Goal: Information Seeking & Learning: Learn about a topic

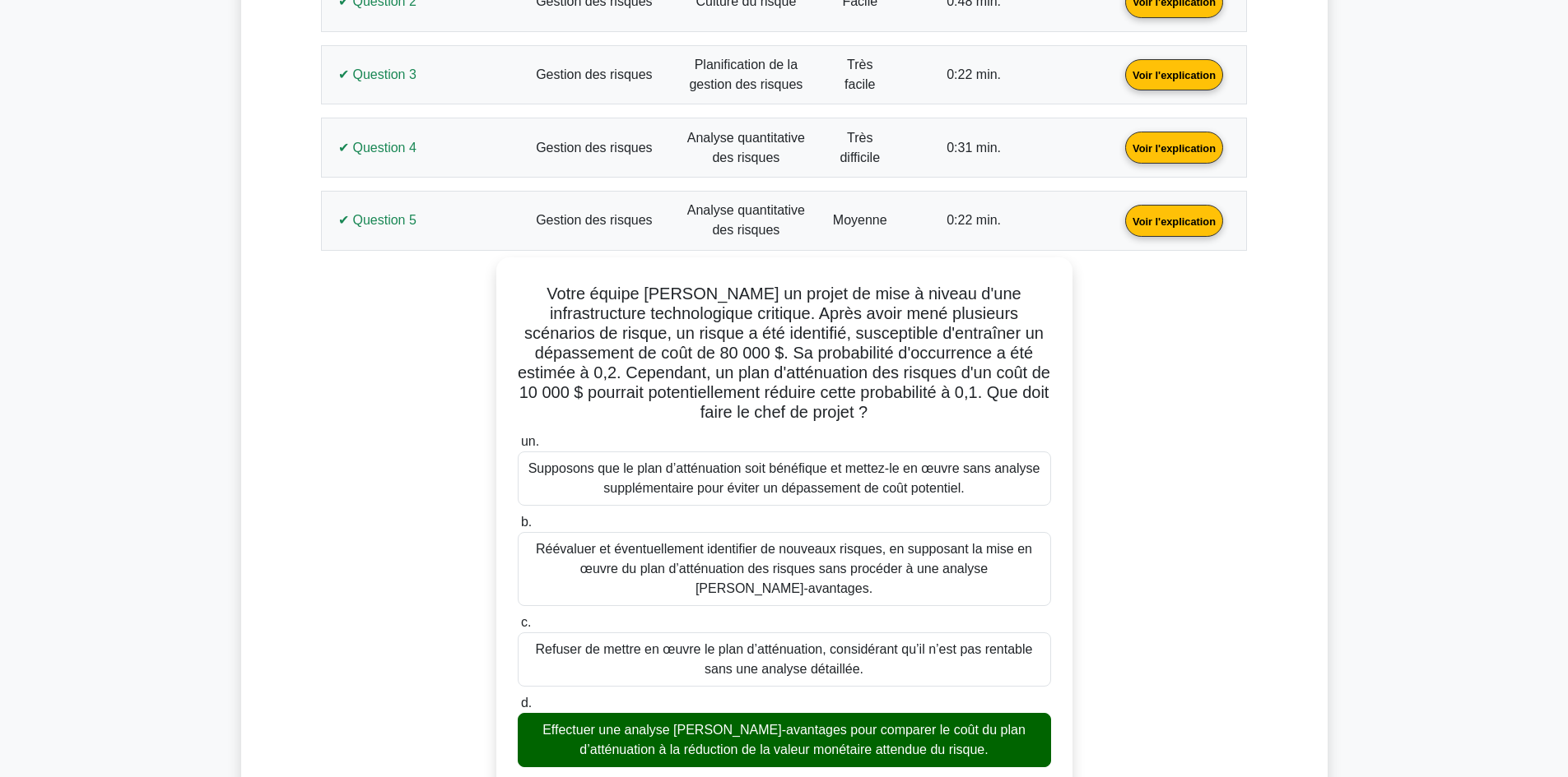
click at [1119, 227] on link "Voir l'explication" at bounding box center [1174, 221] width 111 height 14
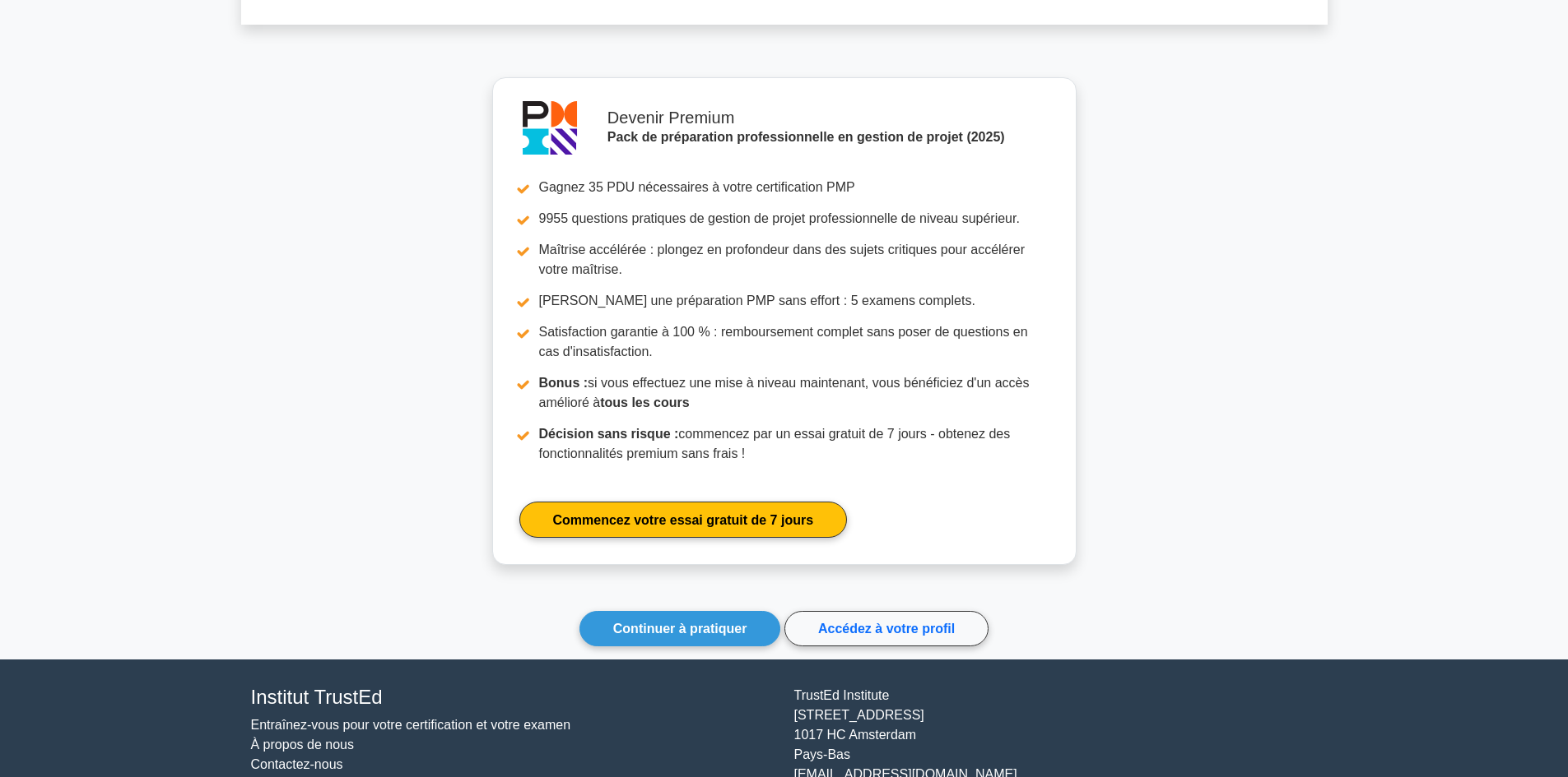
scroll to position [1476, 0]
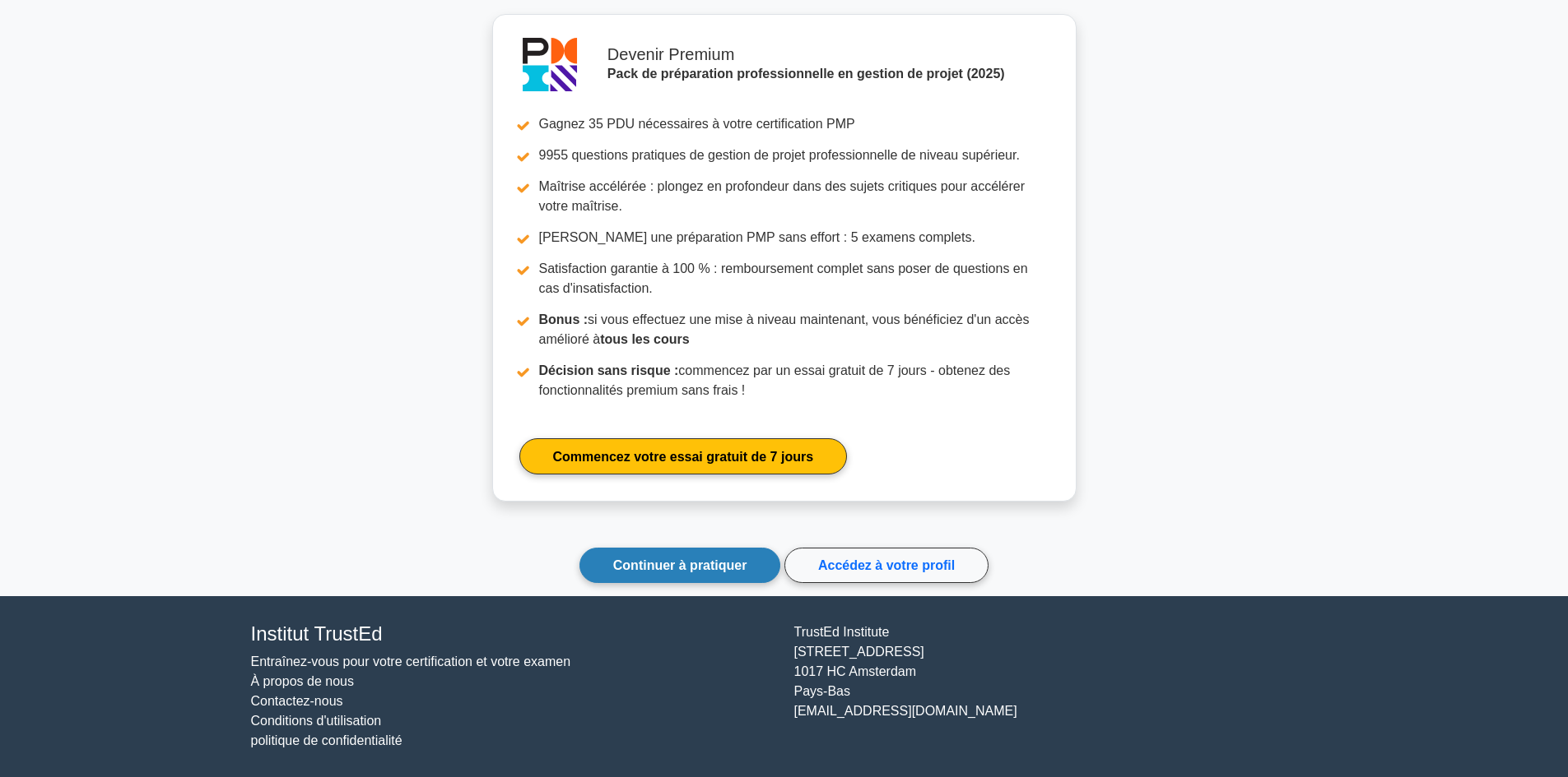
click at [685, 567] on font "Continuer à pratiquer" at bounding box center [680, 565] width 134 height 14
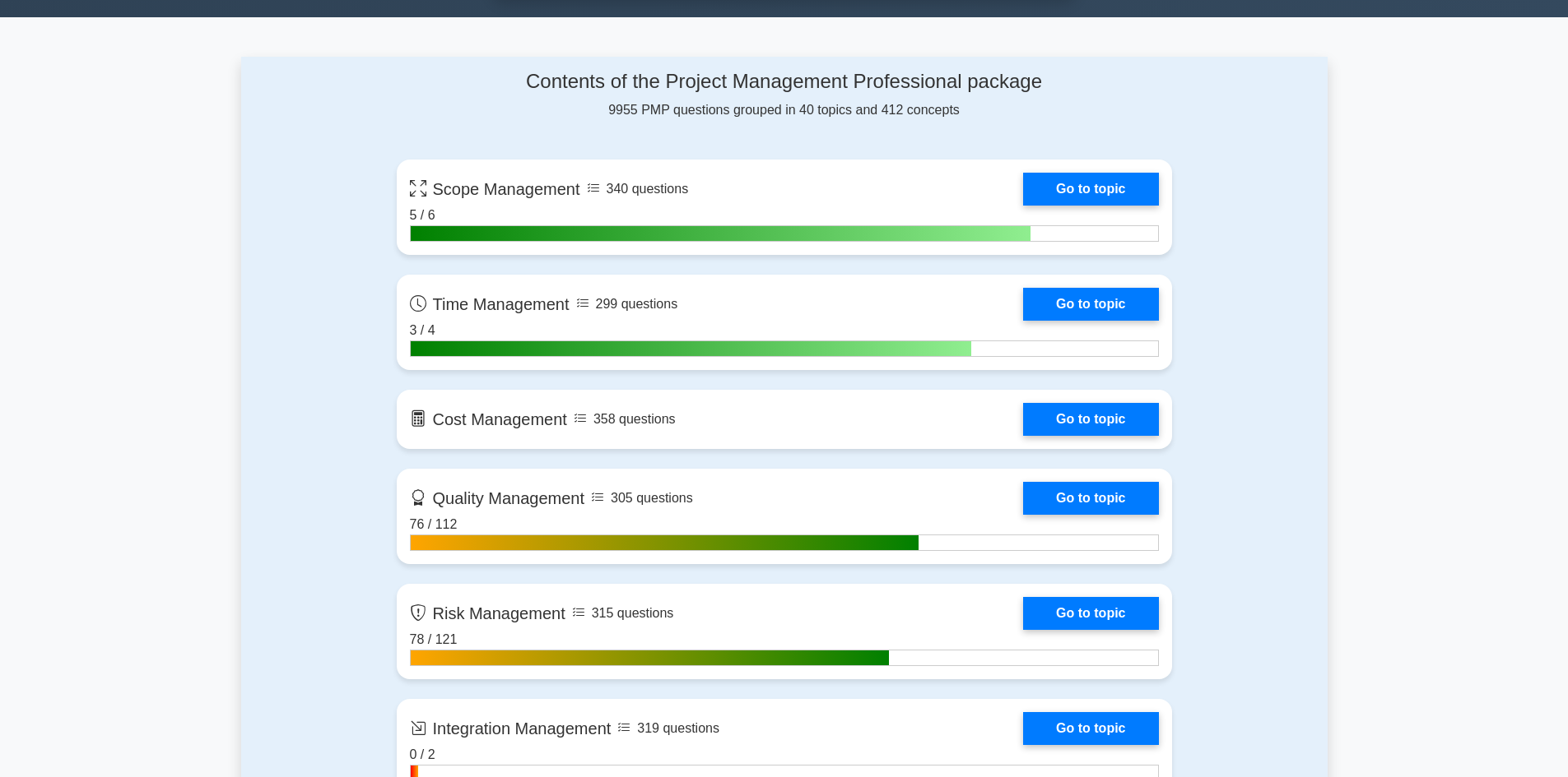
scroll to position [1234, 0]
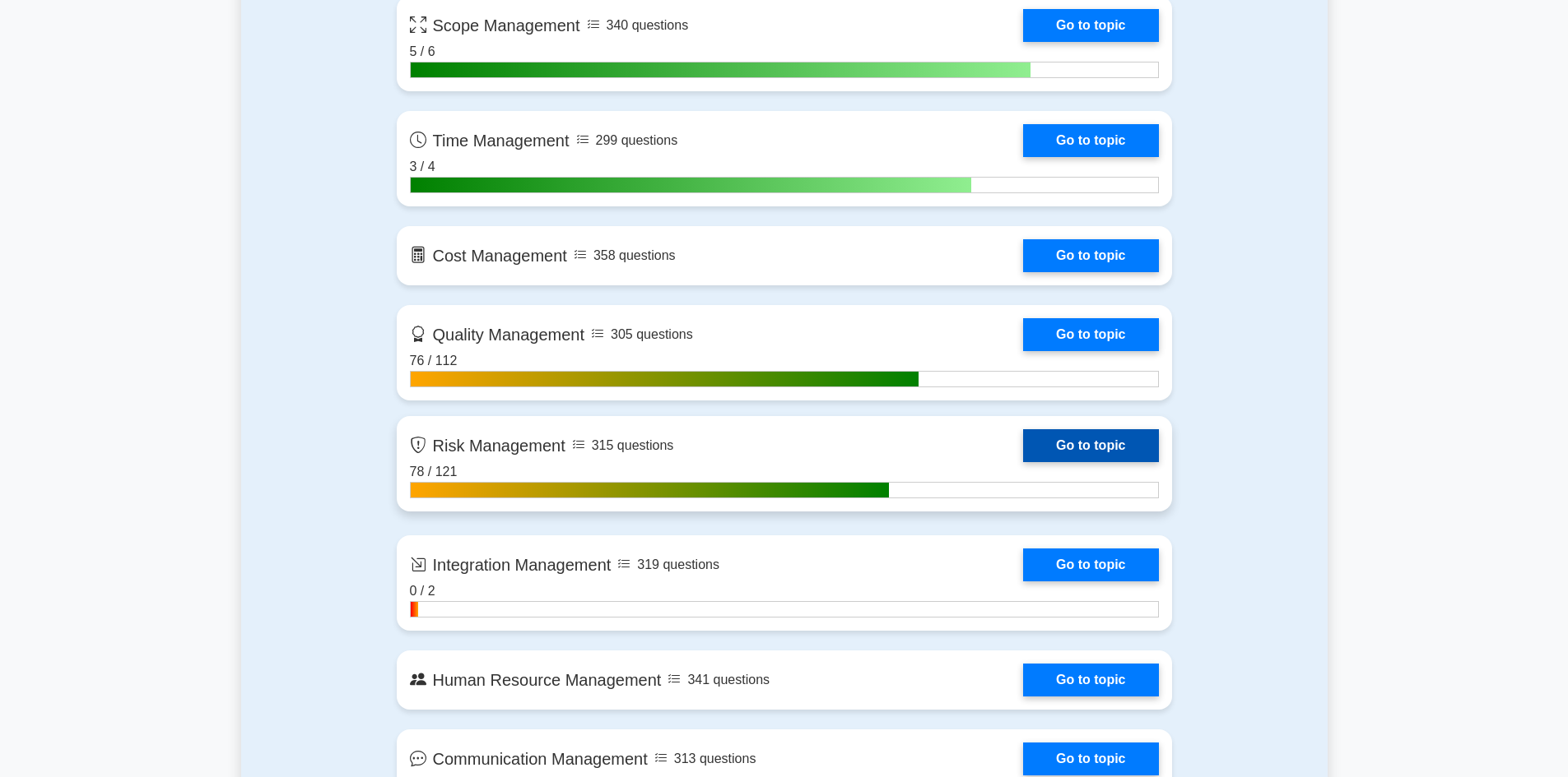
click at [1085, 443] on link "Go to topic" at bounding box center [1090, 446] width 135 height 33
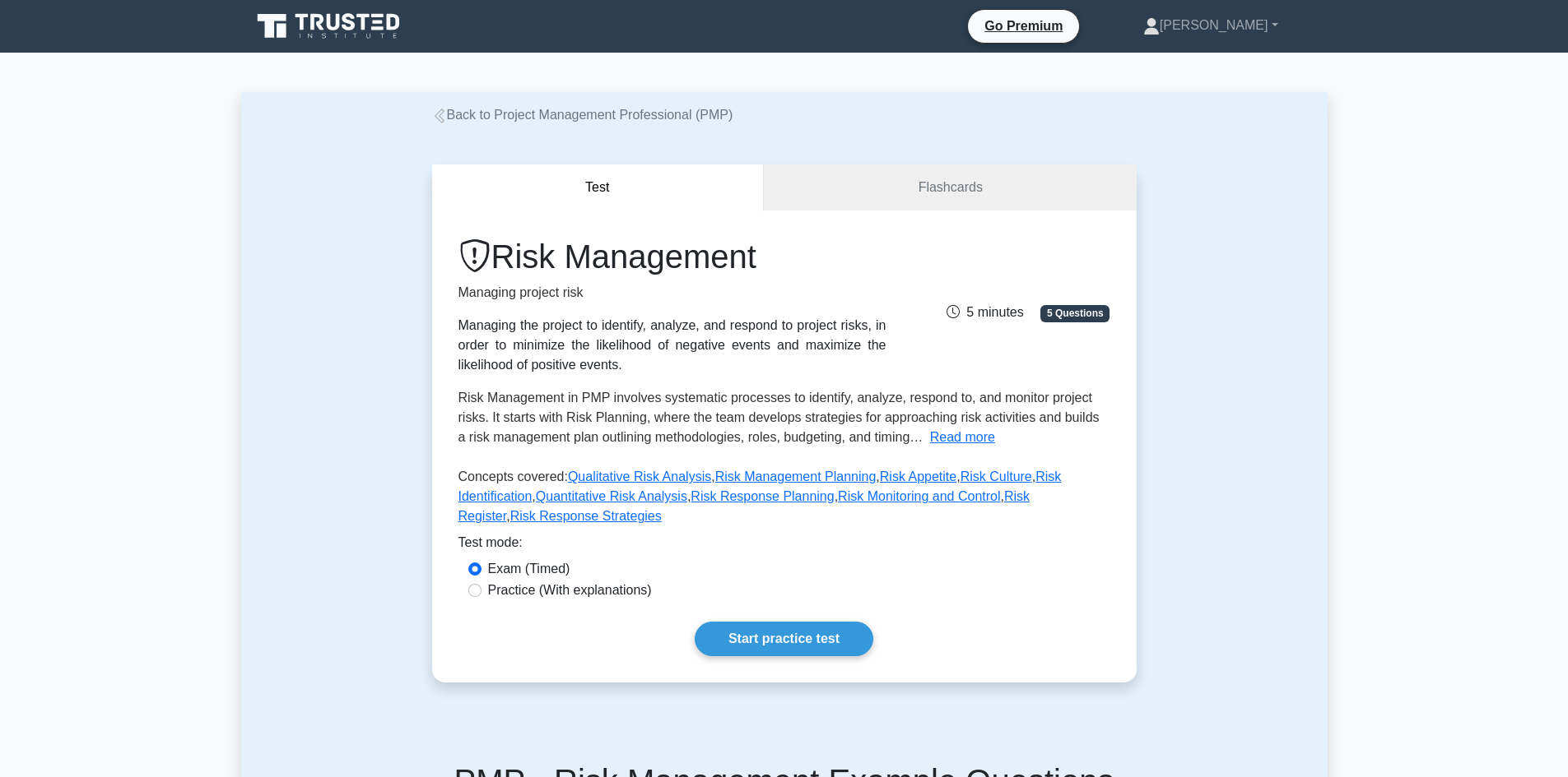
click at [1261, 349] on div "Test Flashcards Risk Management Managing project risk Managing the project to i…" at bounding box center [784, 423] width 1086 height 597
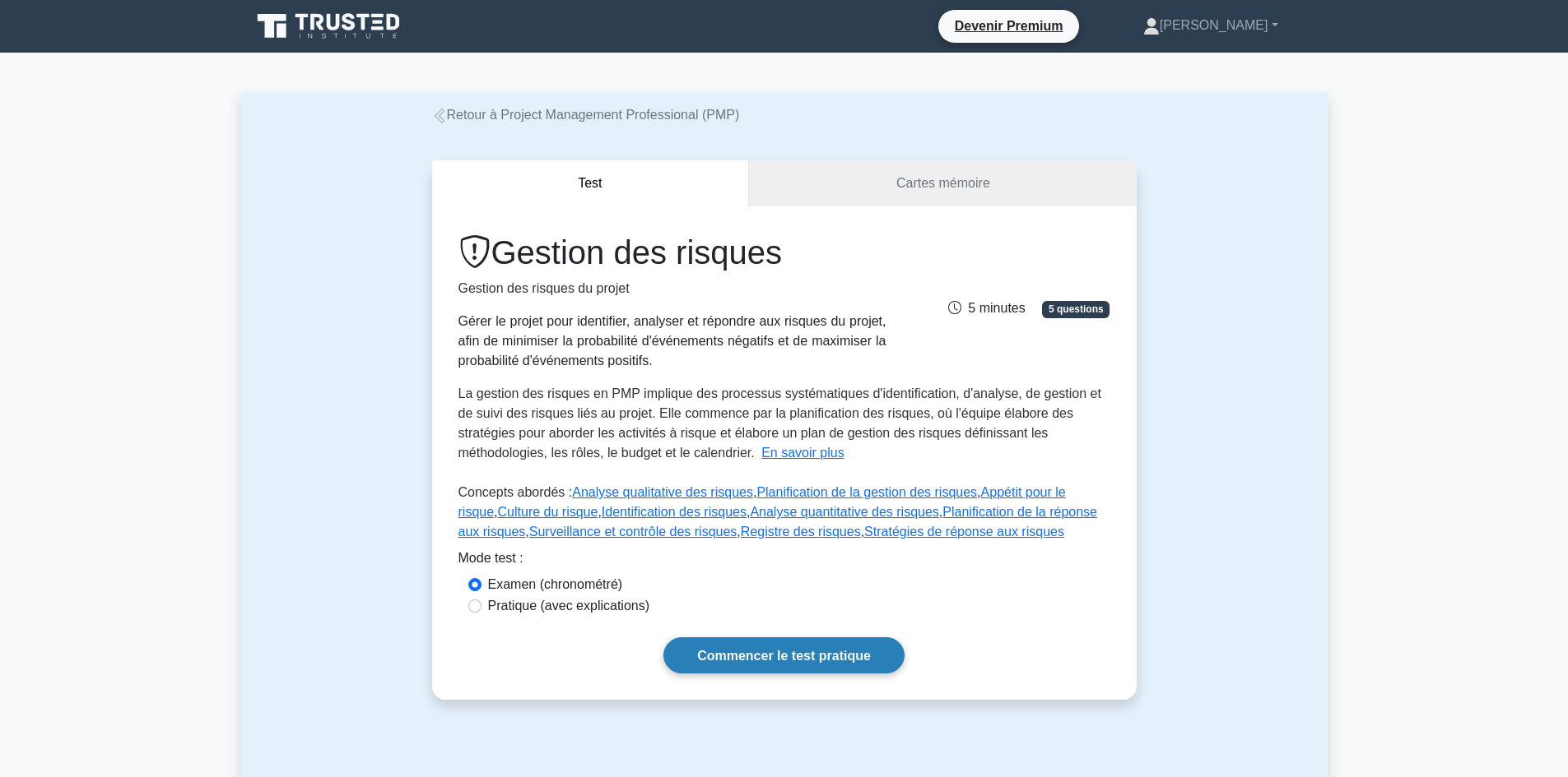
click at [778, 652] on font "Commencer le test pratique" at bounding box center [784, 656] width 173 height 14
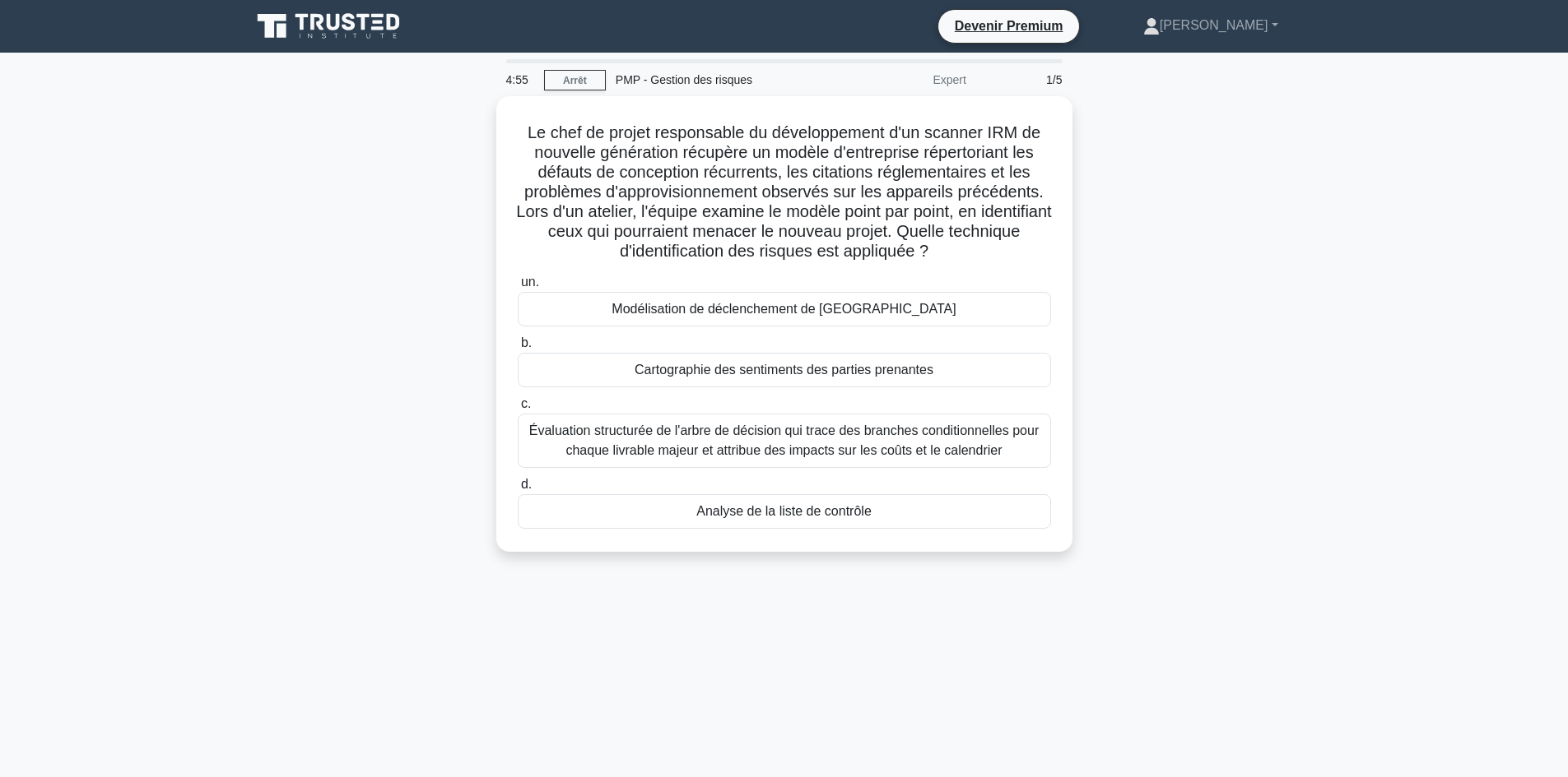
click at [1261, 285] on div "Le chef de projet responsable du développement d'un scanner IRM de nouvelle gén…" at bounding box center [784, 334] width 1086 height 475
click at [268, 504] on div "Le chef de projet responsable du développement d'un scanner IRM de nouvelle gén…" at bounding box center [784, 334] width 1086 height 475
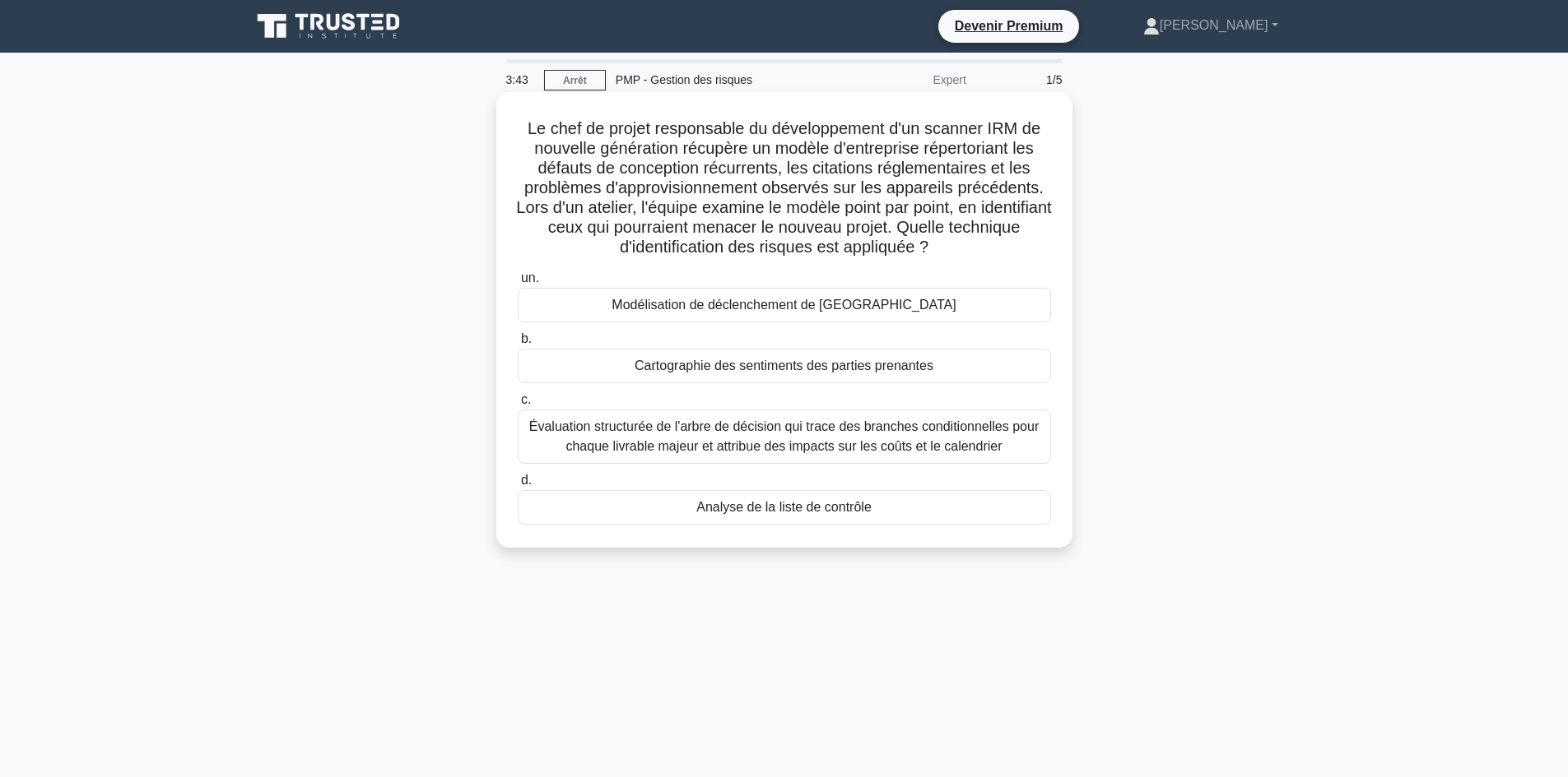
click at [717, 514] on font "Analyse de la liste de contrôle" at bounding box center [784, 507] width 175 height 14
click at [517, 486] on input "d. Analyse de la liste de contrôle" at bounding box center [517, 480] width 0 height 11
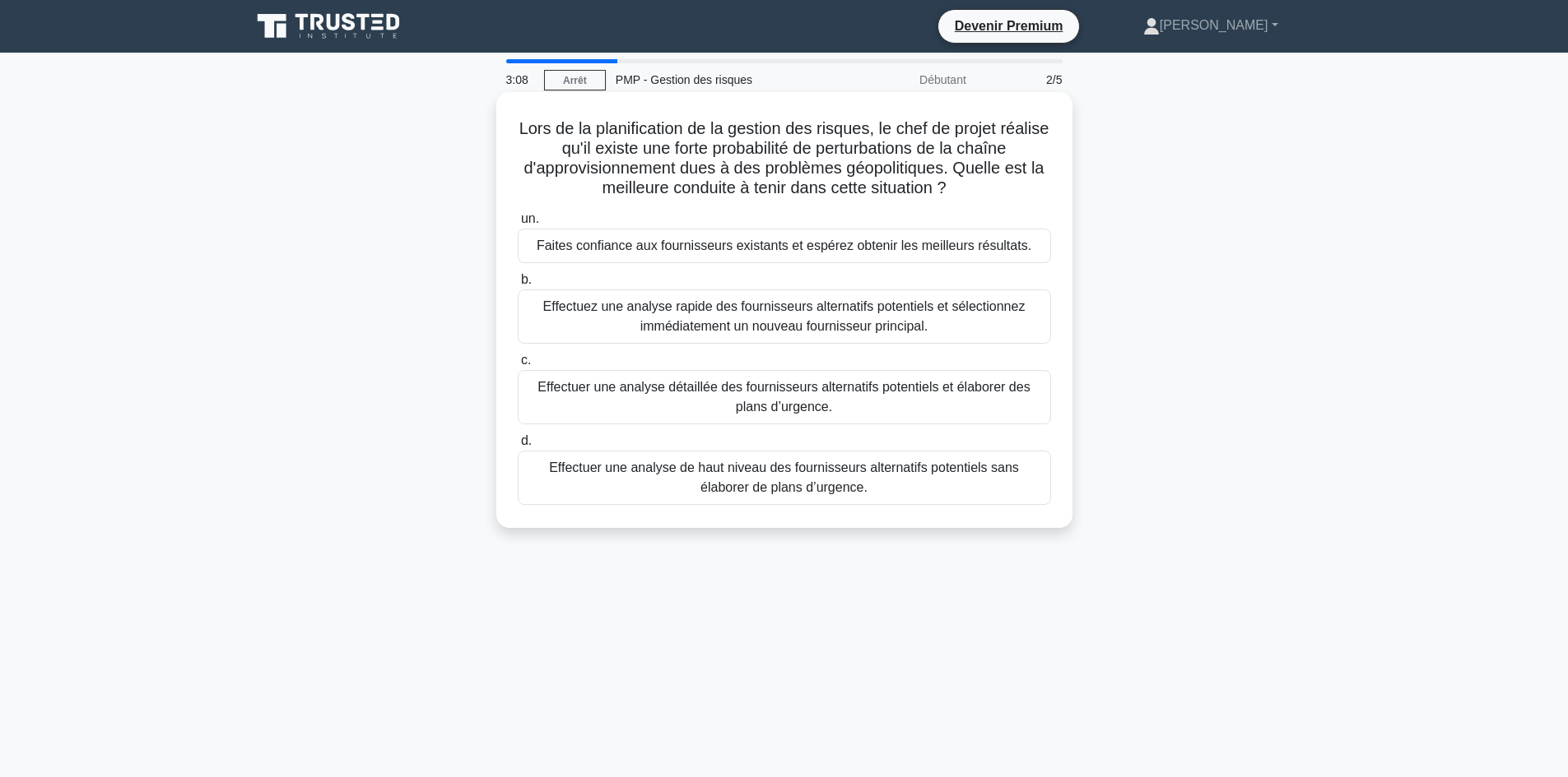
click at [860, 407] on font "Effectuer une analyse détaillée des fournisseurs alternatifs potentiels et élab…" at bounding box center [784, 397] width 518 height 39
click at [517, 366] on input "c. Effectuer une analyse détaillée des fournisseurs alternatifs potentiels et é…" at bounding box center [517, 361] width 0 height 11
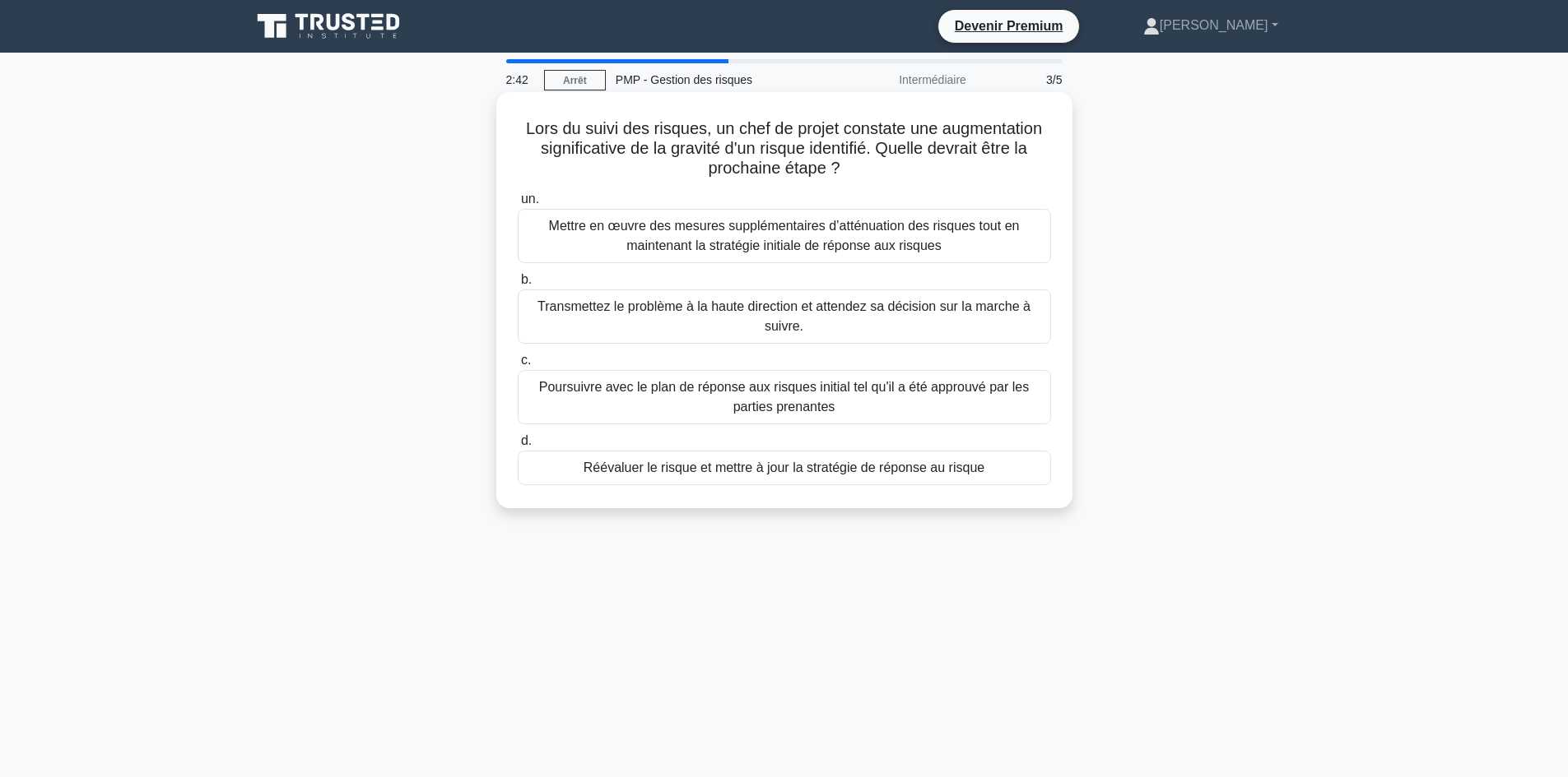
click at [830, 474] on font "Réévaluer le risque et mettre à jour la stratégie de réponse au risque" at bounding box center [784, 468] width 401 height 14
click at [517, 447] on input "d. Réévaluer le risque et mettre à jour la stratégie de réponse au risque" at bounding box center [517, 441] width 0 height 11
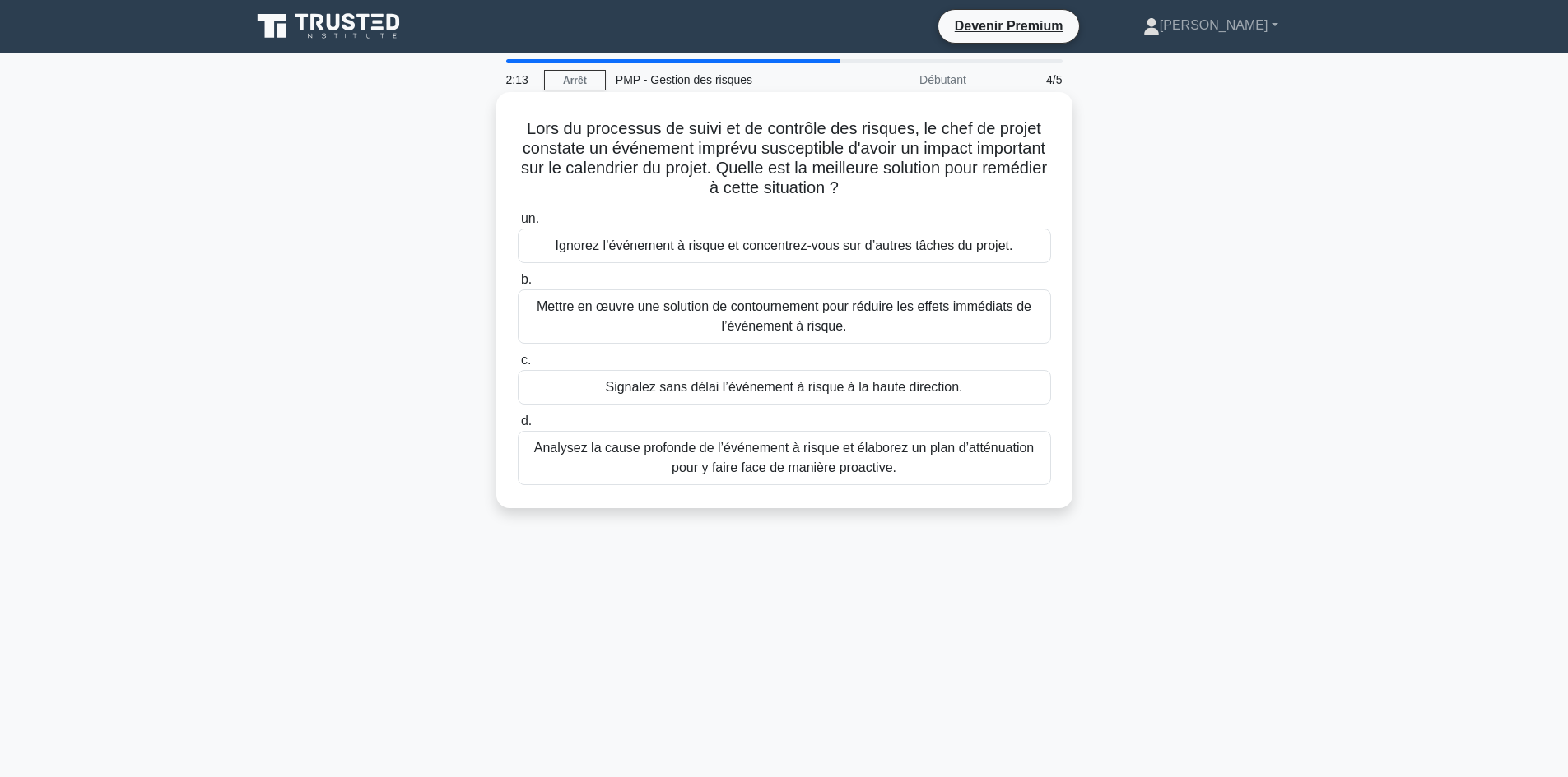
click at [803, 471] on font "Analysez la cause profonde de l’événement à risque et élaborez un plan d’atténu…" at bounding box center [784, 458] width 500 height 34
click at [517, 427] on input "d. Analysez la cause profonde de l’événement à risque et élaborez un plan d’att…" at bounding box center [517, 422] width 0 height 11
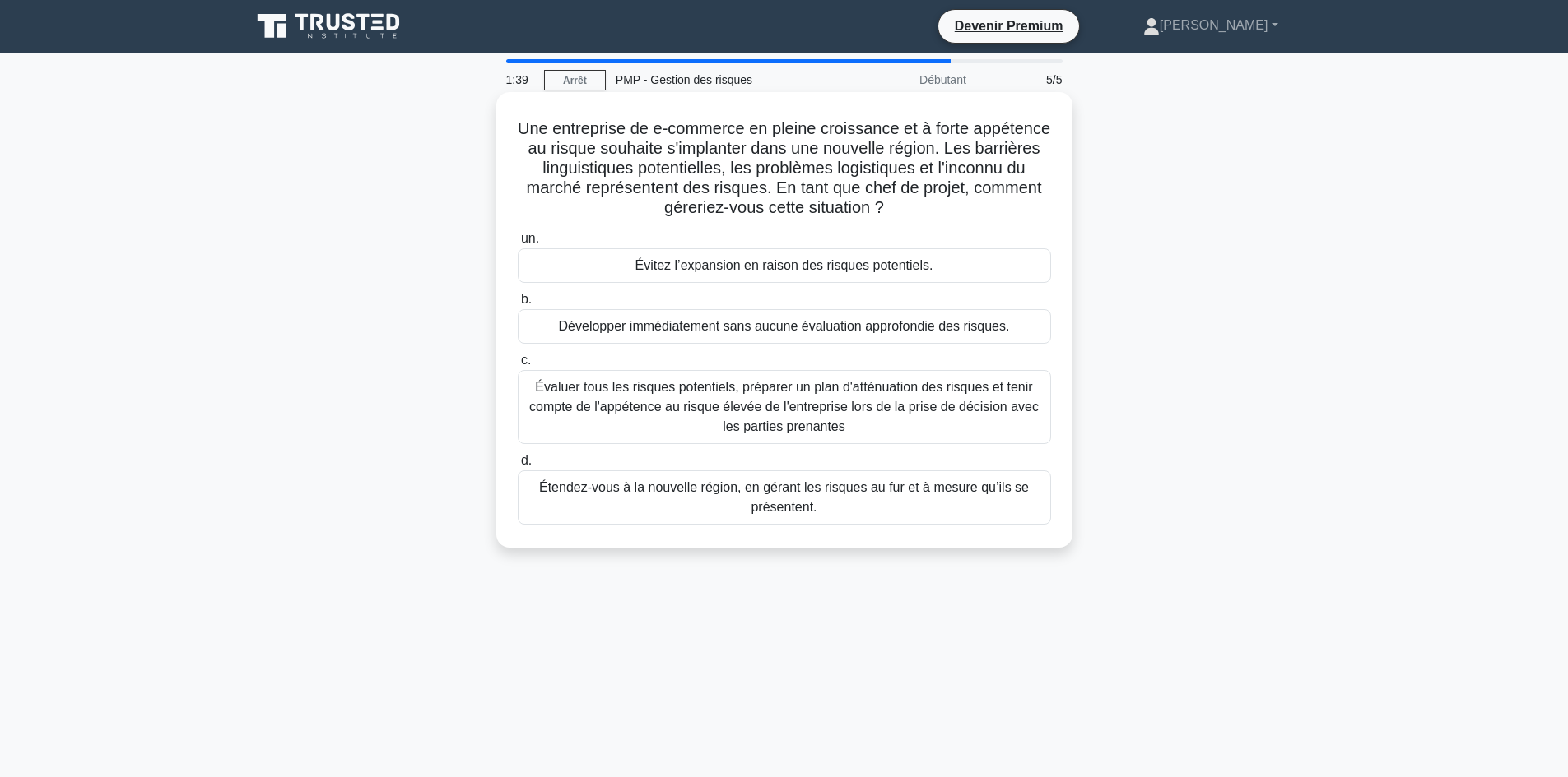
click at [826, 415] on font "Évaluer tous les risques potentiels, préparer un plan d'atténuation des risques…" at bounding box center [784, 407] width 509 height 54
click at [517, 366] on input "c. Évaluer tous les risques potentiels, préparer un plan d'atténuation des risq…" at bounding box center [517, 361] width 0 height 11
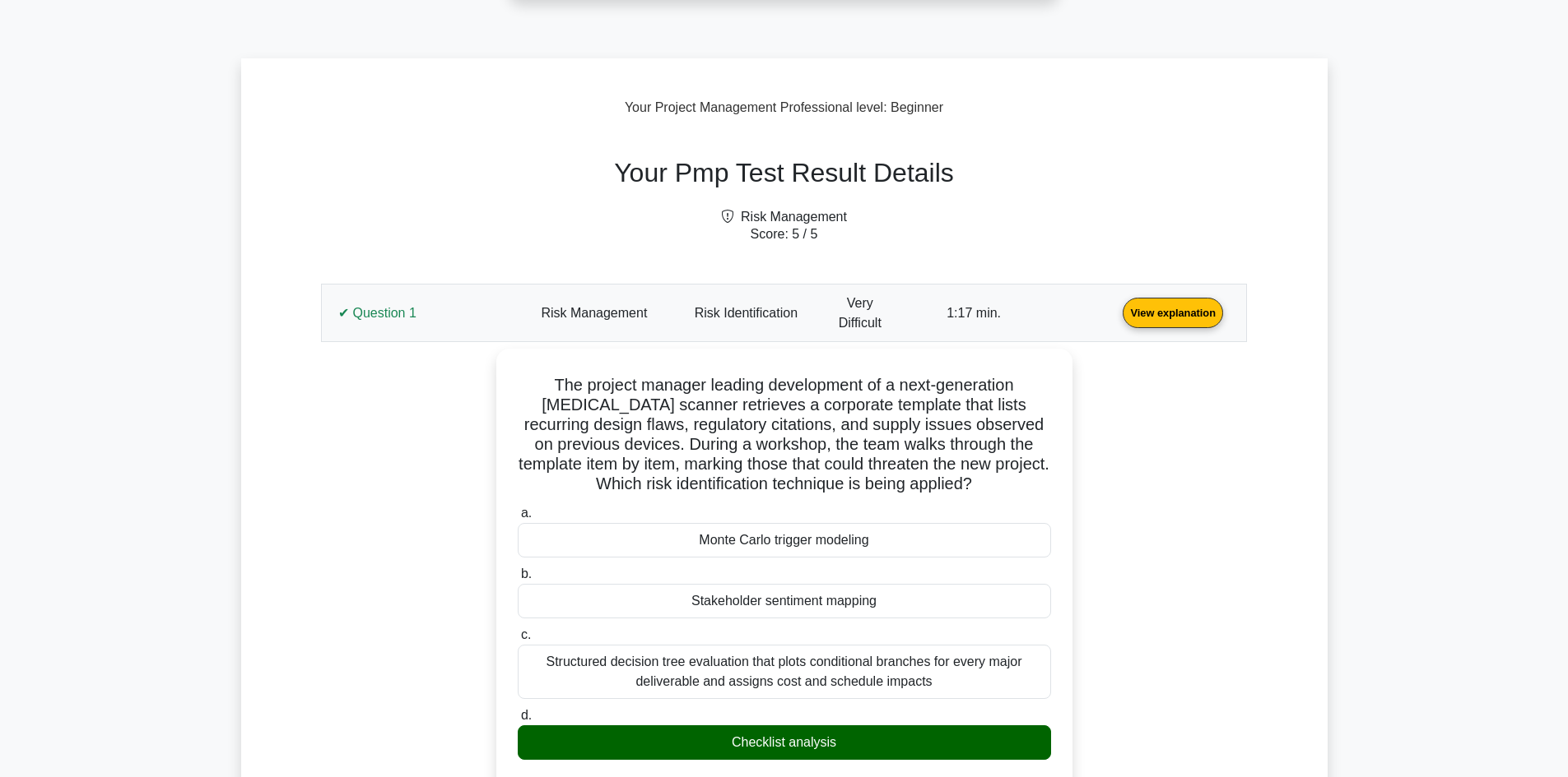
scroll to position [494, 0]
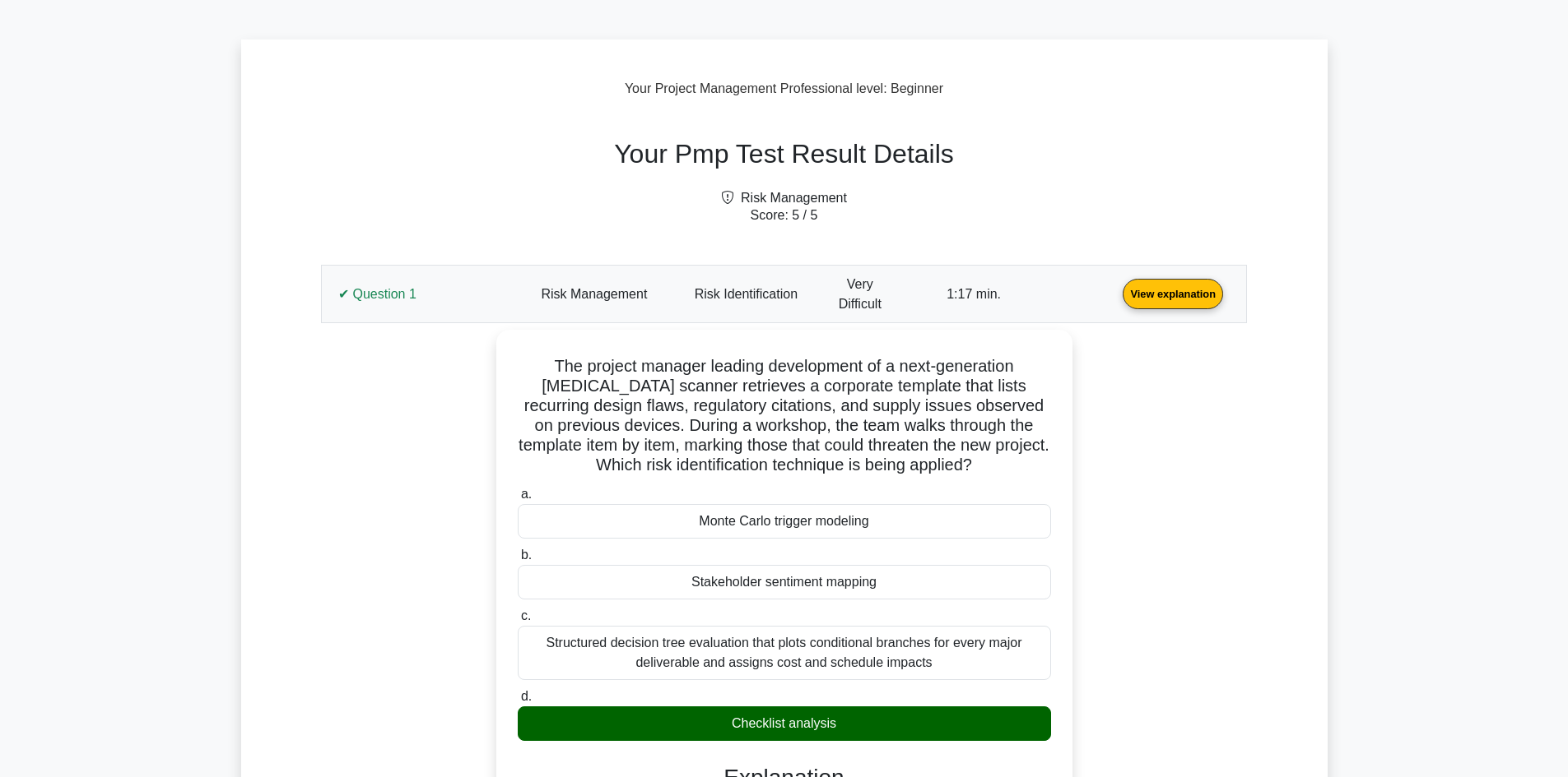
click at [1116, 299] on link "View explanation" at bounding box center [1172, 294] width 113 height 14
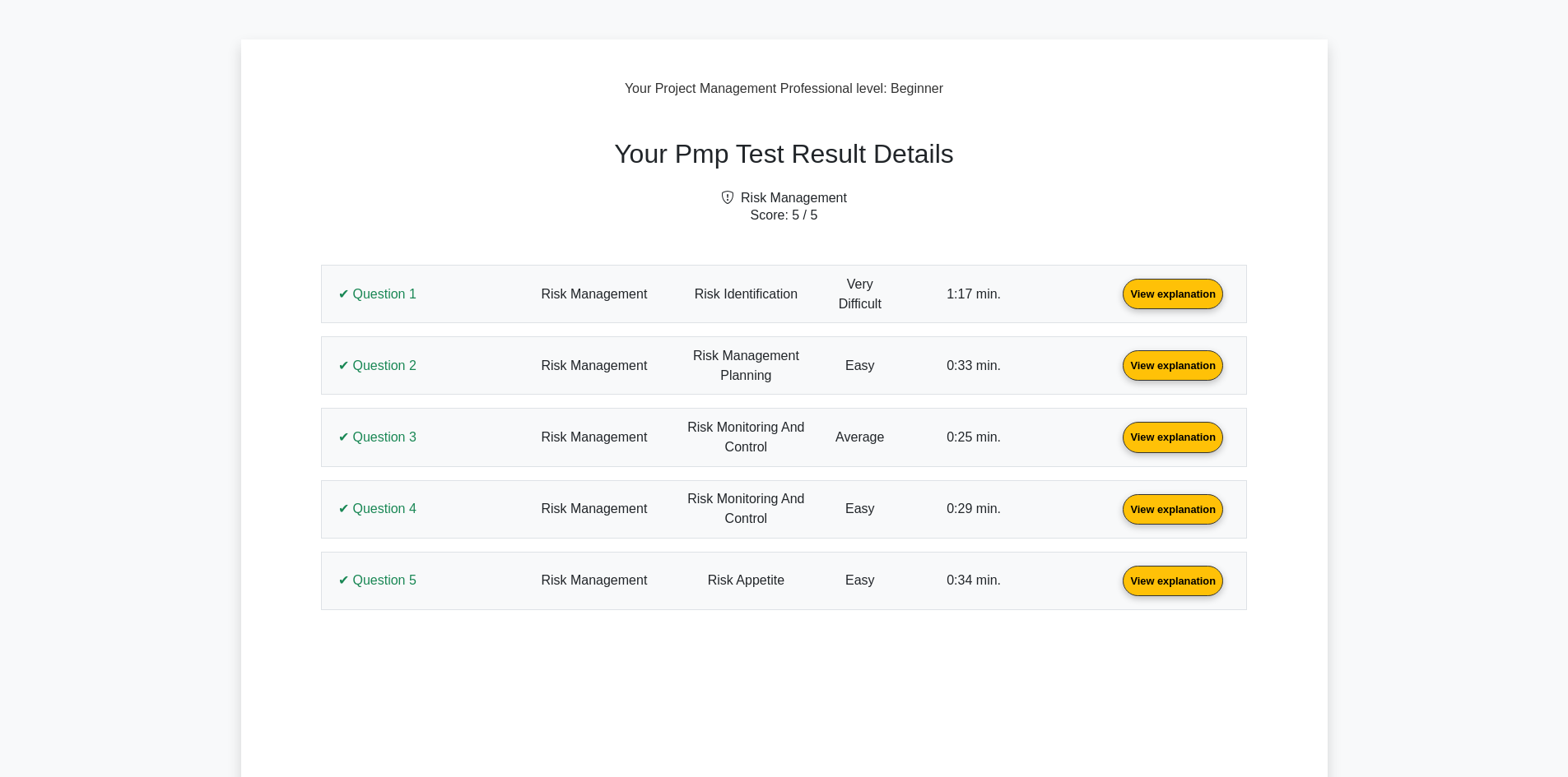
click at [1256, 99] on div "Your Project Management Professional level : Beginner" at bounding box center [784, 88] width 1086 height 20
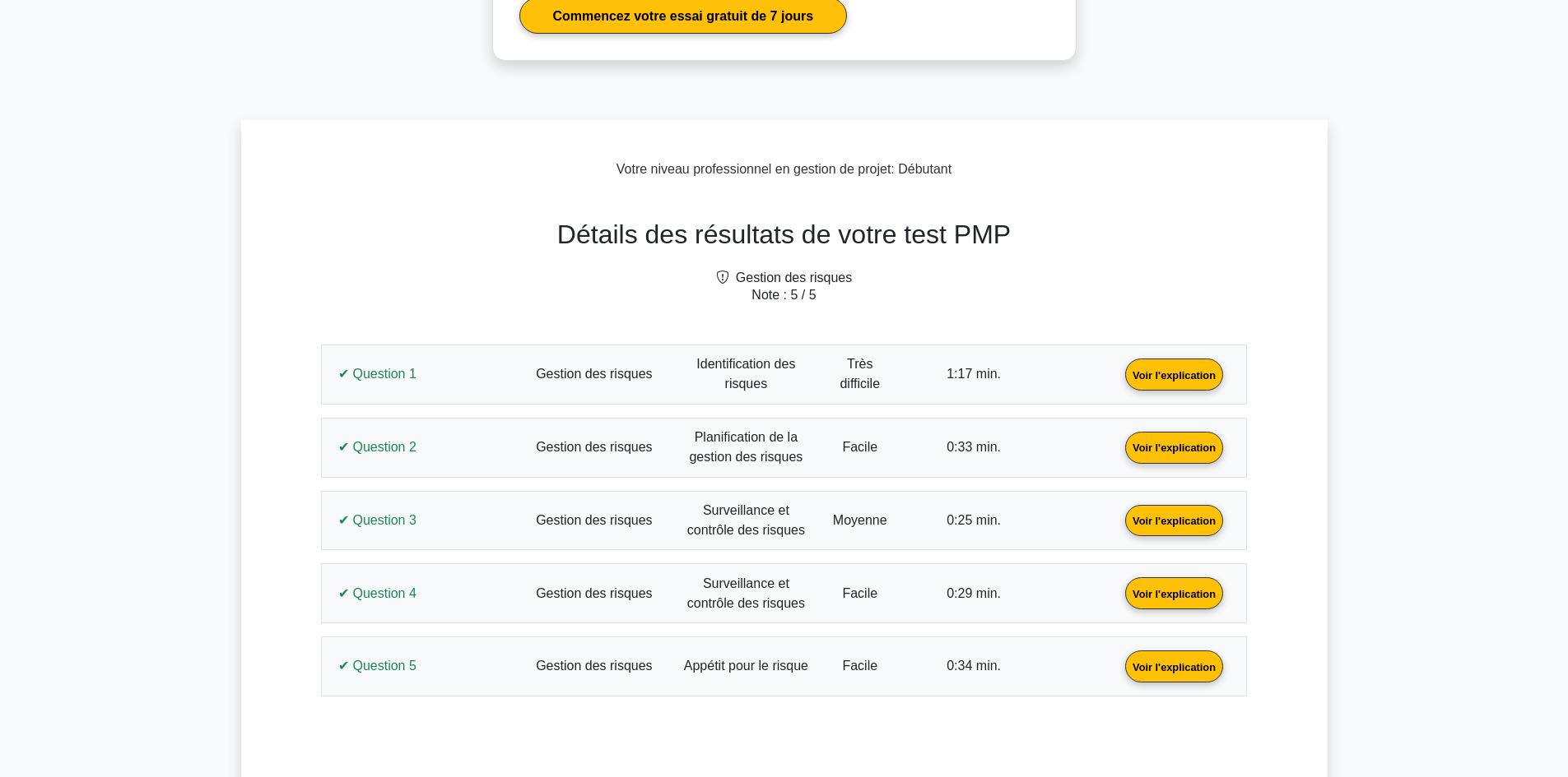
click at [1119, 367] on link "Voir l'explication" at bounding box center [1174, 374] width 111 height 14
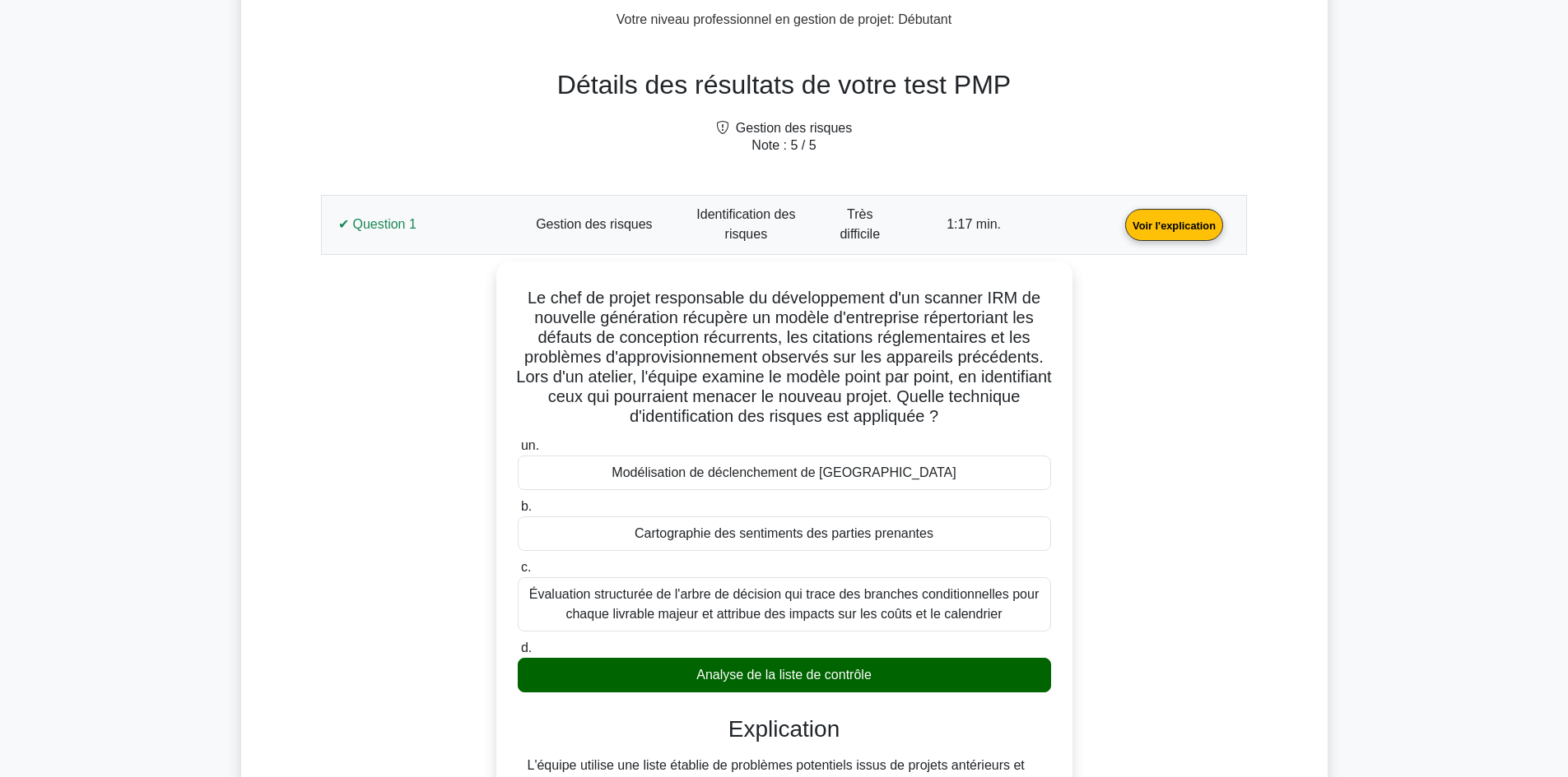
scroll to position [658, 0]
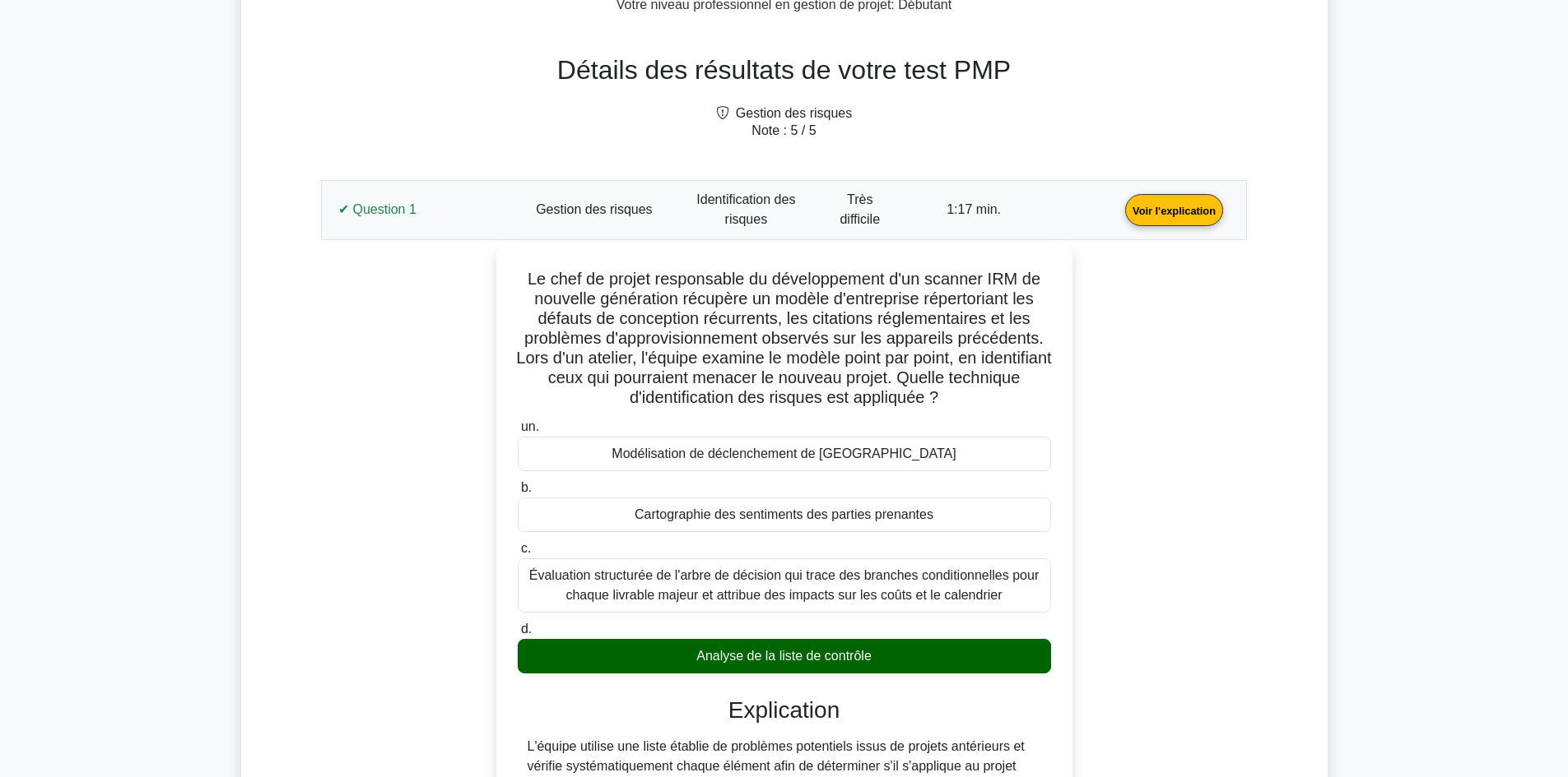
drag, startPoint x: 910, startPoint y: 664, endPoint x: 516, endPoint y: 270, distance: 557.2
click at [516, 270] on div "Le chef de projet responsable du développement d'un scanner IRM de nouvelle gén…" at bounding box center [784, 704] width 563 height 910
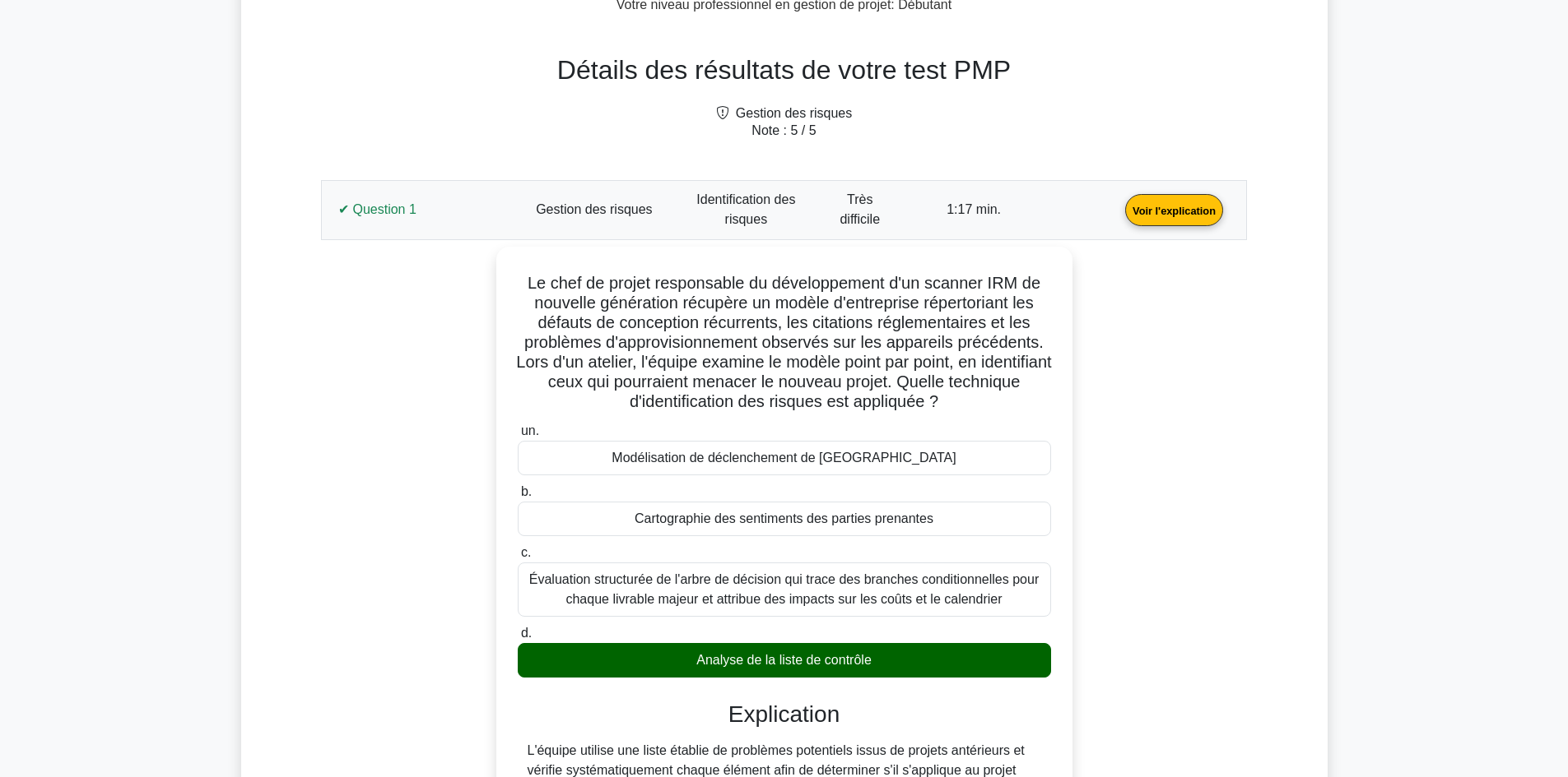
copy div "Le chef de projet responsable du développement d'un scanner IRM de nouvelle gén…"
click at [1118, 455] on div "Le chef de projet responsable du développement d'un scanner IRM de nouvelle gén…" at bounding box center [784, 718] width 906 height 943
click at [1119, 207] on link "Voir l'explication" at bounding box center [1174, 210] width 111 height 14
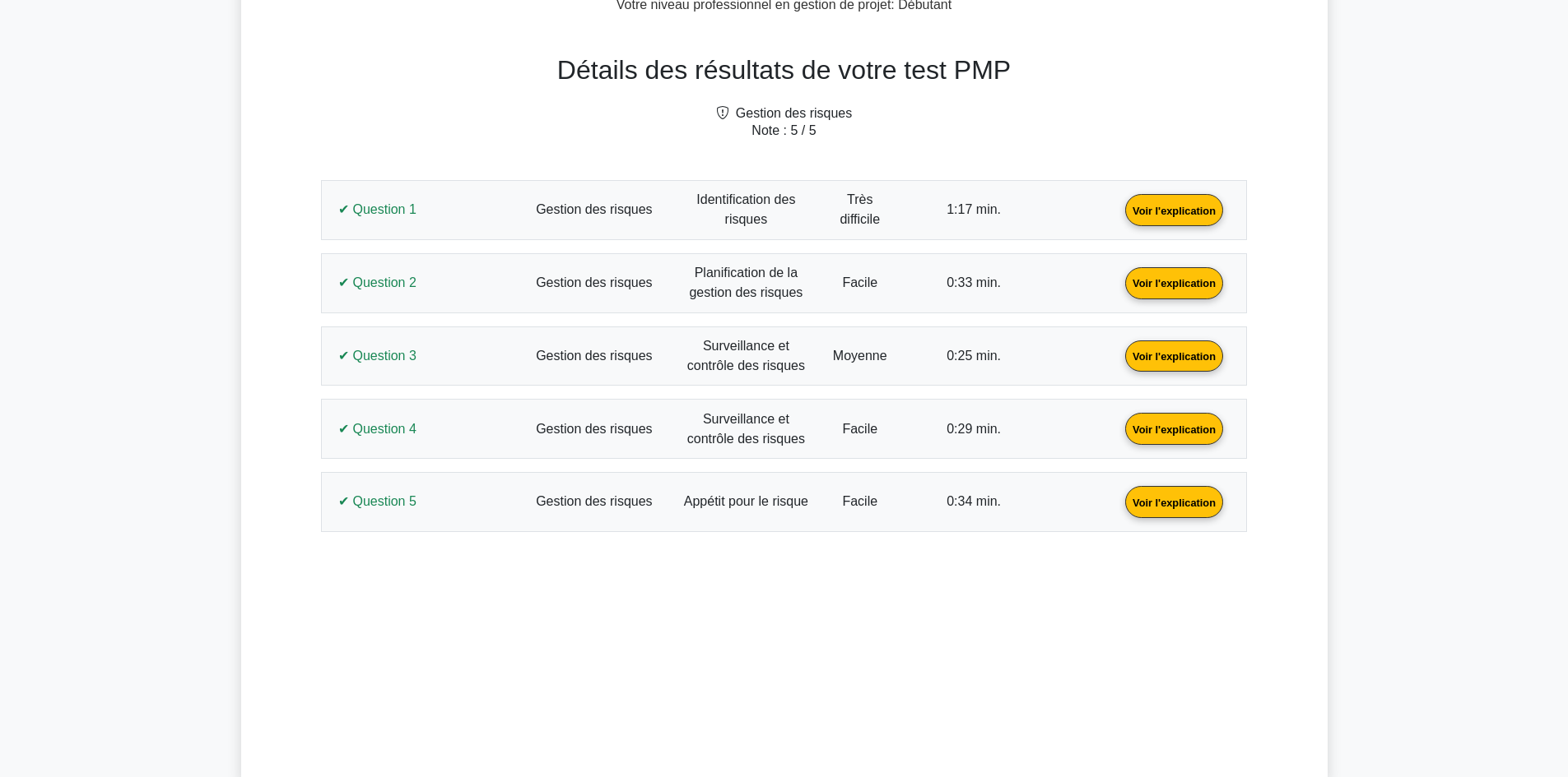
click at [1119, 288] on link "Voir l'explication" at bounding box center [1174, 282] width 111 height 14
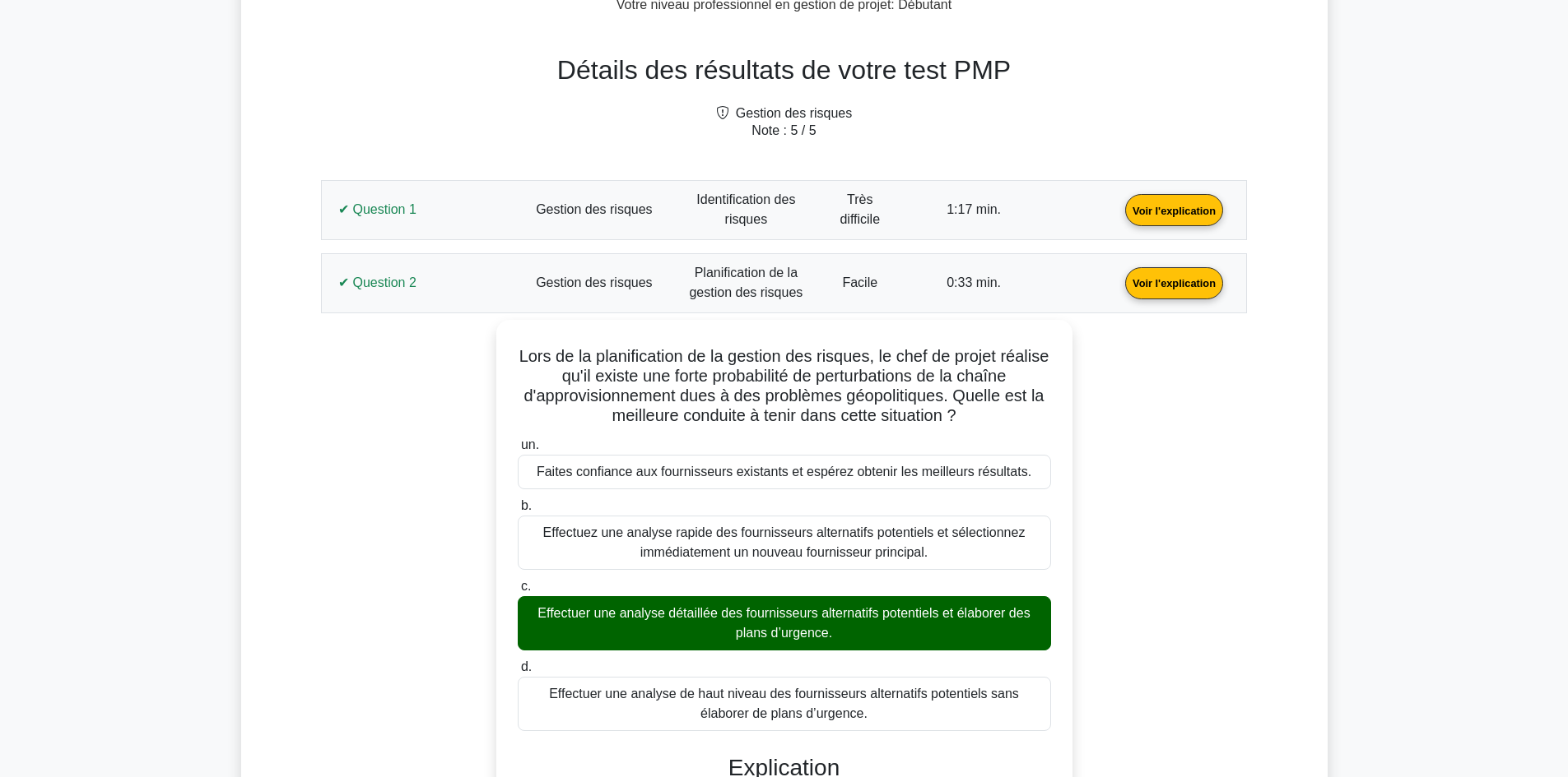
click at [1119, 288] on link "Voir l'explication" at bounding box center [1174, 282] width 111 height 14
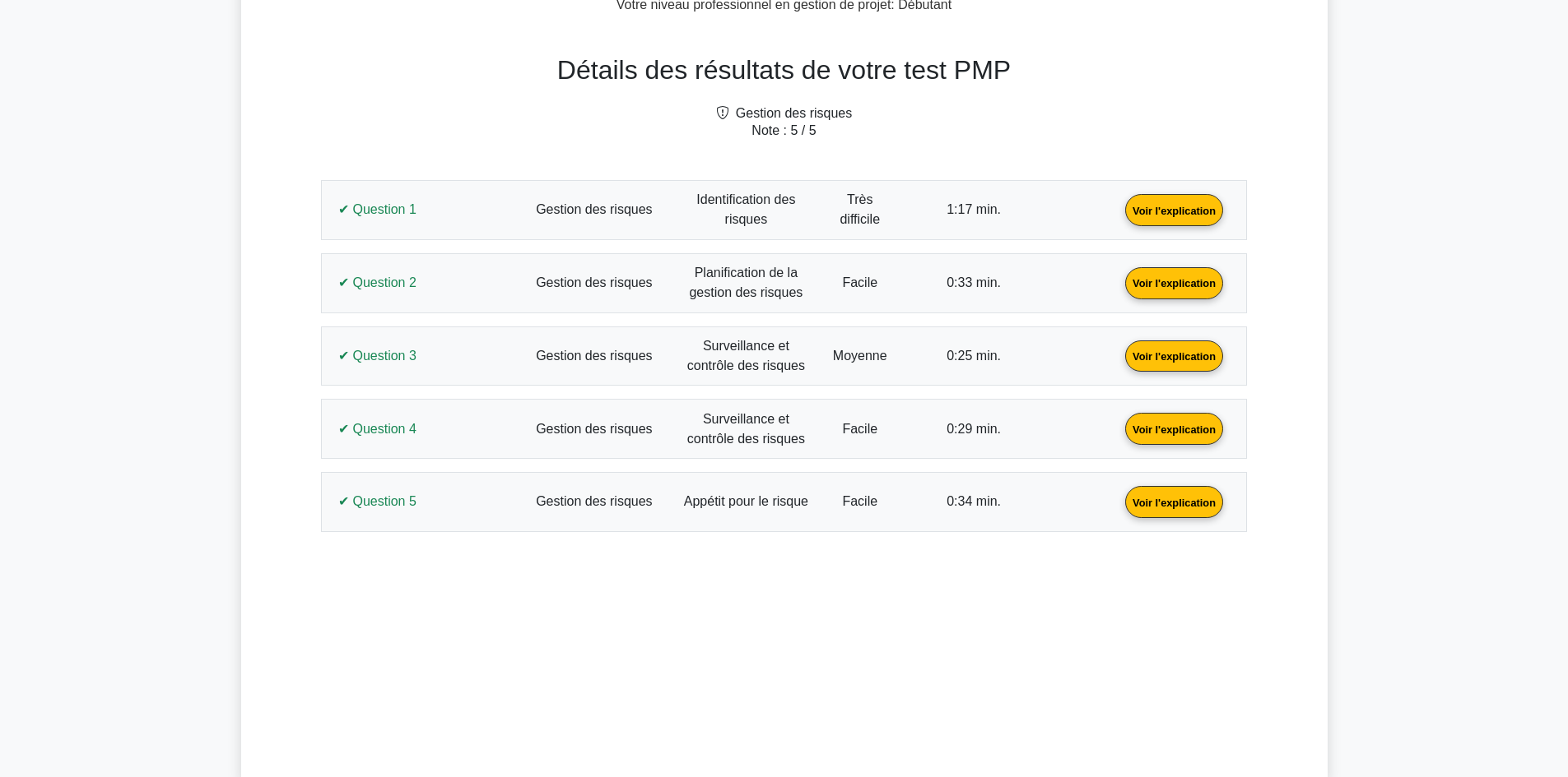
click at [1119, 354] on link "Voir l'explication" at bounding box center [1174, 355] width 111 height 14
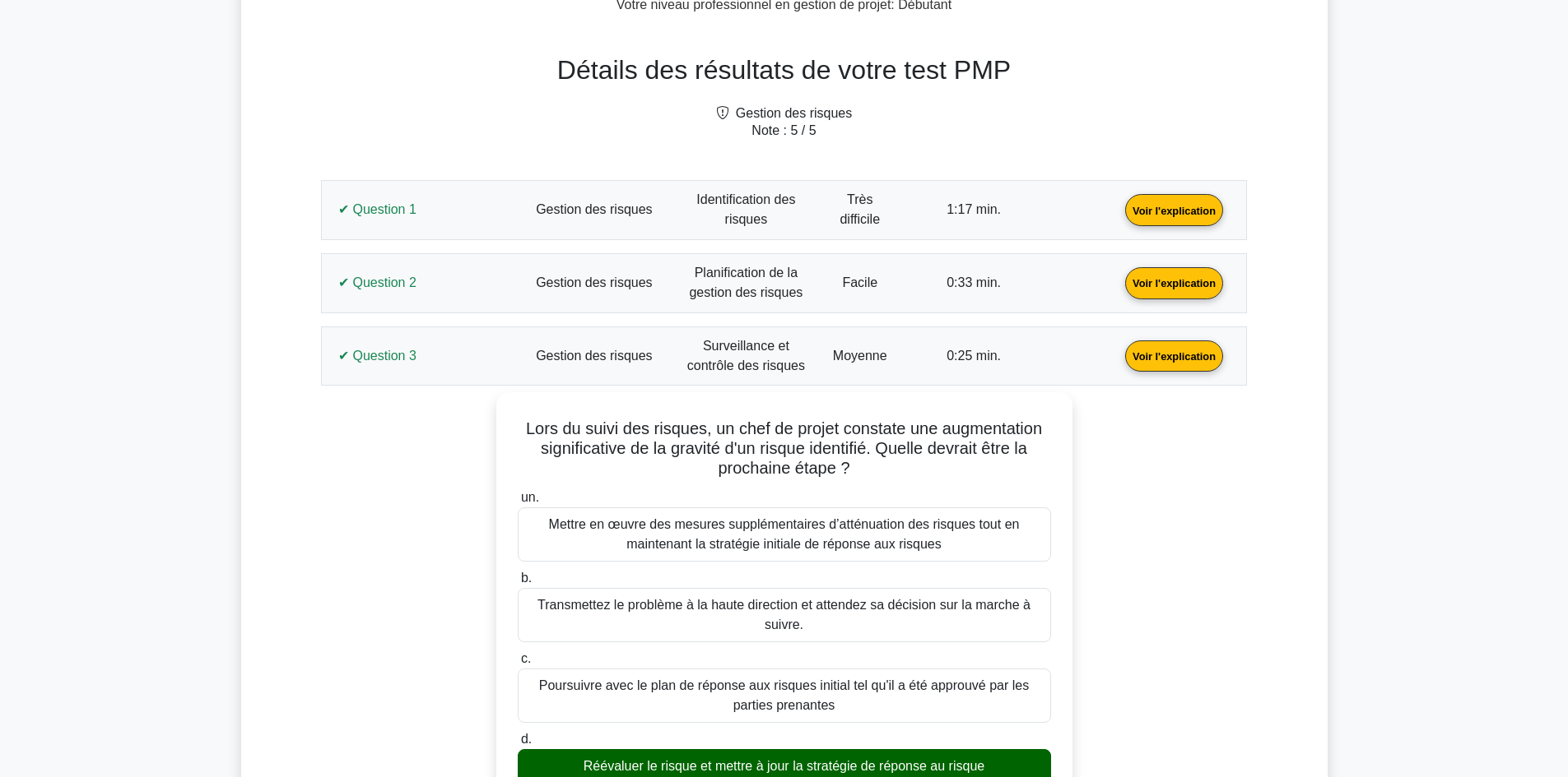
click at [1119, 351] on link "Voir l'explication" at bounding box center [1174, 355] width 111 height 14
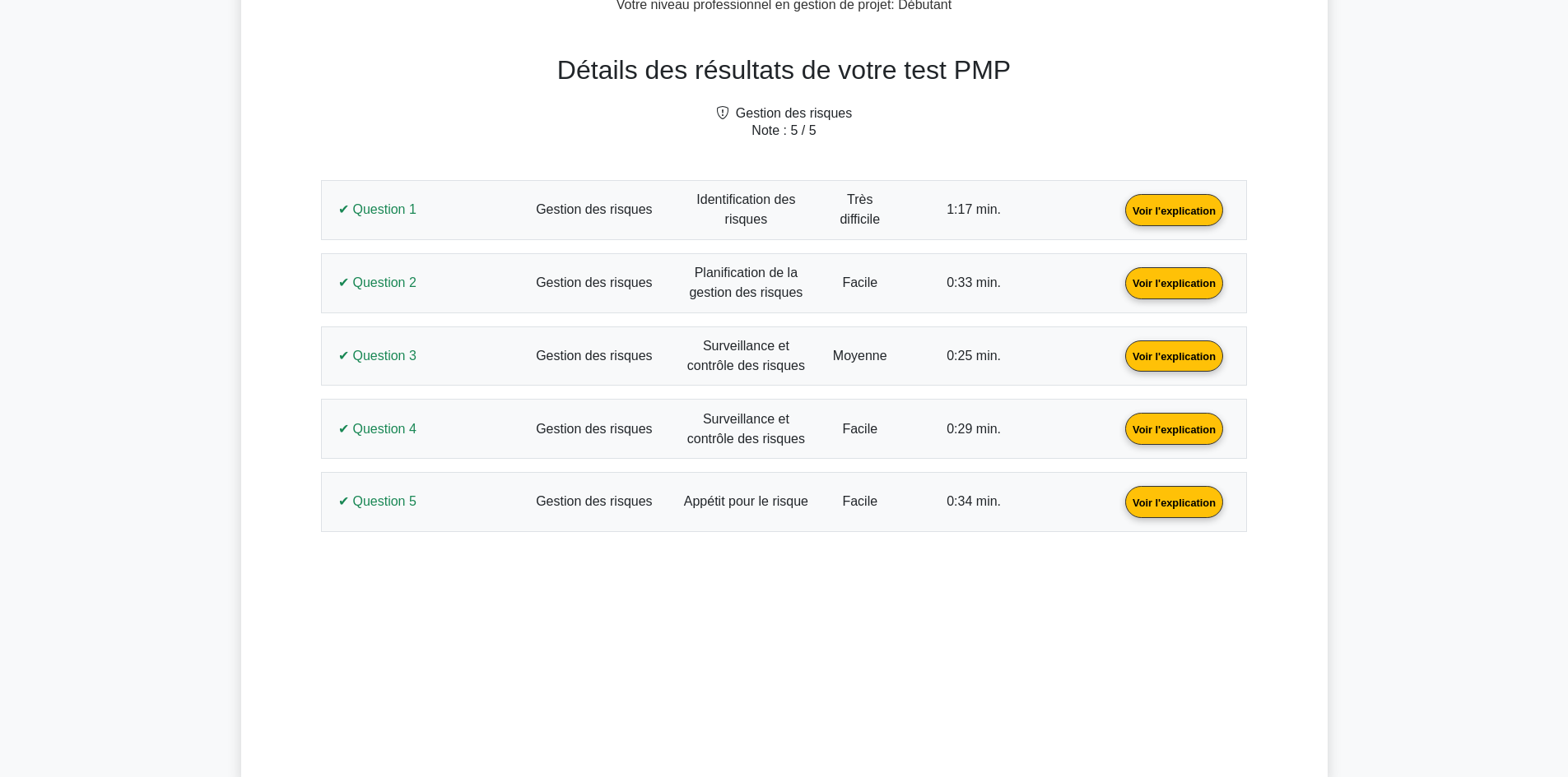
click at [1119, 435] on link "Voir l'explication" at bounding box center [1174, 429] width 111 height 14
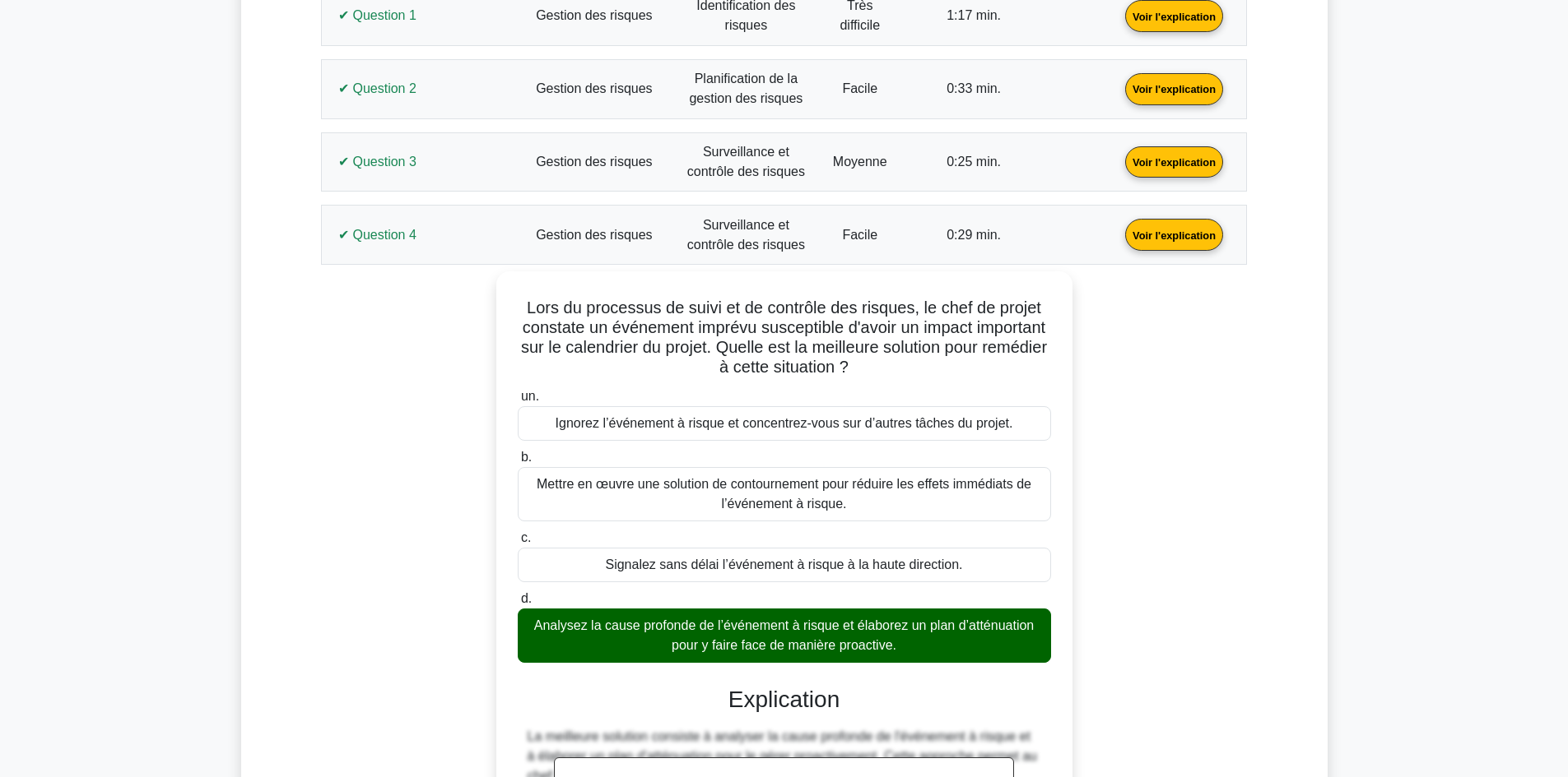
scroll to position [823, 0]
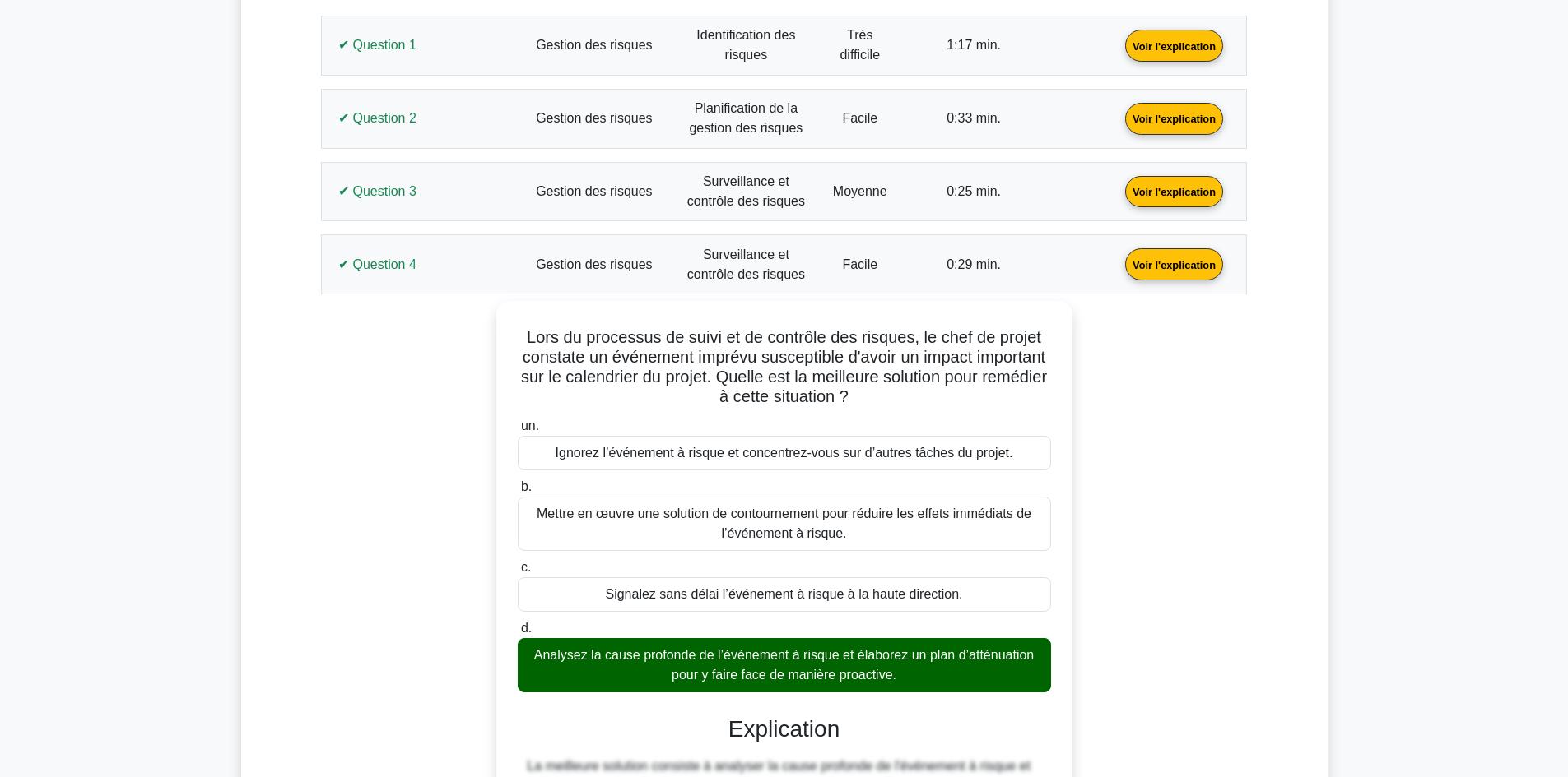
drag, startPoint x: 349, startPoint y: 247, endPoint x: 353, endPoint y: 261, distance: 14.6
click at [1119, 256] on link "Voir l'explication" at bounding box center [1174, 263] width 111 height 14
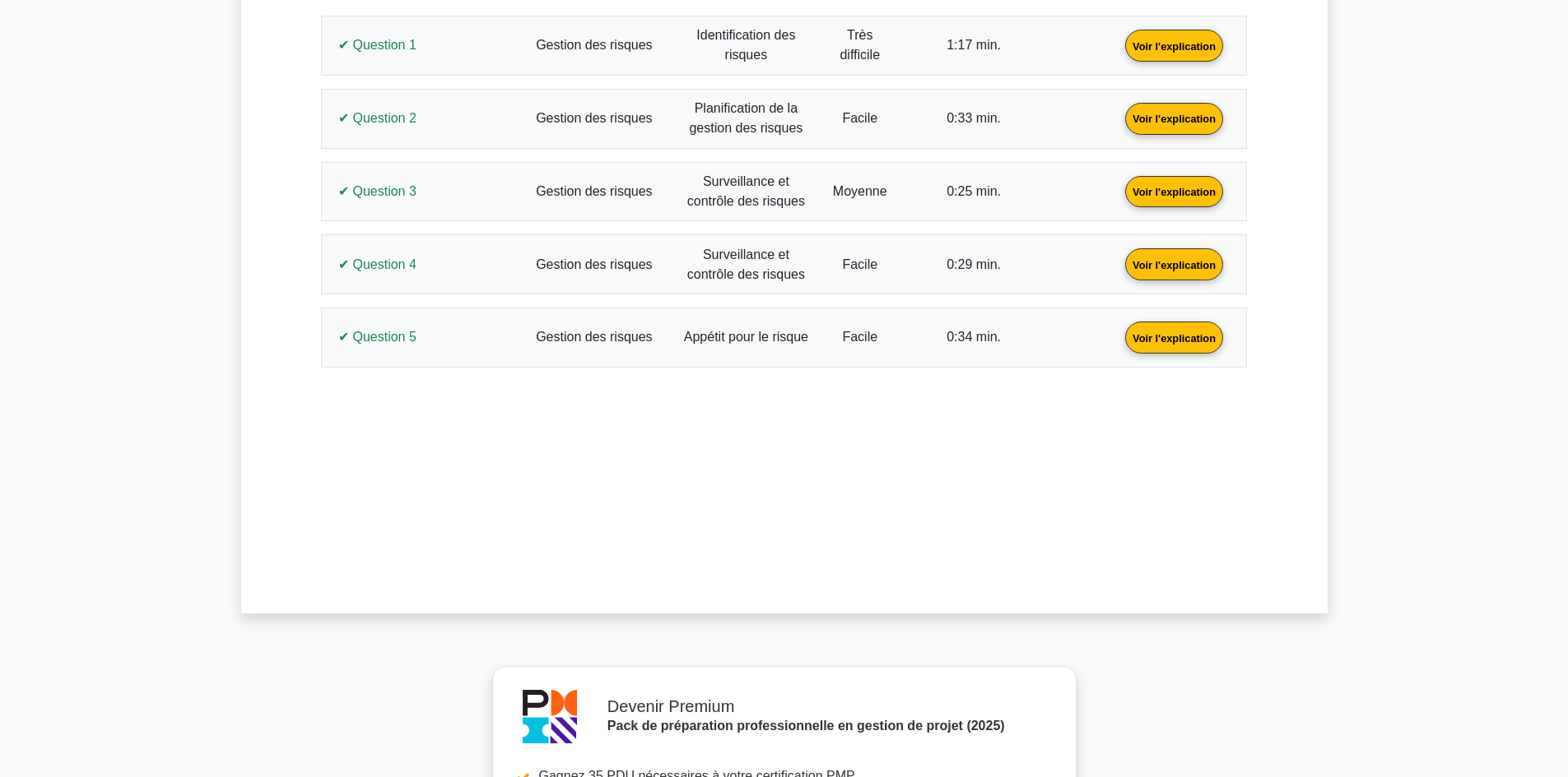
click at [1119, 330] on link "Voir l'explication" at bounding box center [1174, 337] width 111 height 14
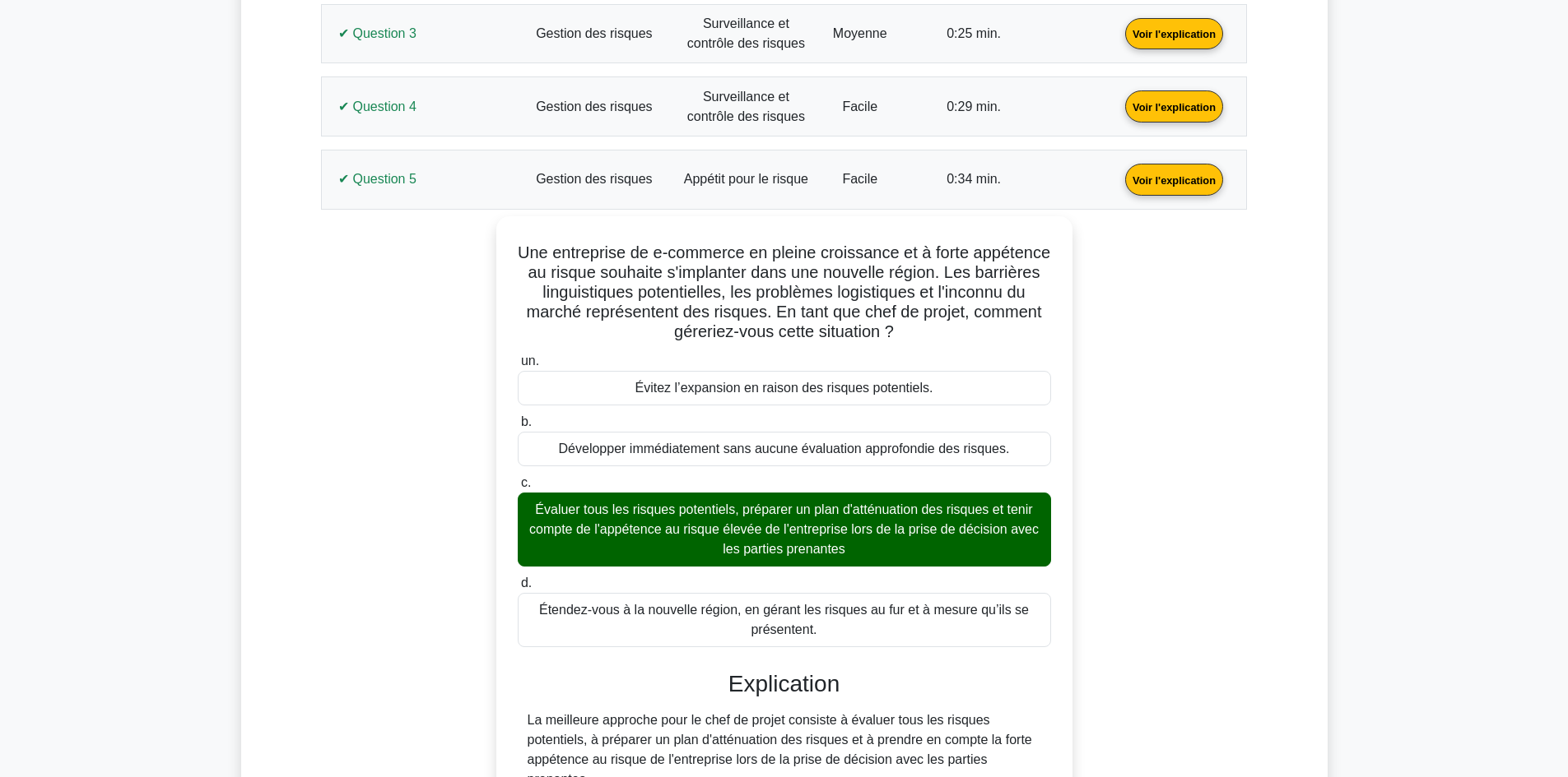
scroll to position [987, 0]
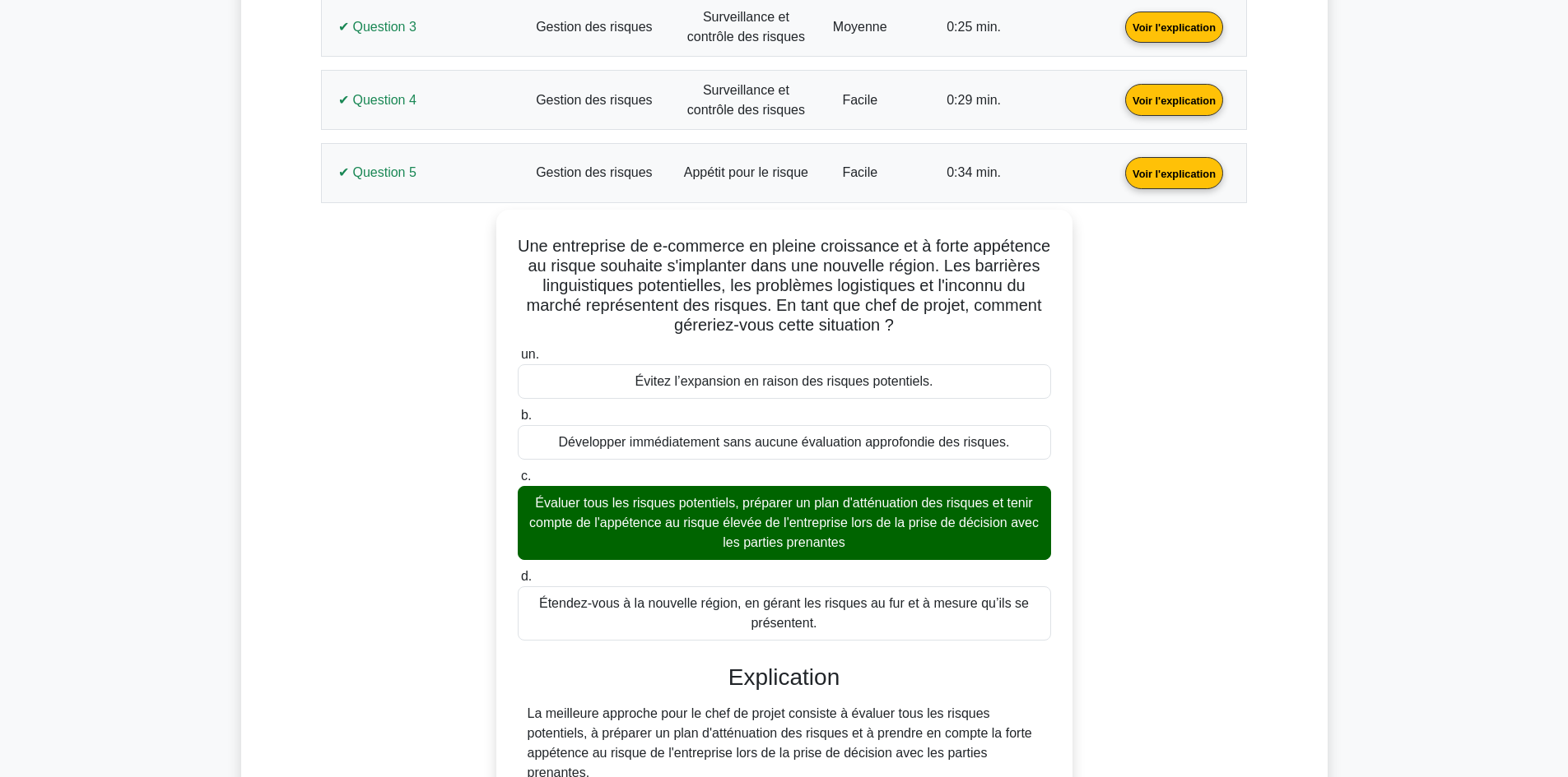
click at [1119, 172] on link "Voir l'explication" at bounding box center [1174, 172] width 111 height 14
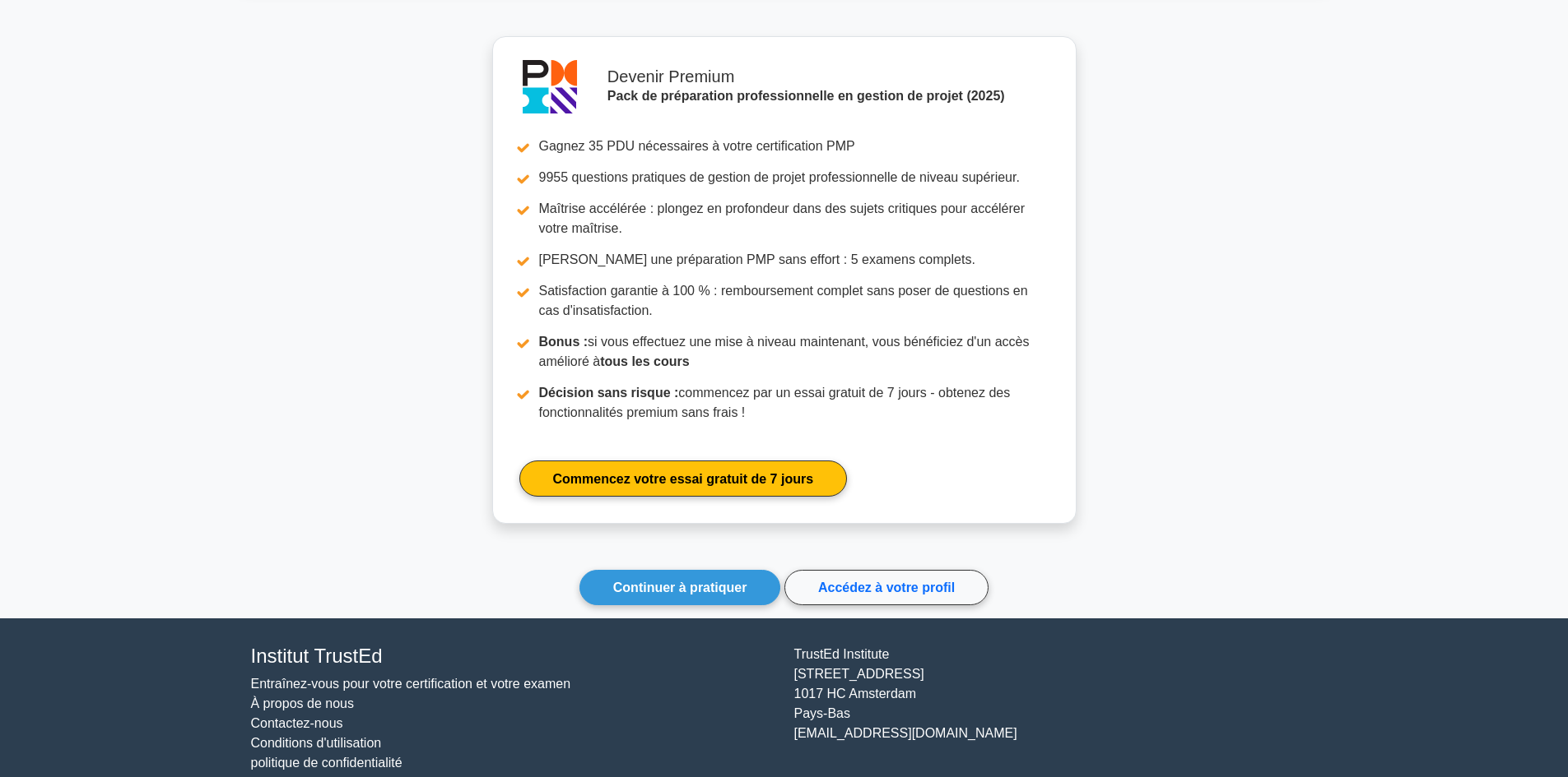
scroll to position [1476, 0]
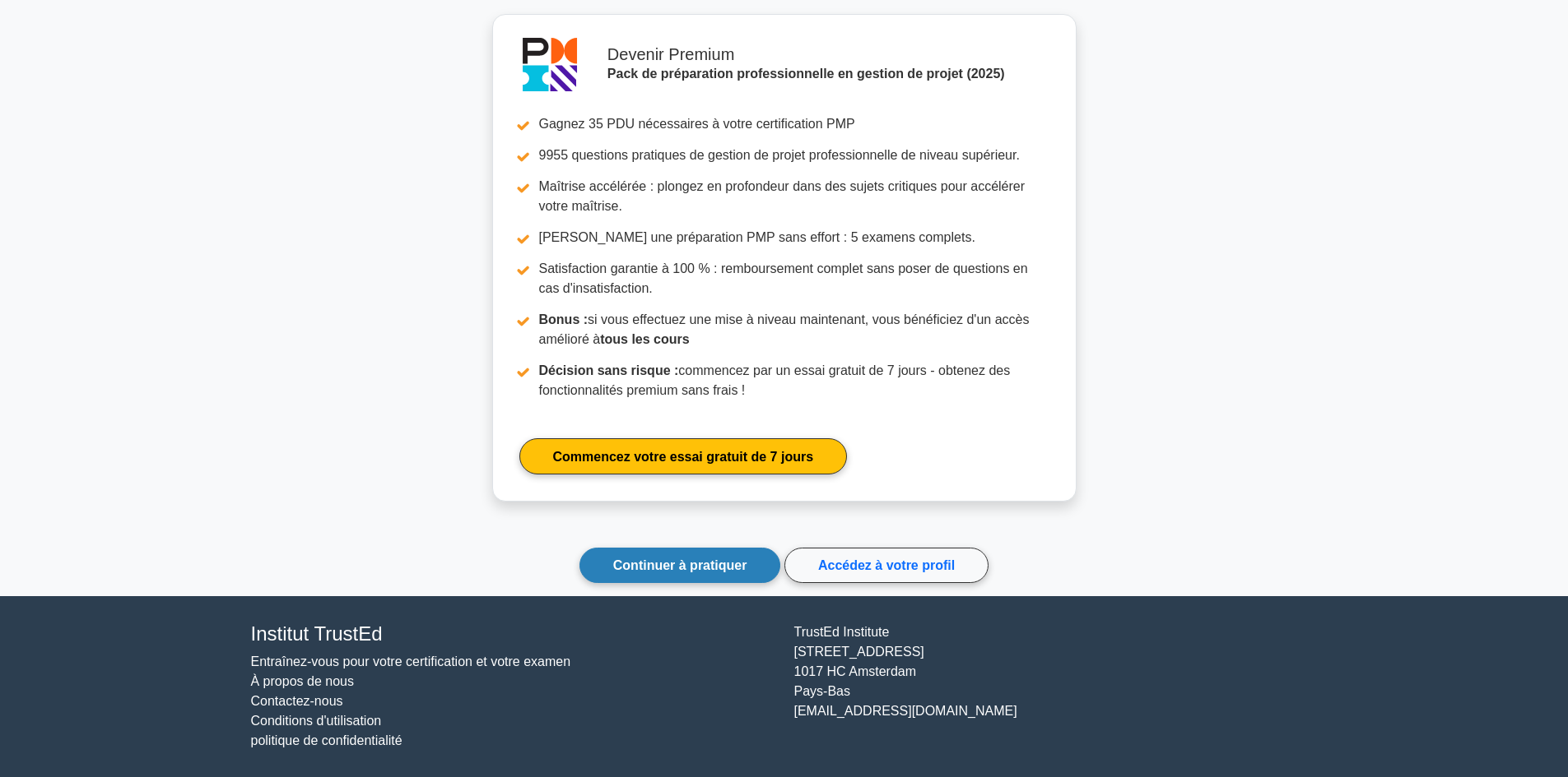
click at [715, 564] on font "Continuer à pratiquer" at bounding box center [680, 565] width 134 height 14
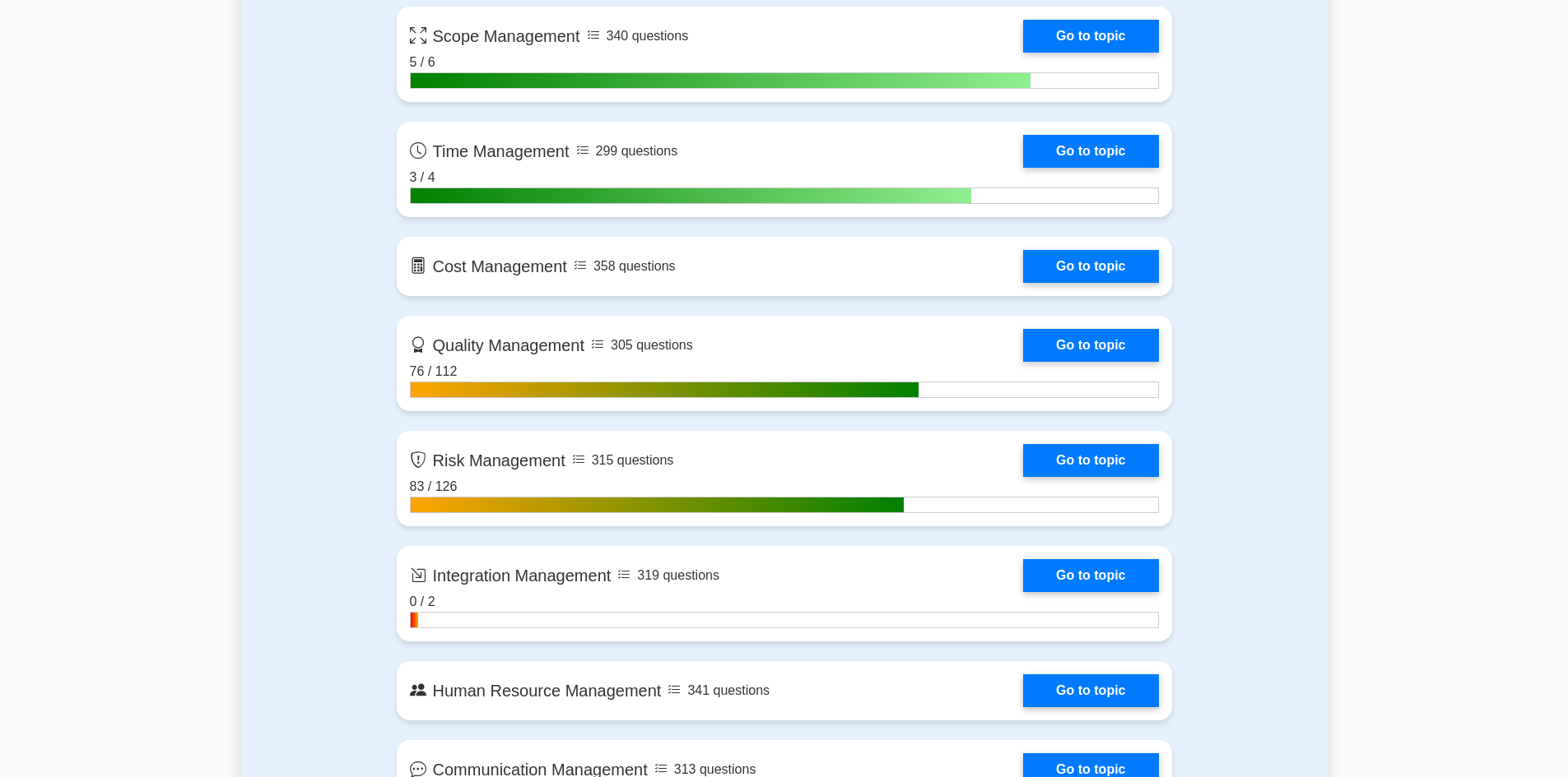
scroll to position [1234, 0]
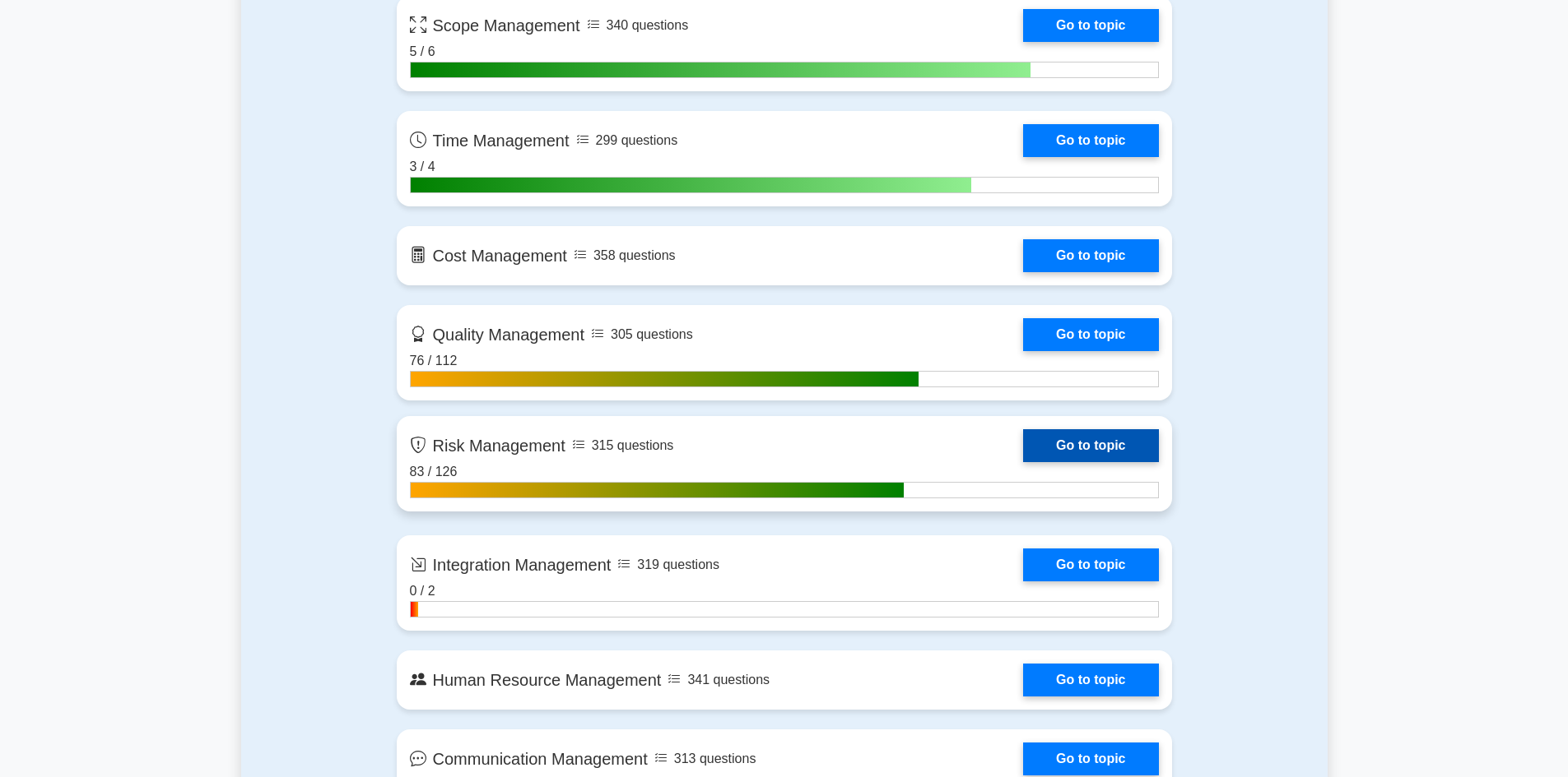
click at [1080, 454] on link "Go to topic" at bounding box center [1090, 446] width 135 height 33
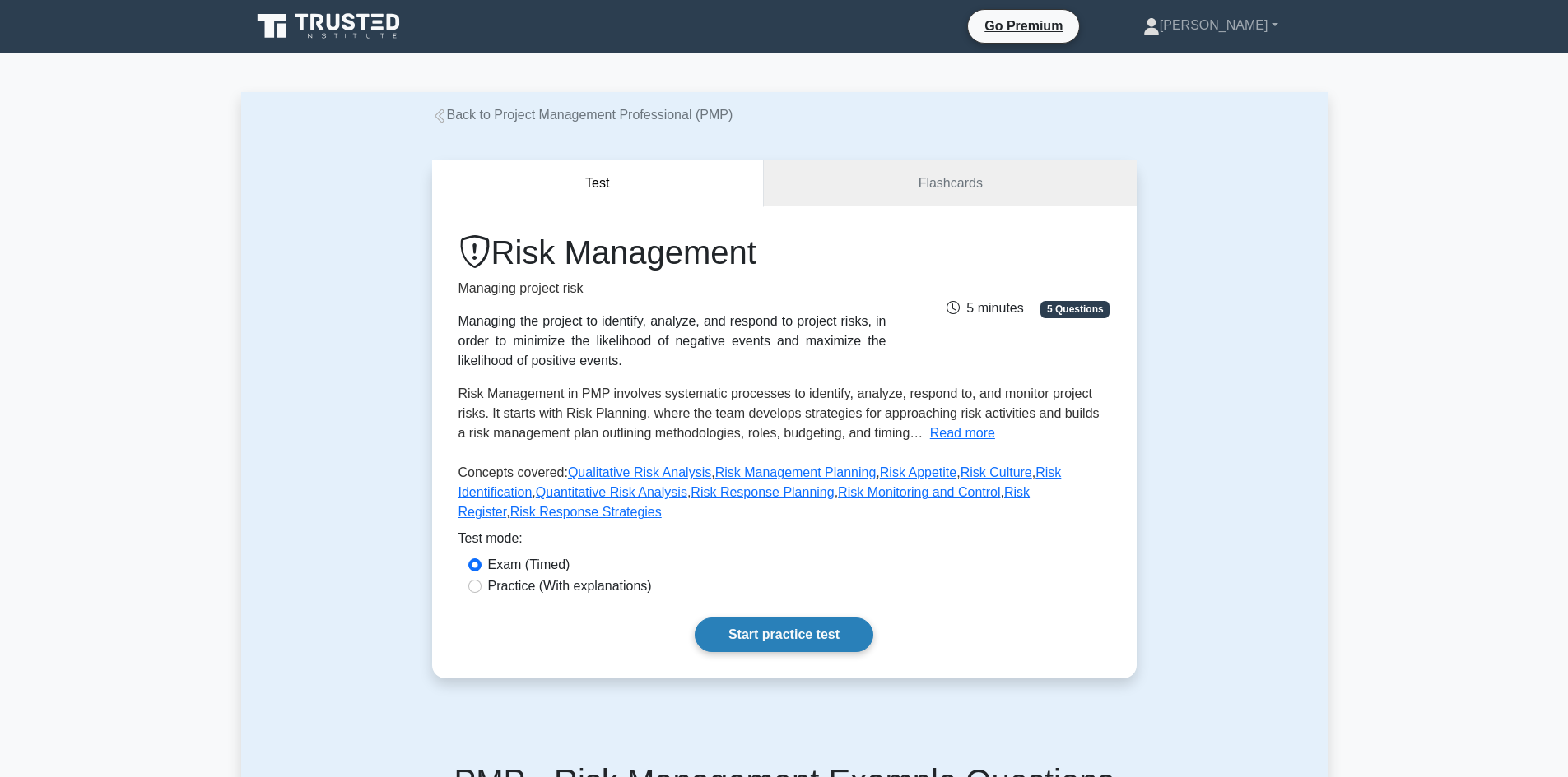
click at [827, 618] on link "Start practice test" at bounding box center [784, 635] width 179 height 35
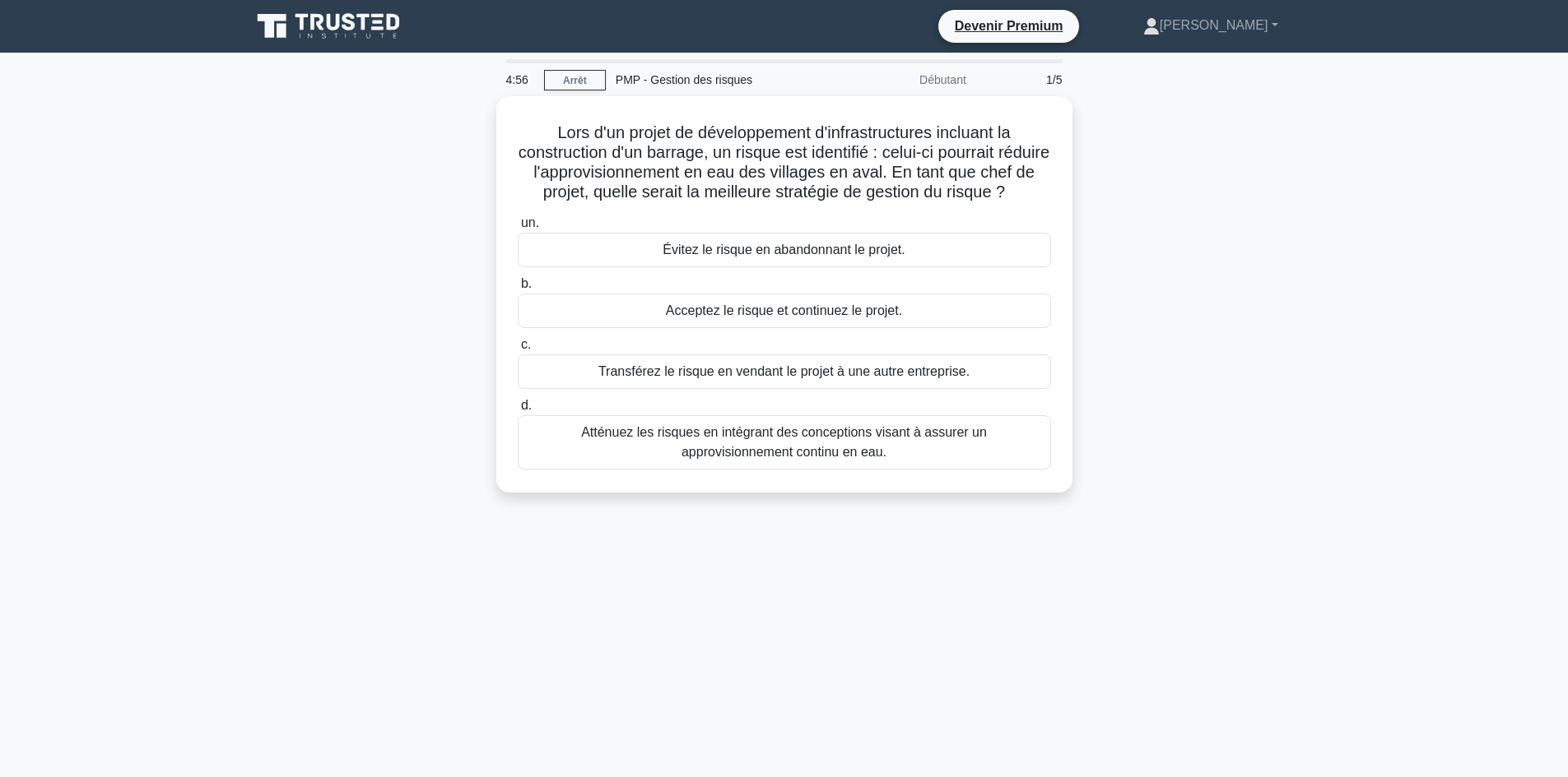
click at [1258, 227] on div "Lors d'un projet de développement d'infrastructures incluant la construction d'…" at bounding box center [784, 305] width 1086 height 416
click at [382, 322] on div "Lors d'un projet de développement d'infrastructures incluant la construction d'…" at bounding box center [784, 305] width 1086 height 416
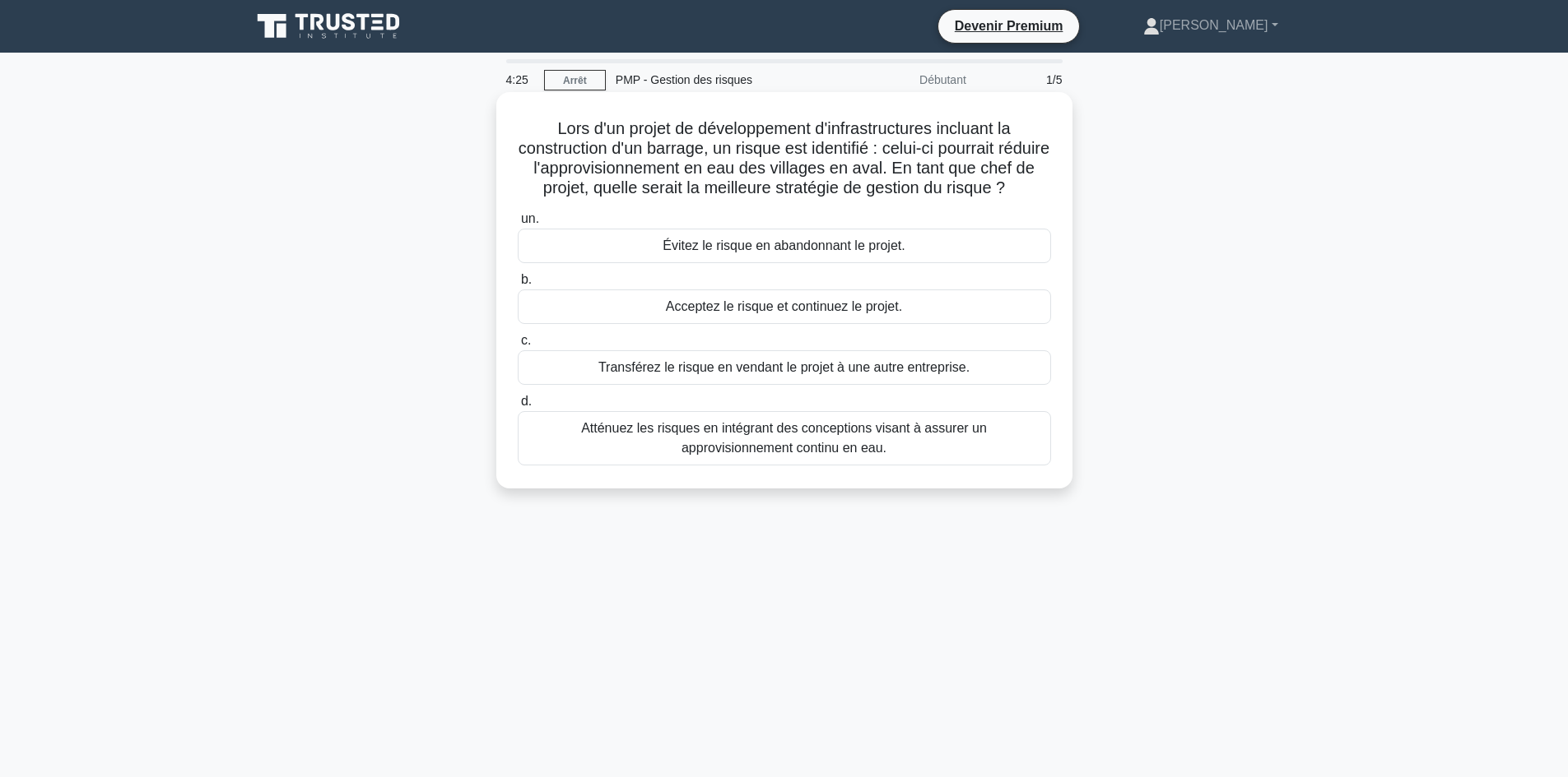
click at [771, 455] on font "Atténuez les risques en intégrant des conceptions visant à assurer un approvisi…" at bounding box center [784, 439] width 406 height 34
click at [517, 407] on input "d. Atténuez les risques en intégrant des conceptions visant à assurer un approv…" at bounding box center [517, 402] width 0 height 11
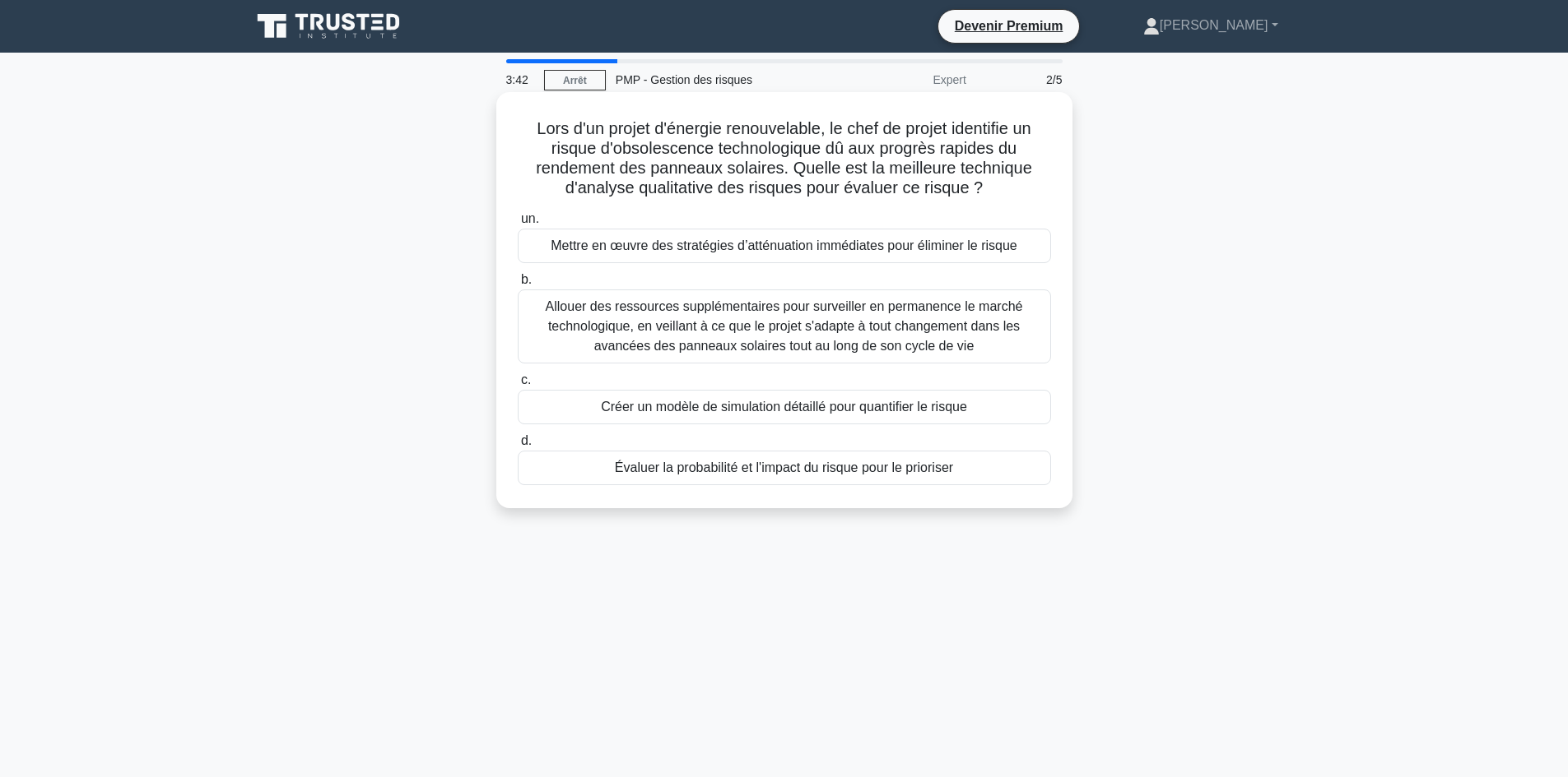
click at [673, 473] on font "Évaluer la probabilité et l'impact du risque pour le prioriser" at bounding box center [784, 468] width 339 height 14
click at [517, 447] on input "d. Évaluer la probabilité et l'impact du risque pour le prioriser" at bounding box center [517, 441] width 0 height 11
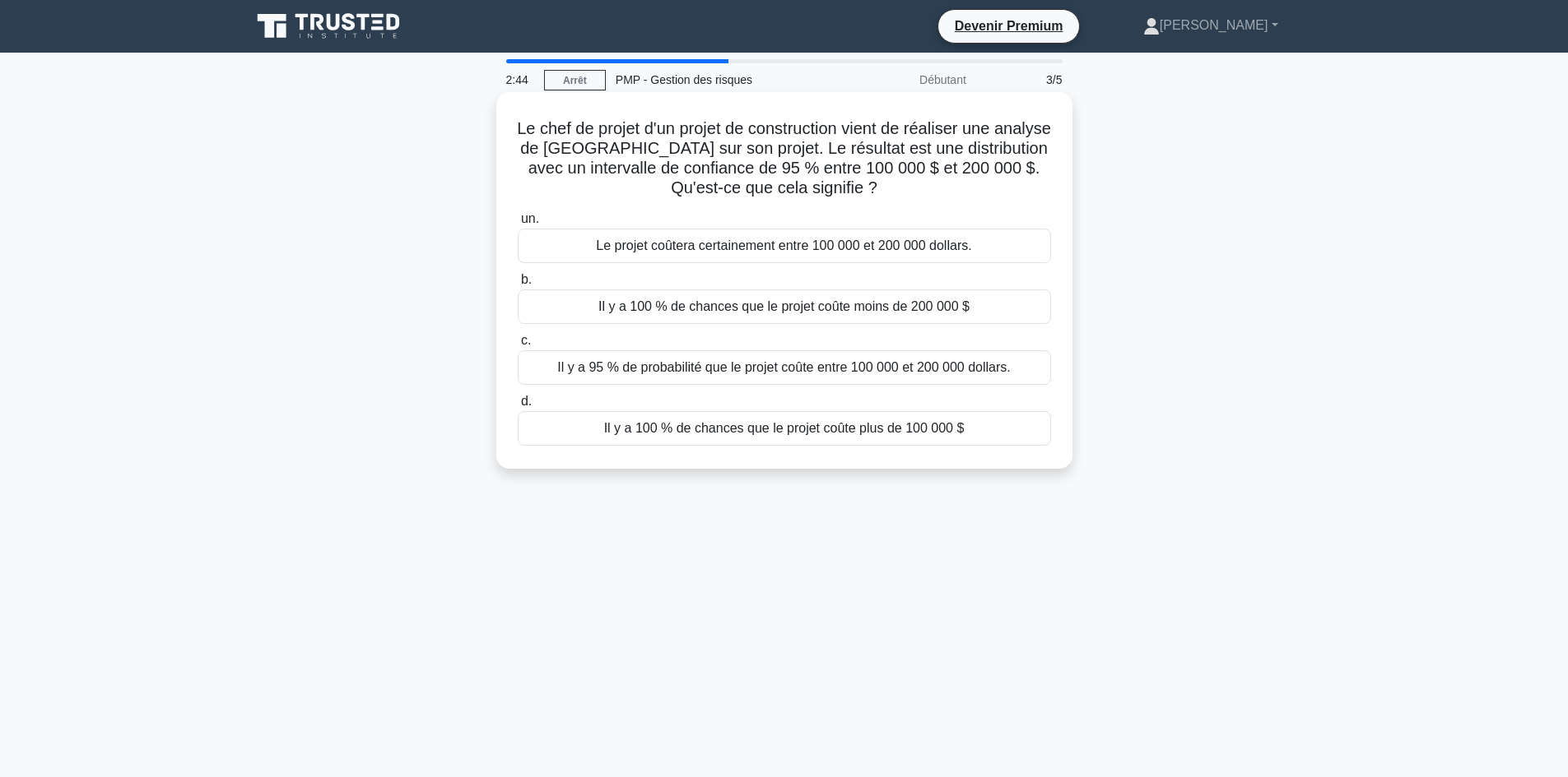
click at [761, 368] on font "Il y a 95 % de probabilité que le projet coûte entre 100 000 et 200 000 dollars." at bounding box center [784, 367] width 454 height 14
click at [517, 347] on input "c. Il y a 95 % de probabilité que le projet coûte entre 100 000 et 200 000 doll…" at bounding box center [517, 341] width 0 height 11
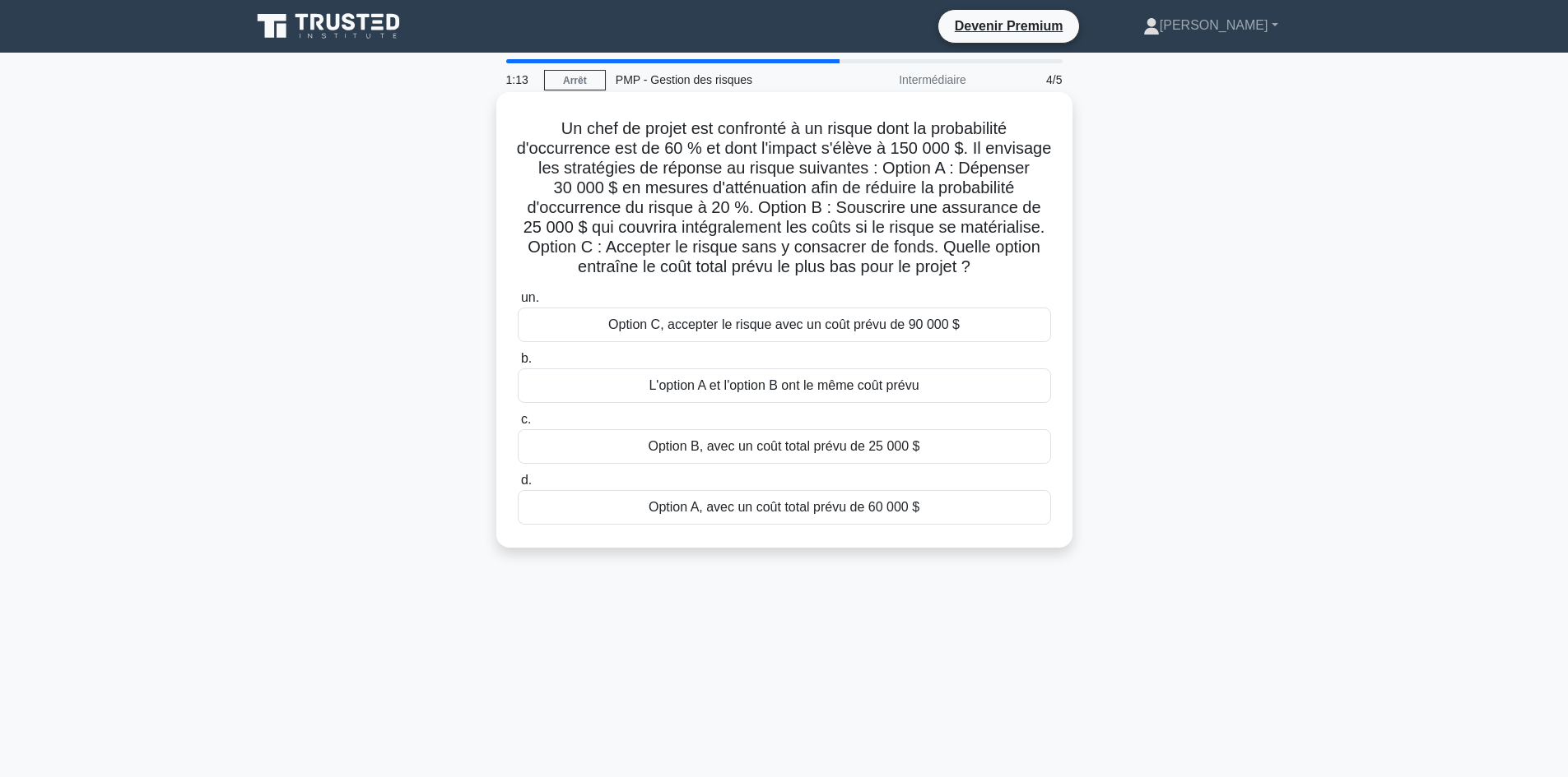
click at [755, 443] on font "Option B, avec un coût total prévu de 25 000 $" at bounding box center [784, 447] width 272 height 14
click at [517, 425] on input "c. Option B, avec un coût total prévu de 25 000 $" at bounding box center [517, 420] width 0 height 11
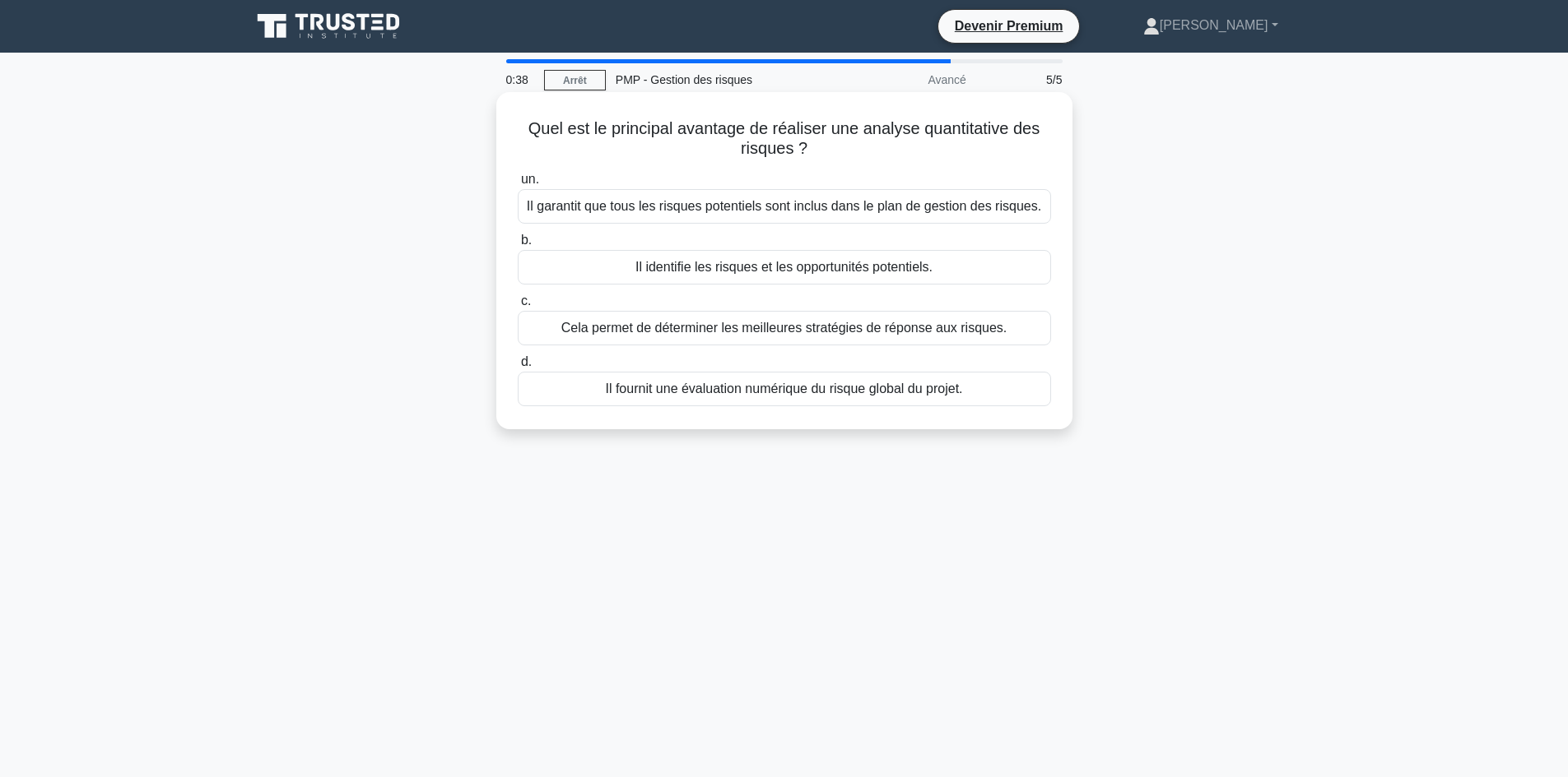
click at [794, 396] on font "Il fournit une évaluation numérique du risque global du projet." at bounding box center [784, 388] width 357 height 14
click at [517, 368] on input "d. Il fournit une évaluation numérique du risque global du projet." at bounding box center [517, 363] width 0 height 11
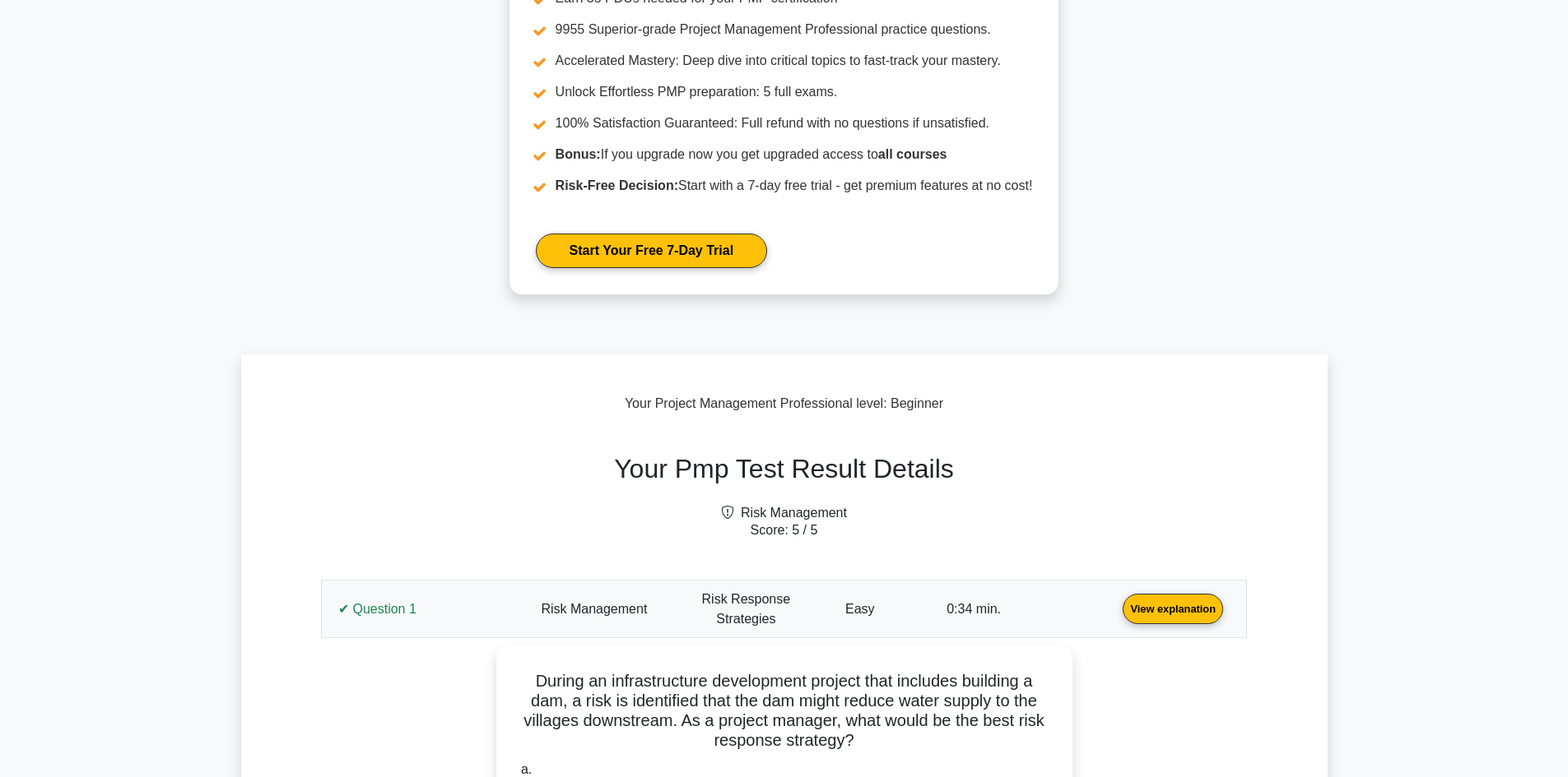
scroll to position [412, 0]
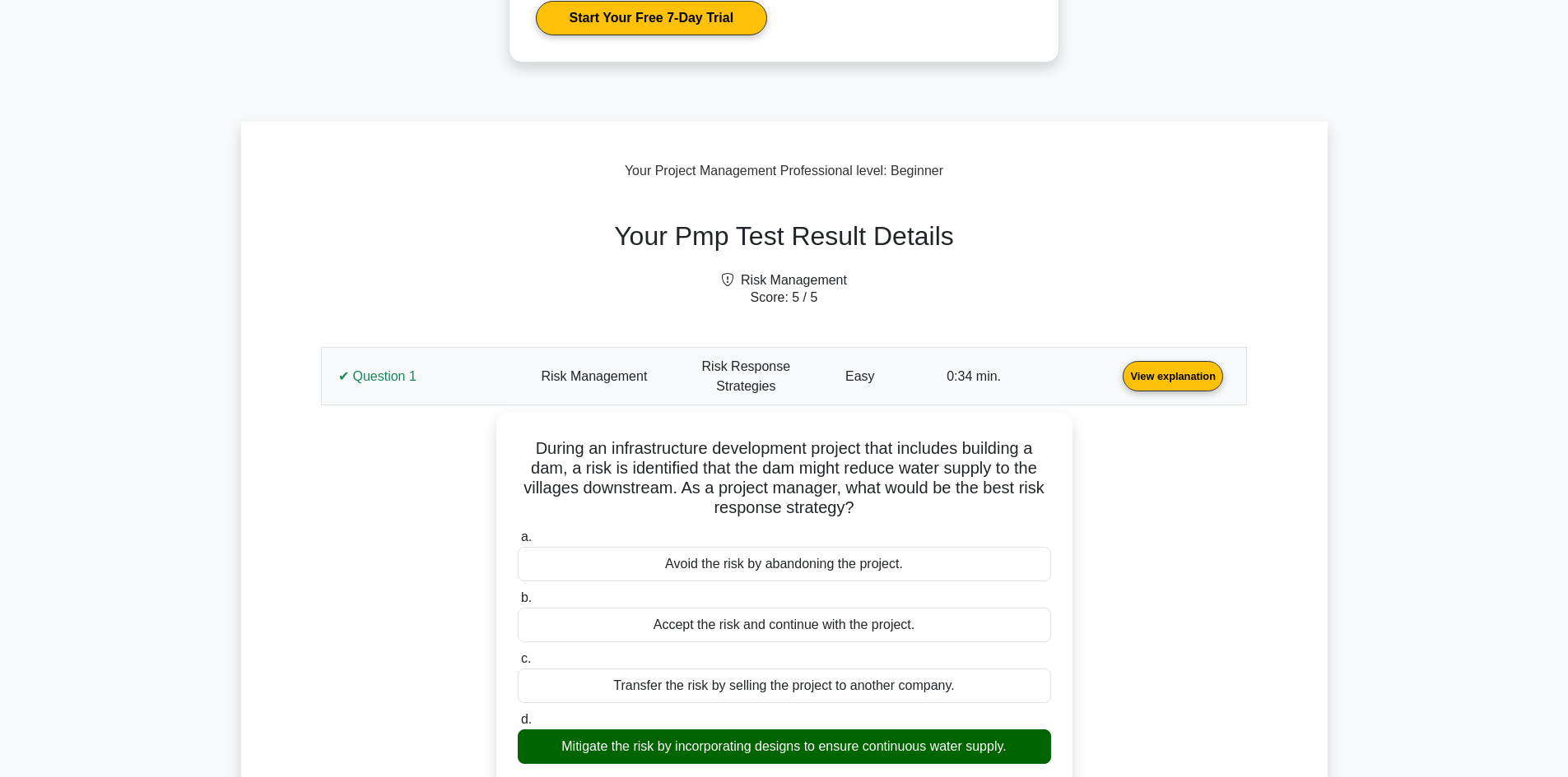
click at [1116, 382] on link "View explanation" at bounding box center [1172, 376] width 113 height 14
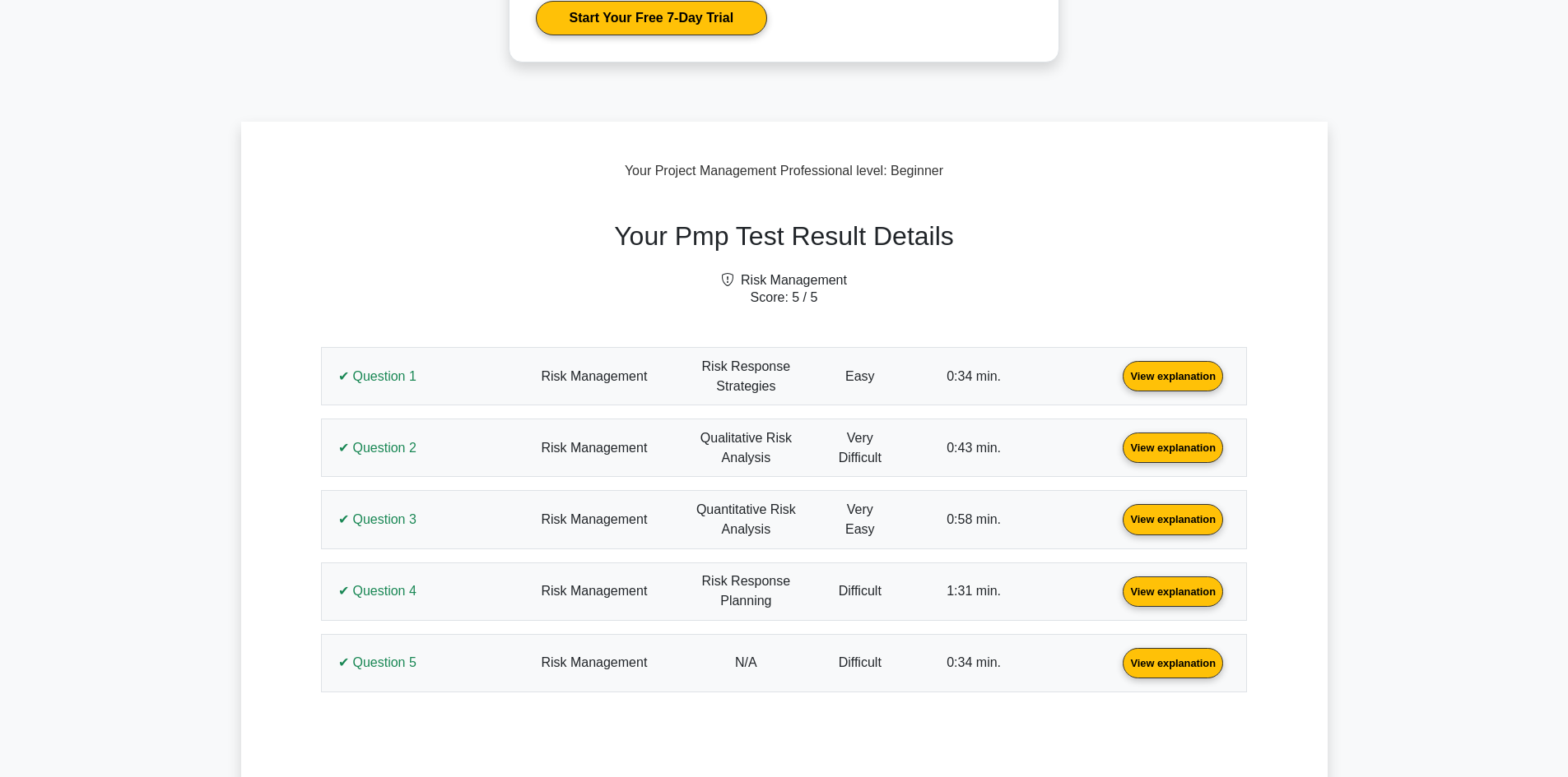
click at [1116, 382] on link "View explanation" at bounding box center [1172, 376] width 113 height 14
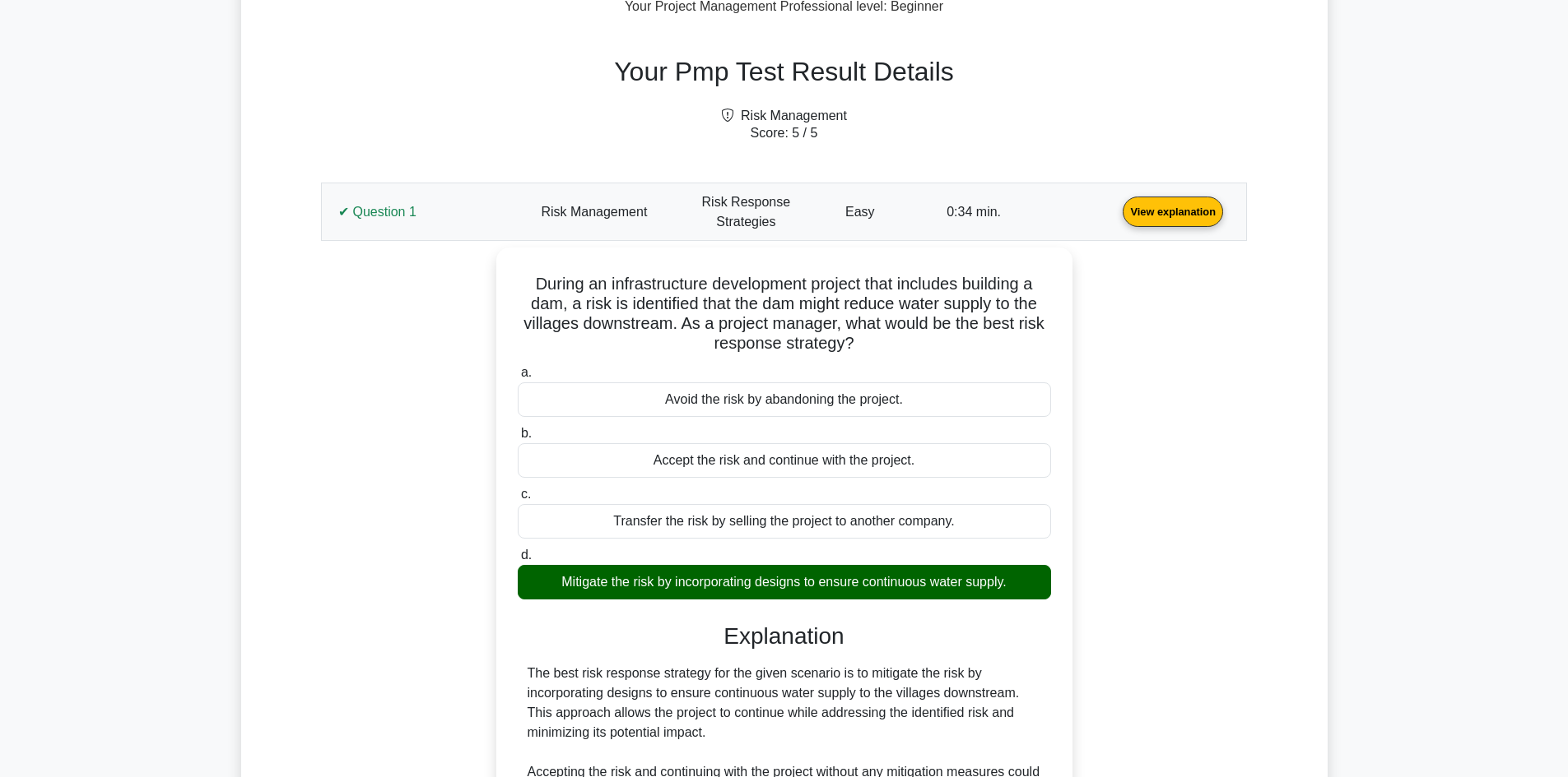
scroll to position [656, 0]
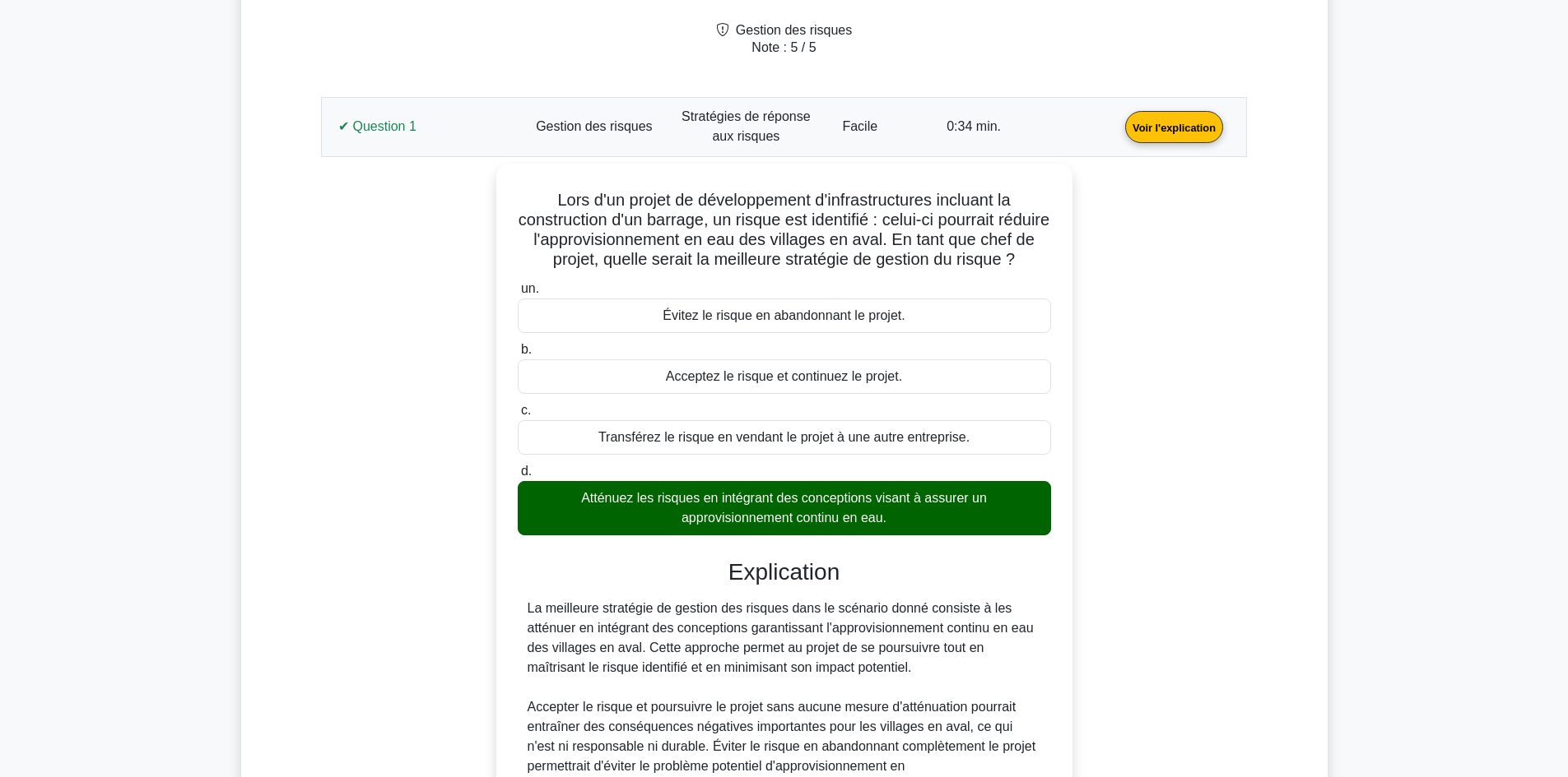
scroll to position [821, 0]
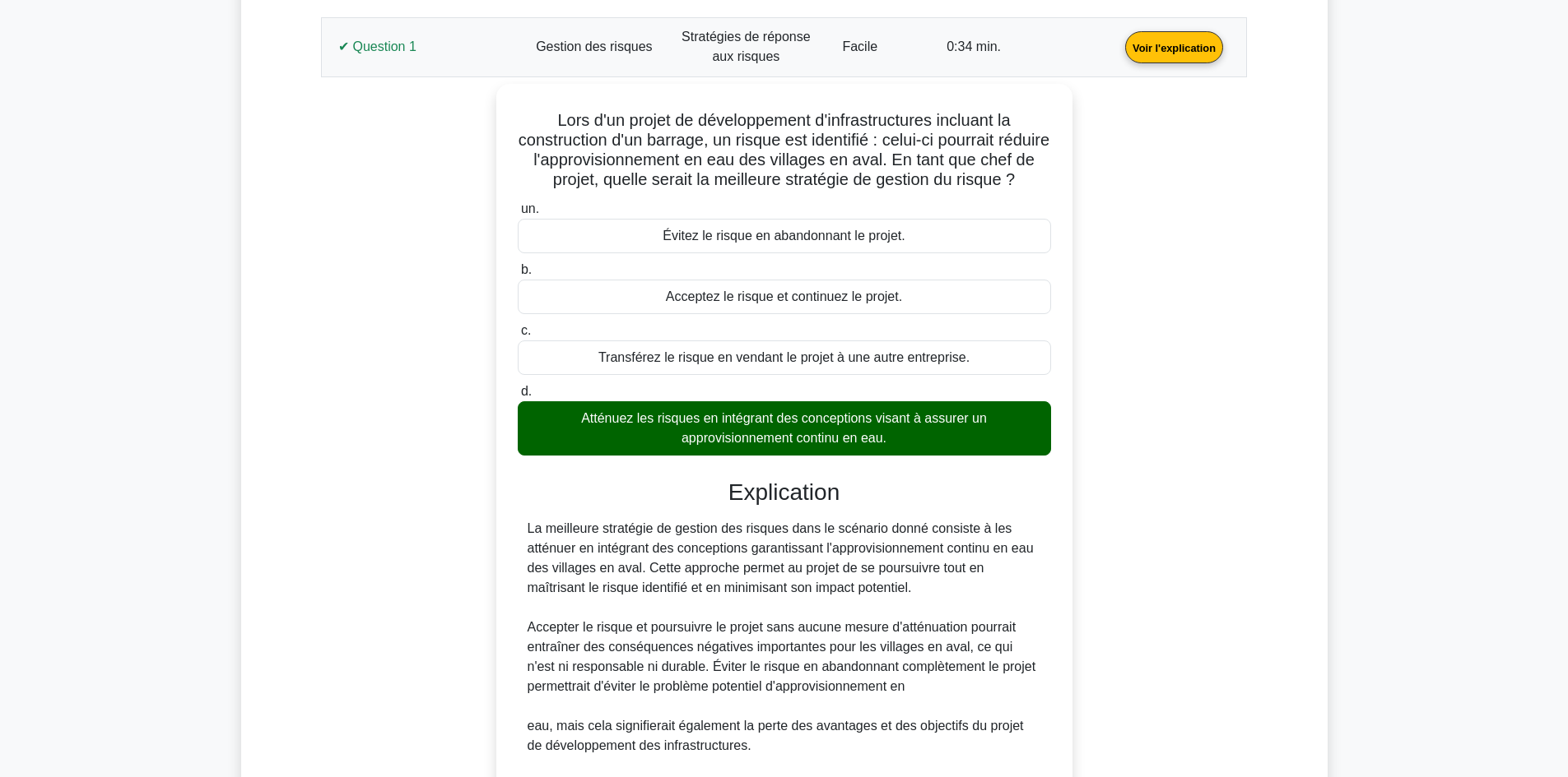
click at [1119, 49] on link "Voir l'explication" at bounding box center [1174, 46] width 111 height 14
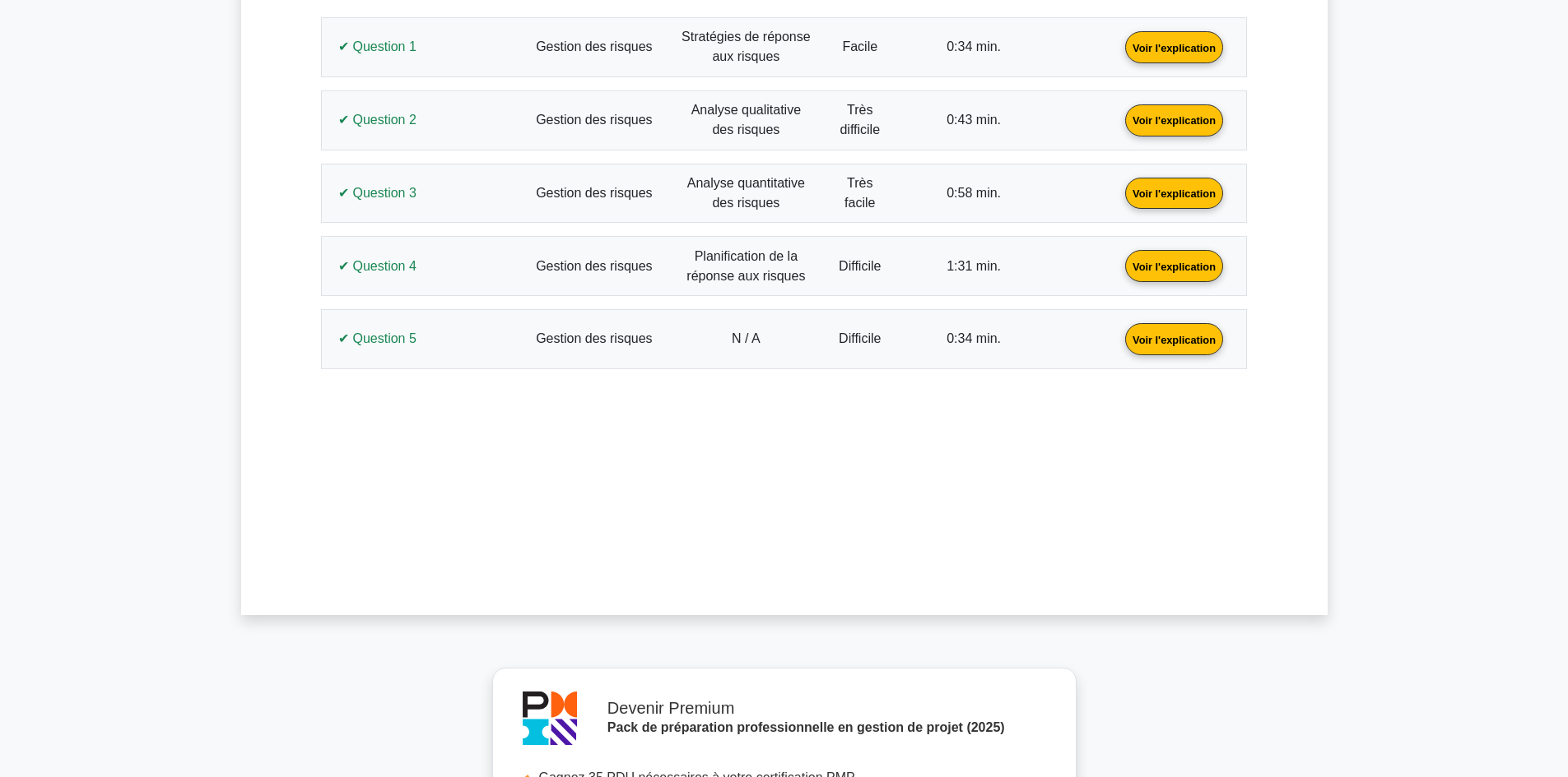
click at [1119, 126] on link "Voir l'explication" at bounding box center [1174, 119] width 111 height 14
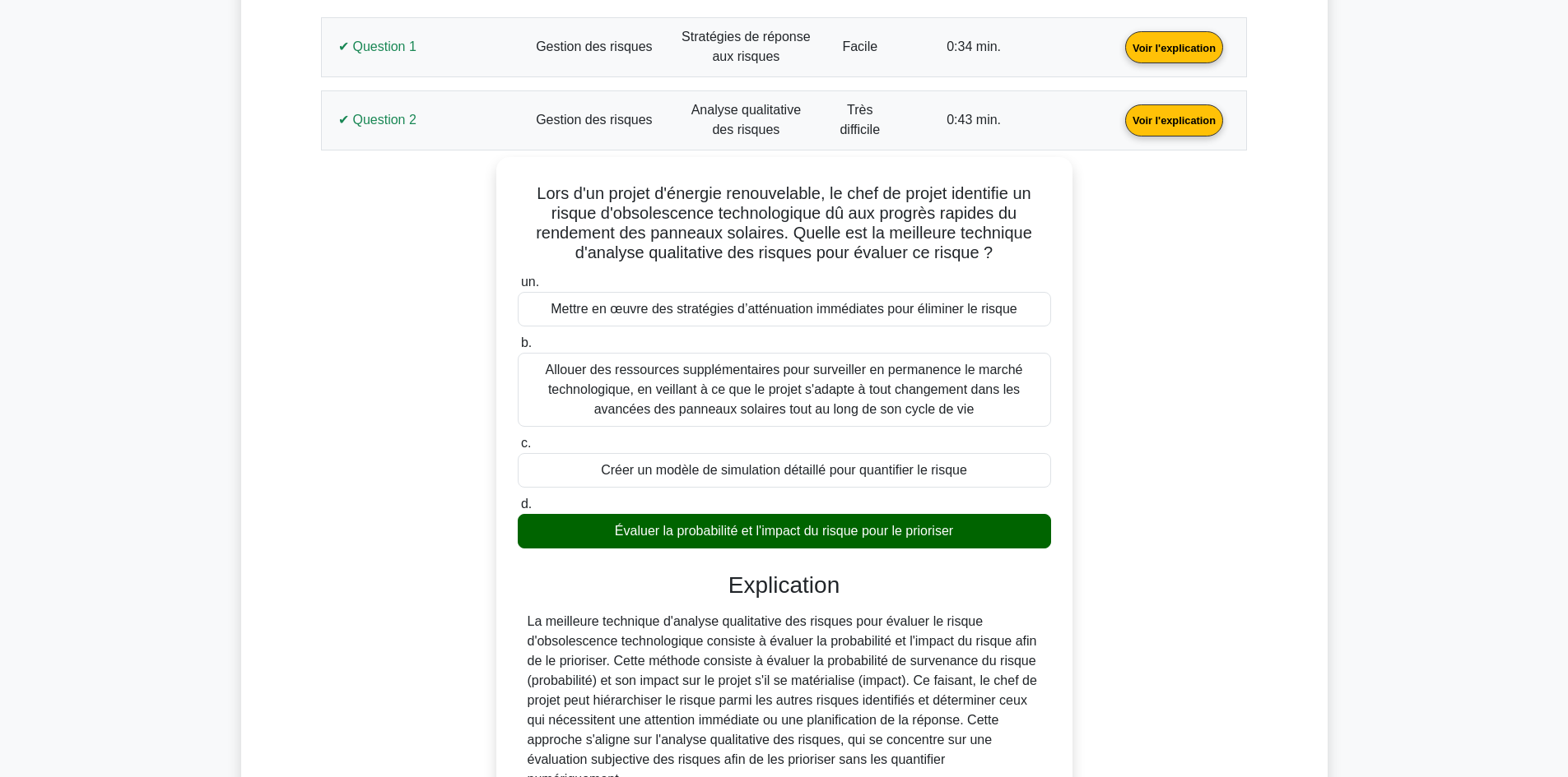
click at [1119, 126] on link "Voir l'explication" at bounding box center [1174, 119] width 111 height 14
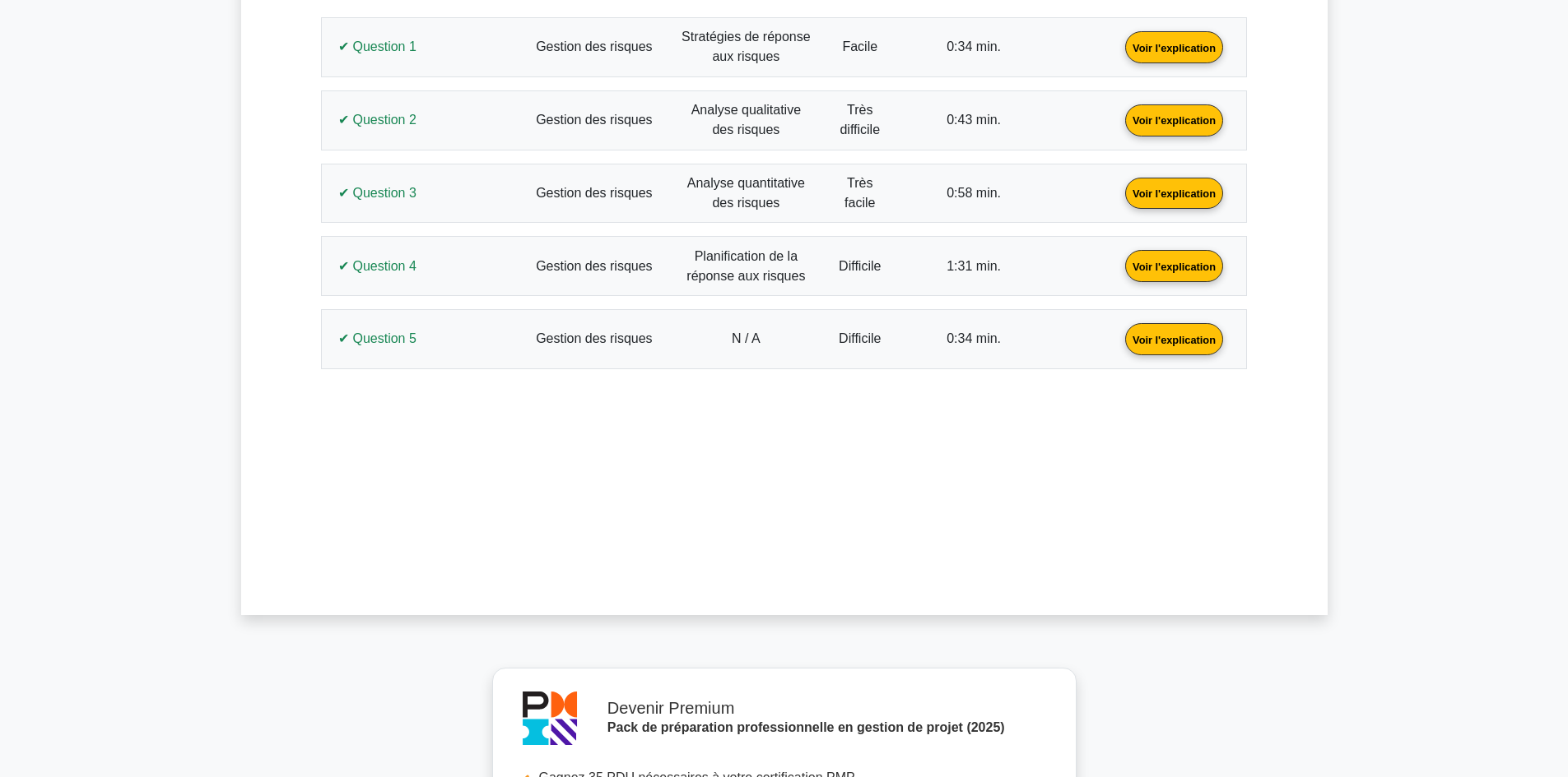
click at [1119, 120] on link "Voir l'explication" at bounding box center [1174, 119] width 111 height 14
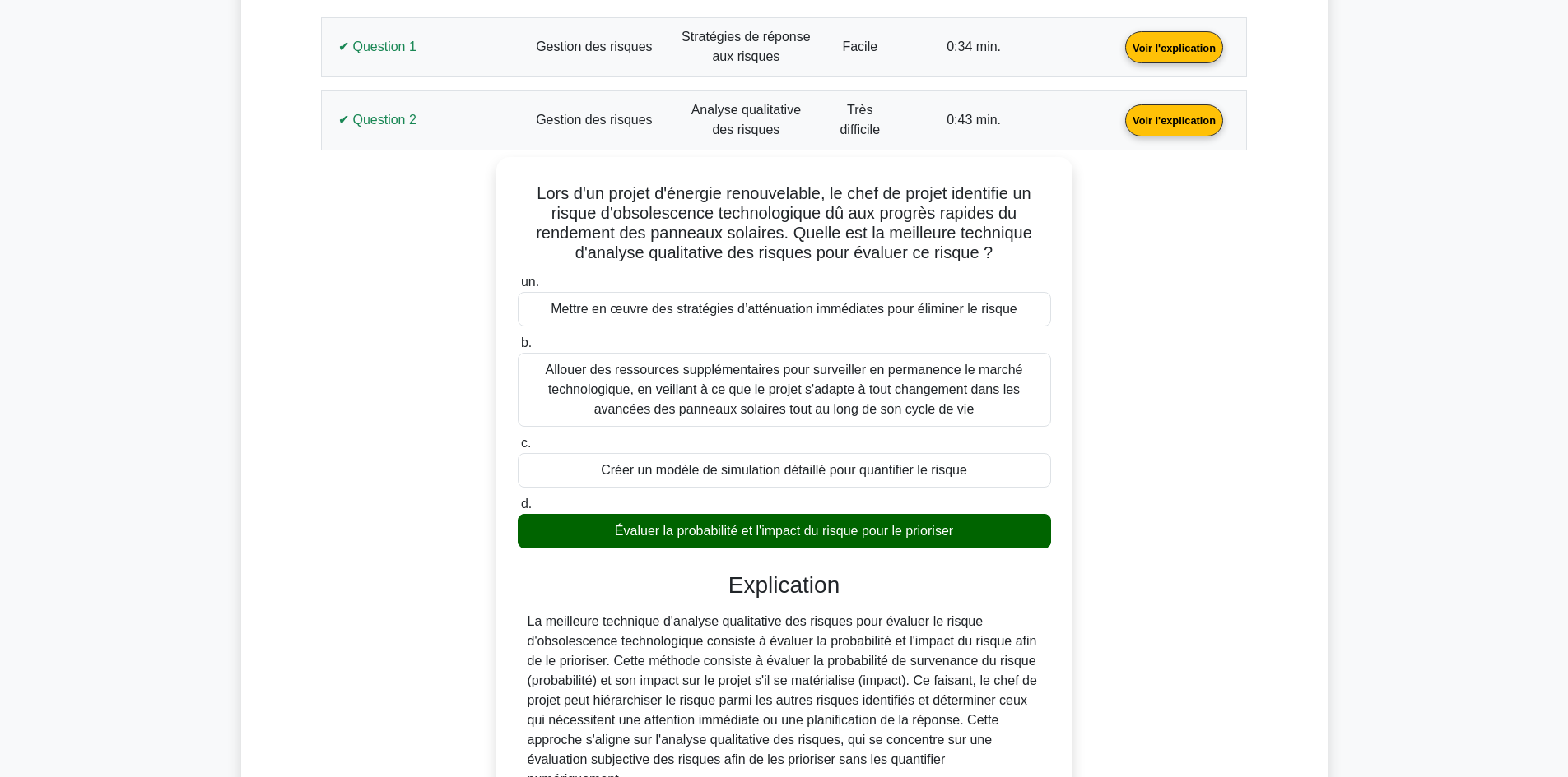
click at [1119, 120] on link "Voir l'explication" at bounding box center [1174, 119] width 111 height 14
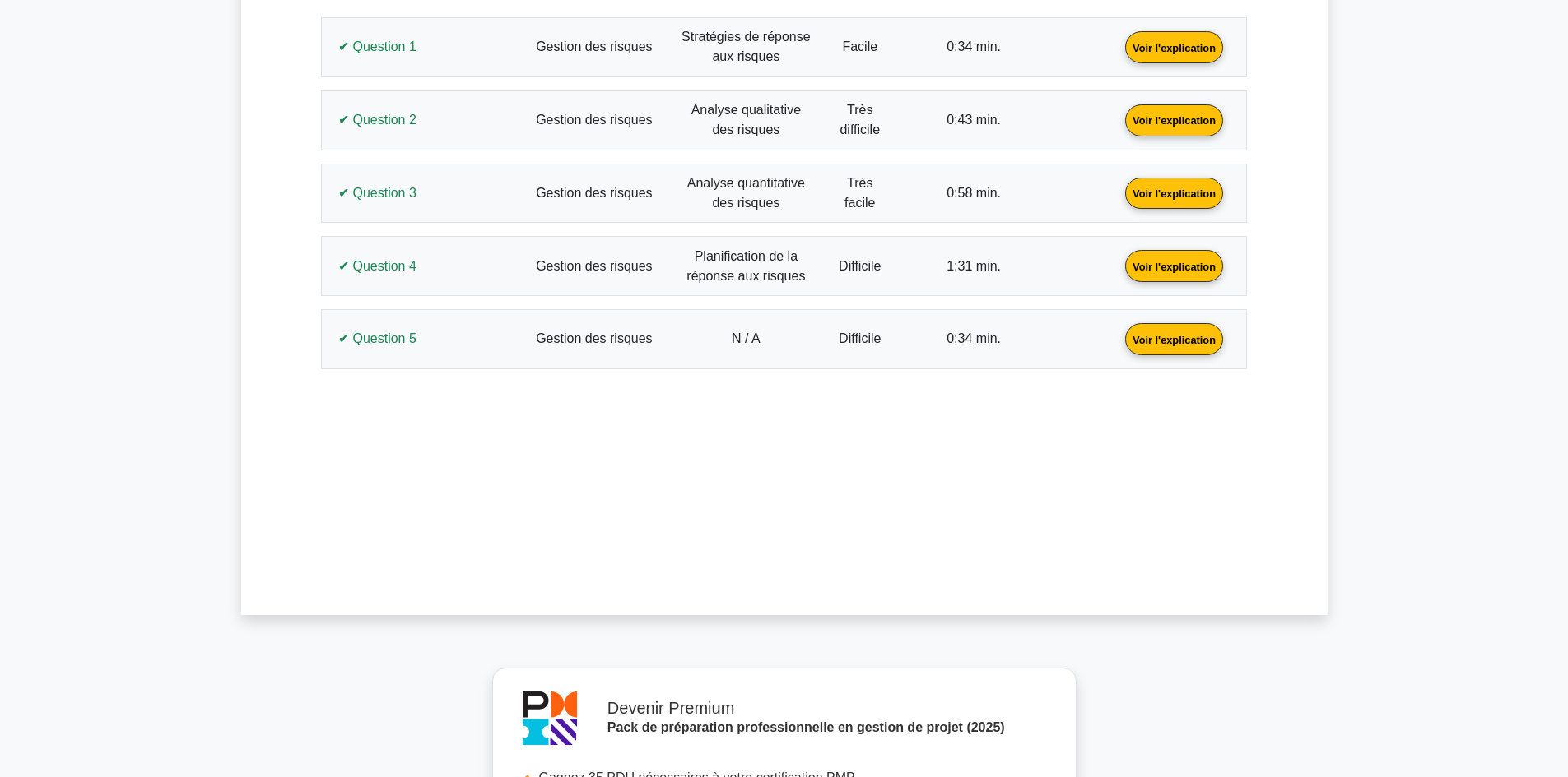
click at [1119, 199] on link "Voir l'explication" at bounding box center [1174, 192] width 111 height 14
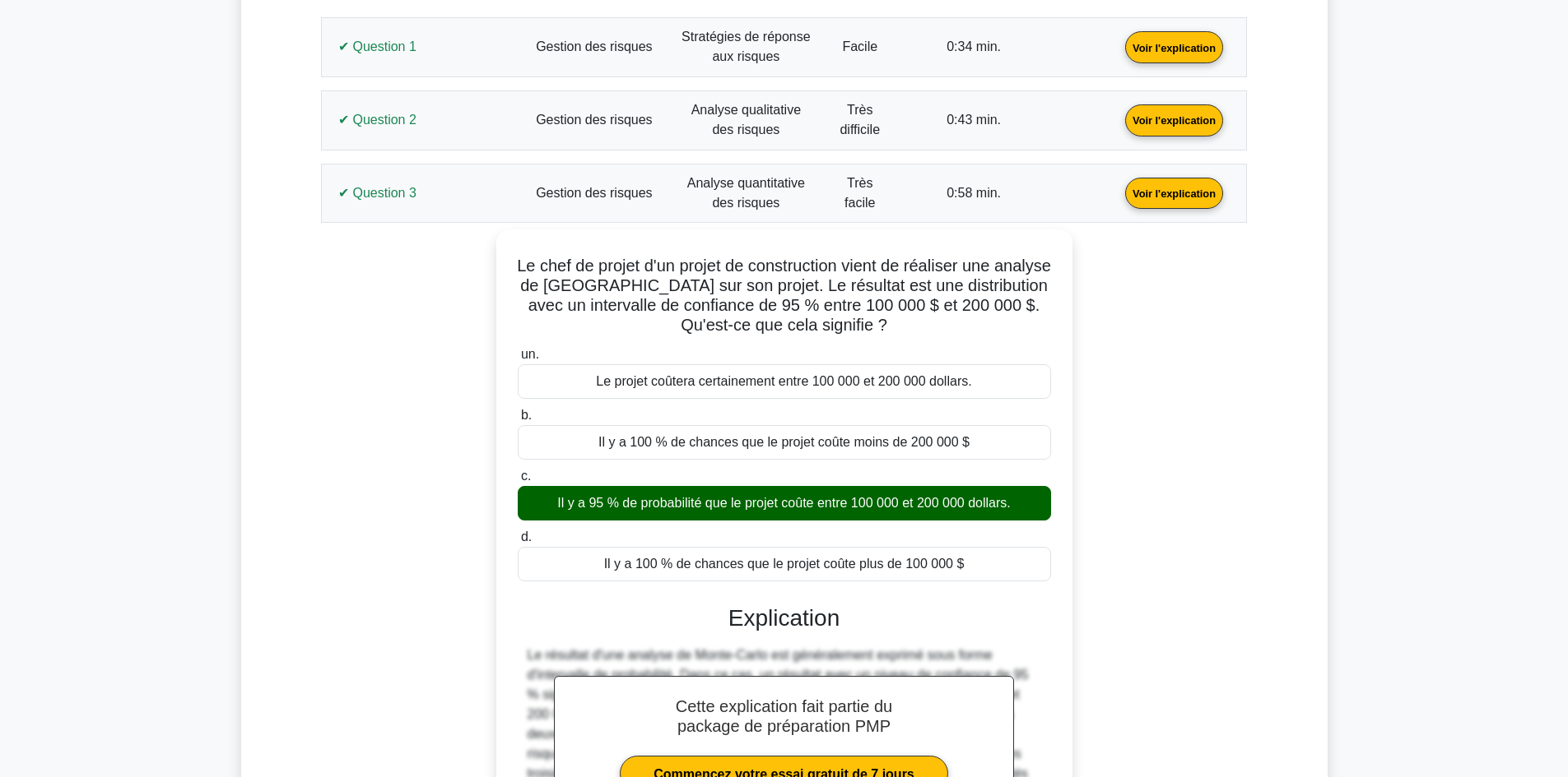
drag, startPoint x: 988, startPoint y: 565, endPoint x: 470, endPoint y: 276, distance: 593.2
click at [470, 276] on div "Le chef de projet d'un projet de construction vient de réaliser une analyse de …" at bounding box center [784, 582] width 906 height 706
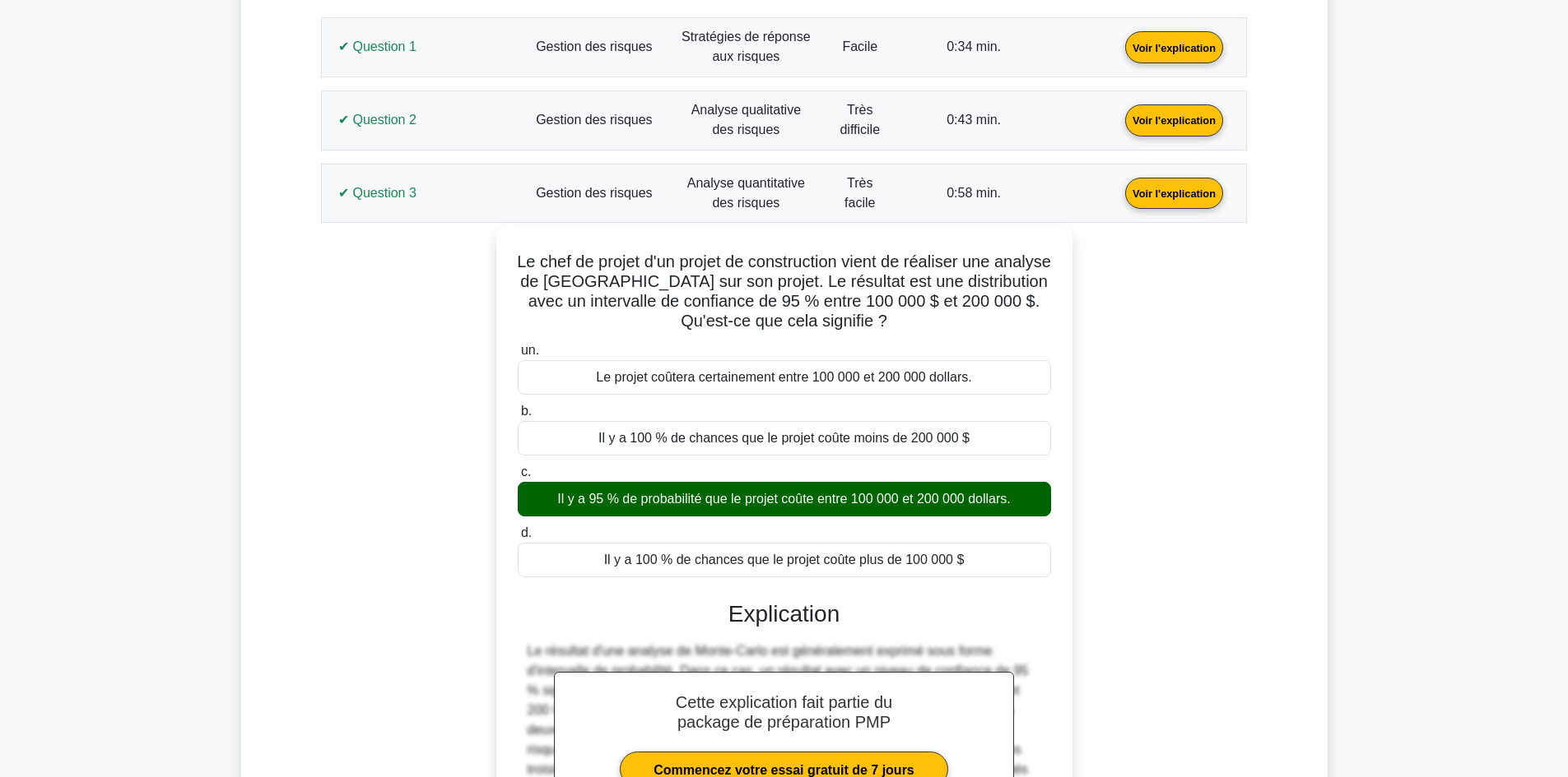
copy div "Le chef de projet d'un projet de construction vient de réaliser une analyse de …"
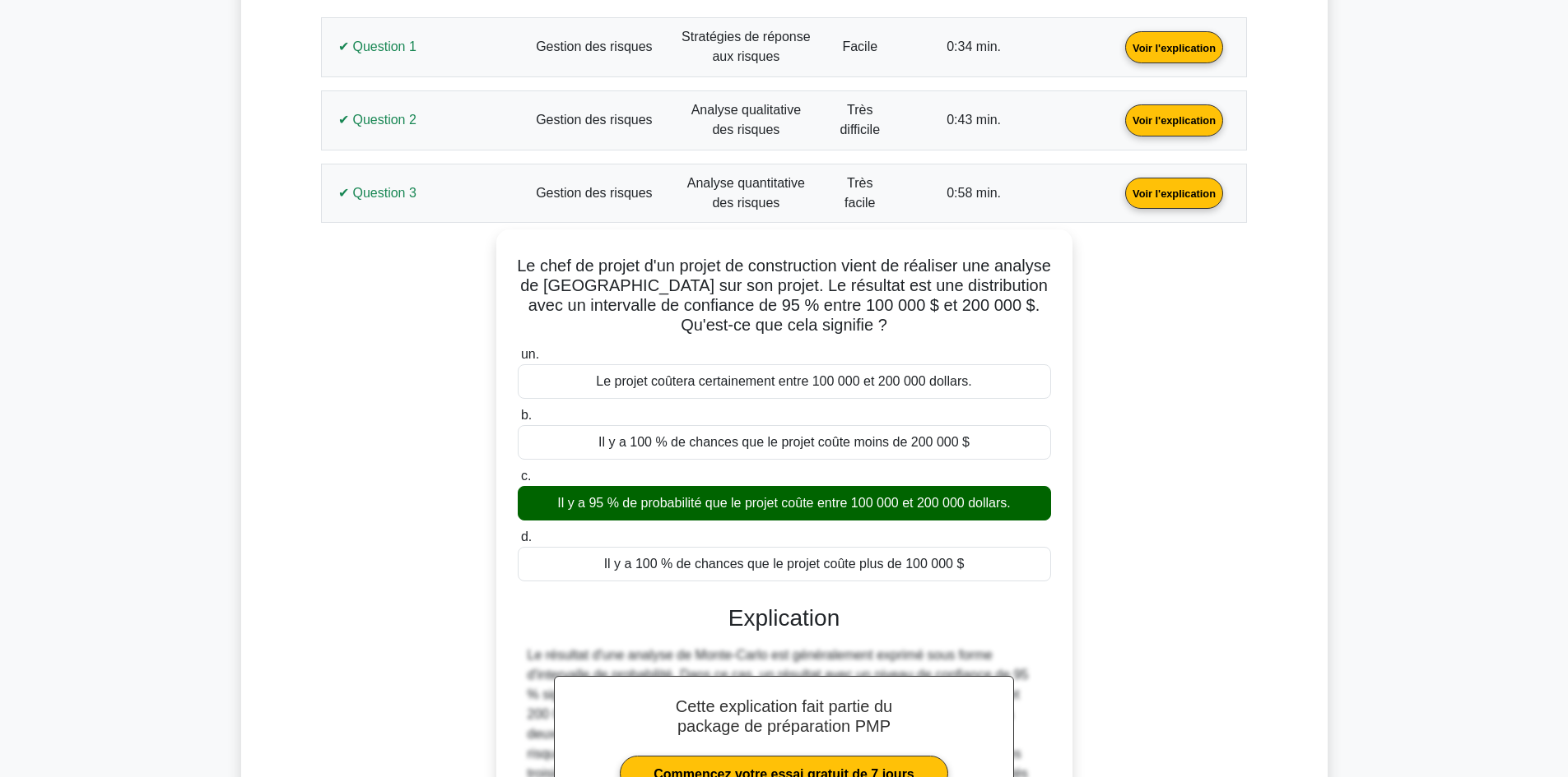
click at [336, 376] on div "Le chef de projet d'un projet de construction vient de réaliser une analyse de …" at bounding box center [784, 582] width 906 height 706
click at [1119, 191] on link "Voir l'explication" at bounding box center [1174, 192] width 111 height 14
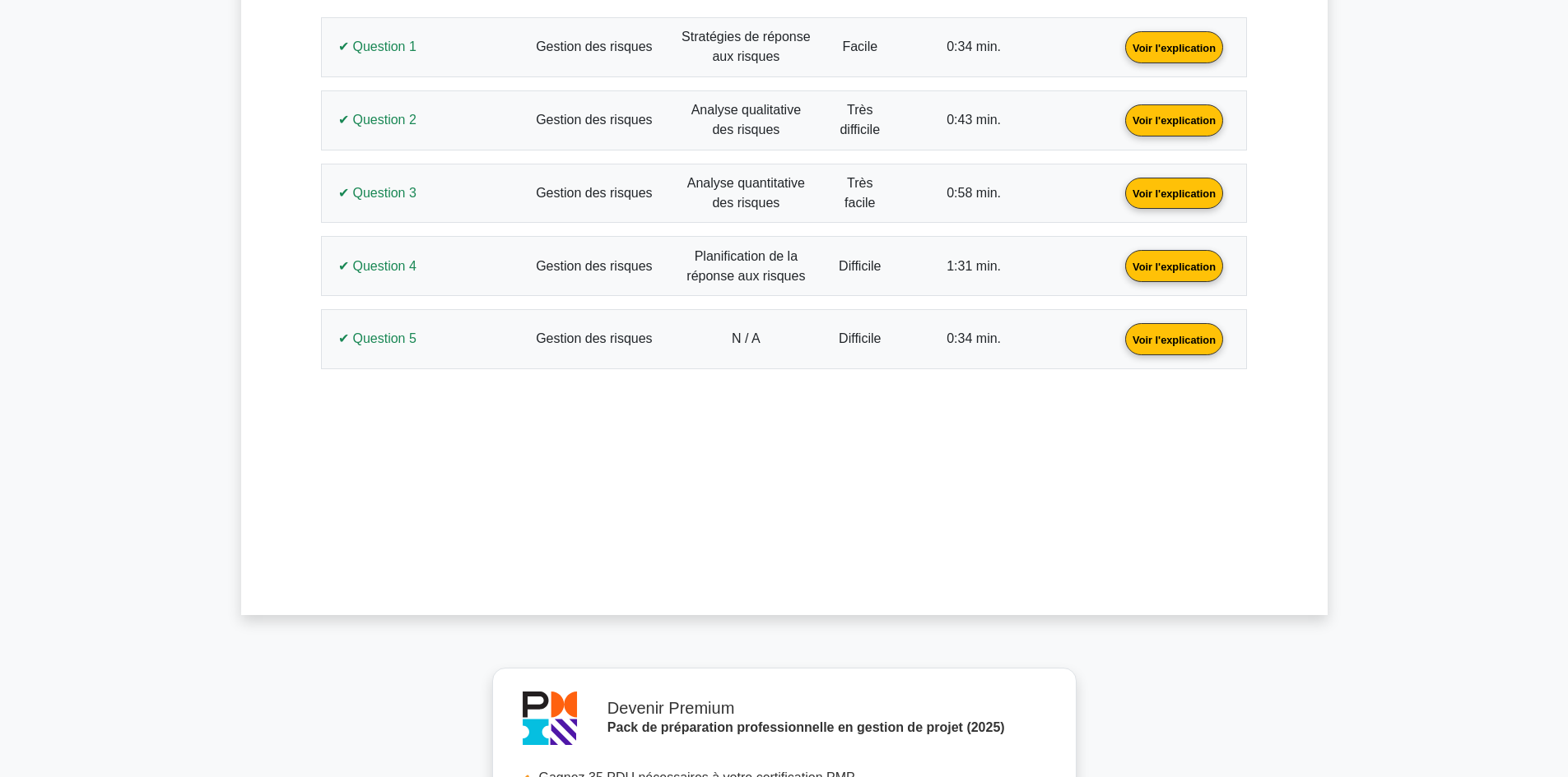
click at [1119, 272] on link "Voir l'explication" at bounding box center [1174, 265] width 111 height 14
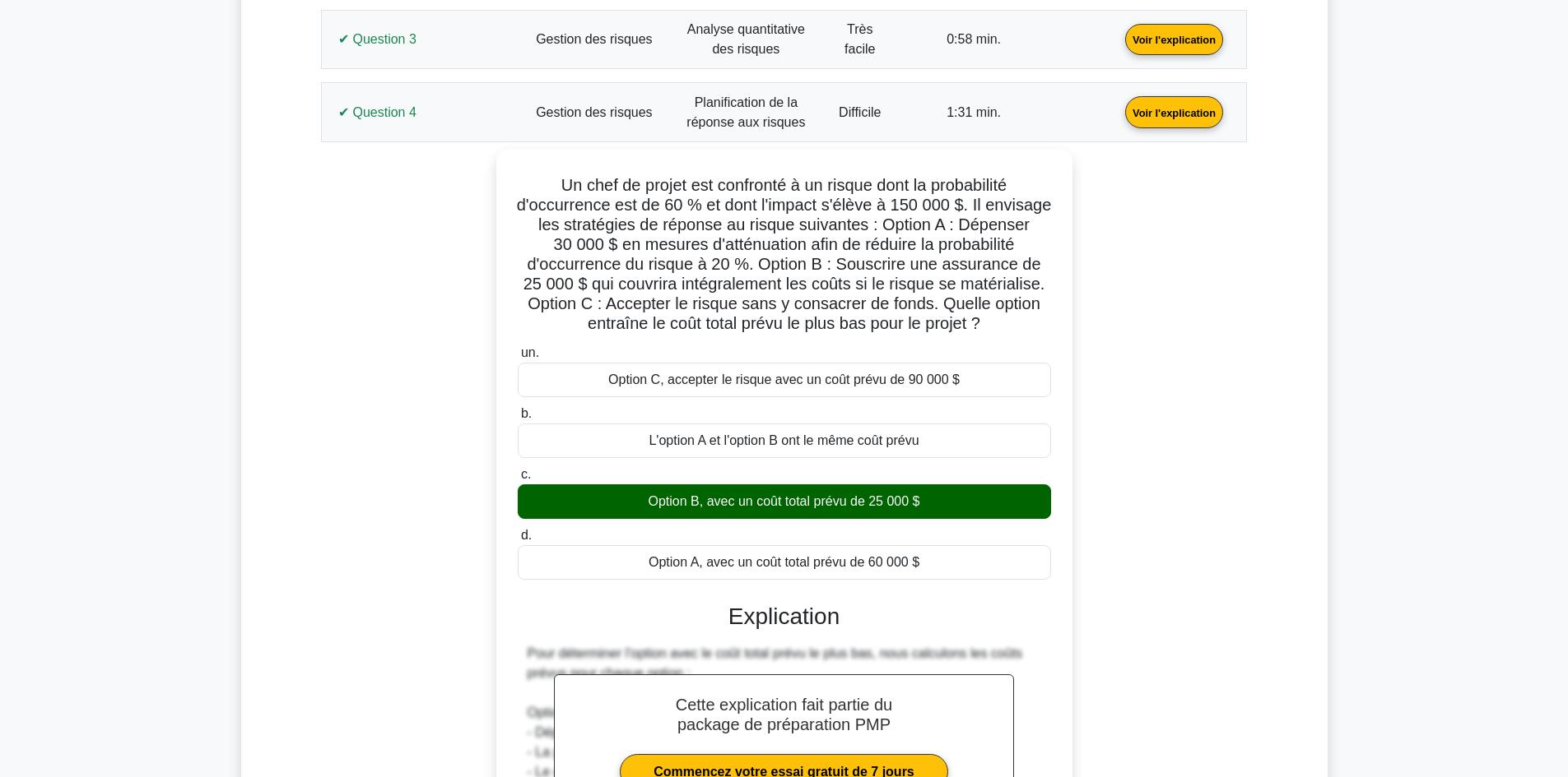
scroll to position [986, 0]
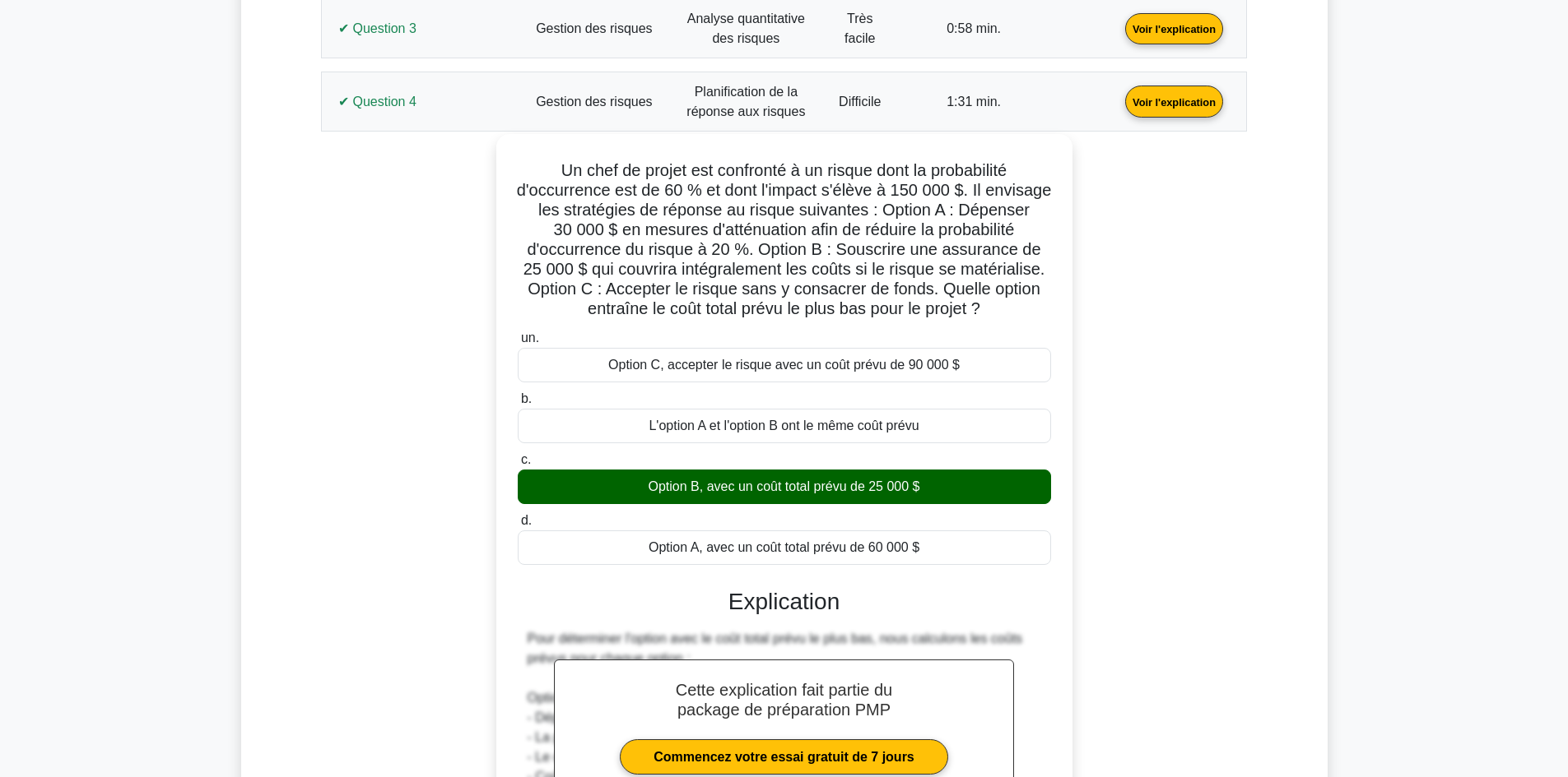
drag, startPoint x: 968, startPoint y: 547, endPoint x: 553, endPoint y: 164, distance: 564.7
click at [553, 164] on div "Un chef de projet est confronté à un risque dont la probabilité d'occurrence es…" at bounding box center [784, 675] width 563 height 1068
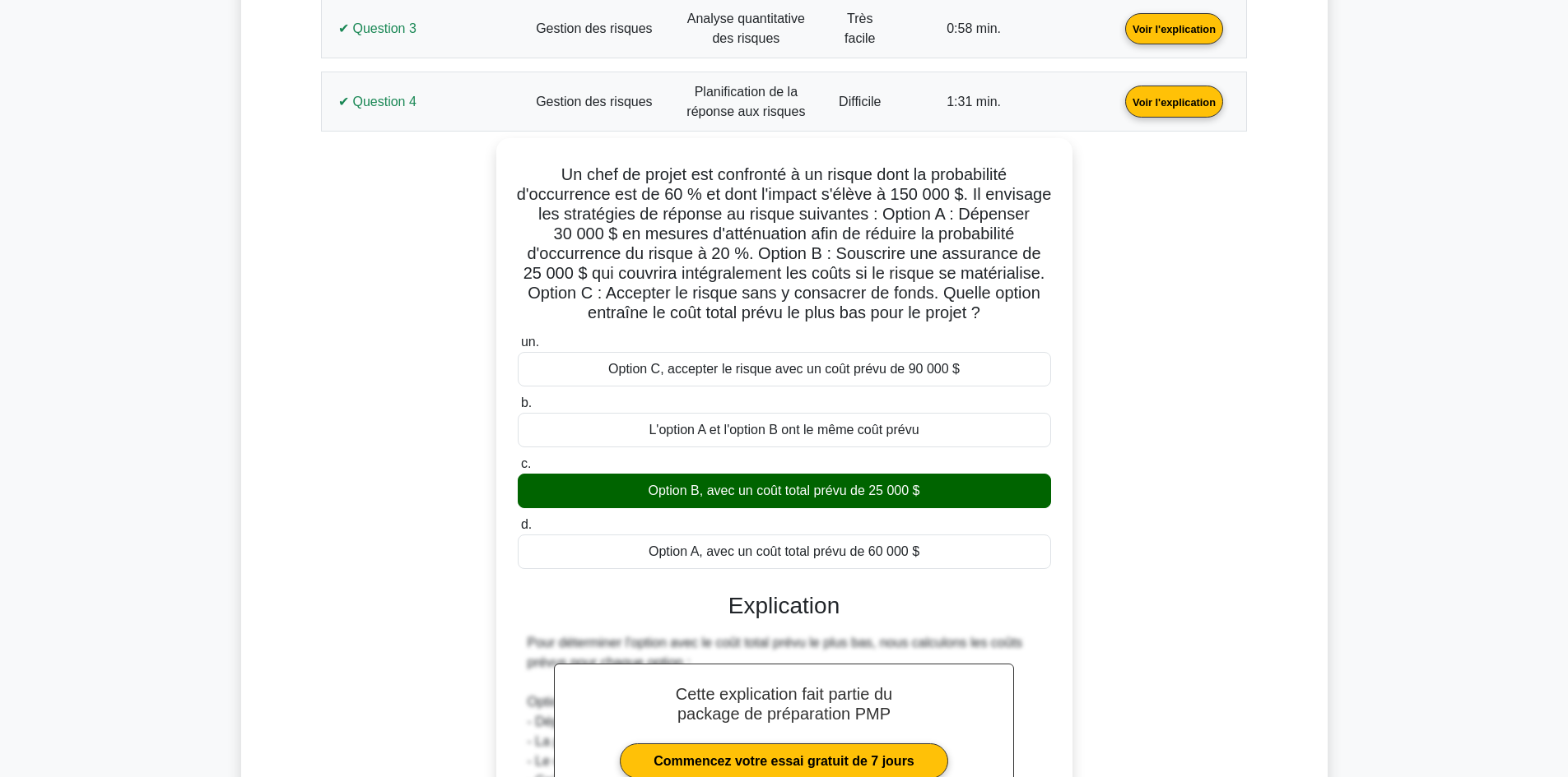
copy div "Lo ipsu do sitame con adipiscin e se doeius temp in utlaboreetd m'aliquaenim ad…"
click at [401, 336] on div "Un chef de projet est confronté à un risque dont la probabilité d'occurrence es…" at bounding box center [784, 689] width 906 height 1100
click at [1119, 104] on link "Voir l'explication" at bounding box center [1174, 101] width 111 height 14
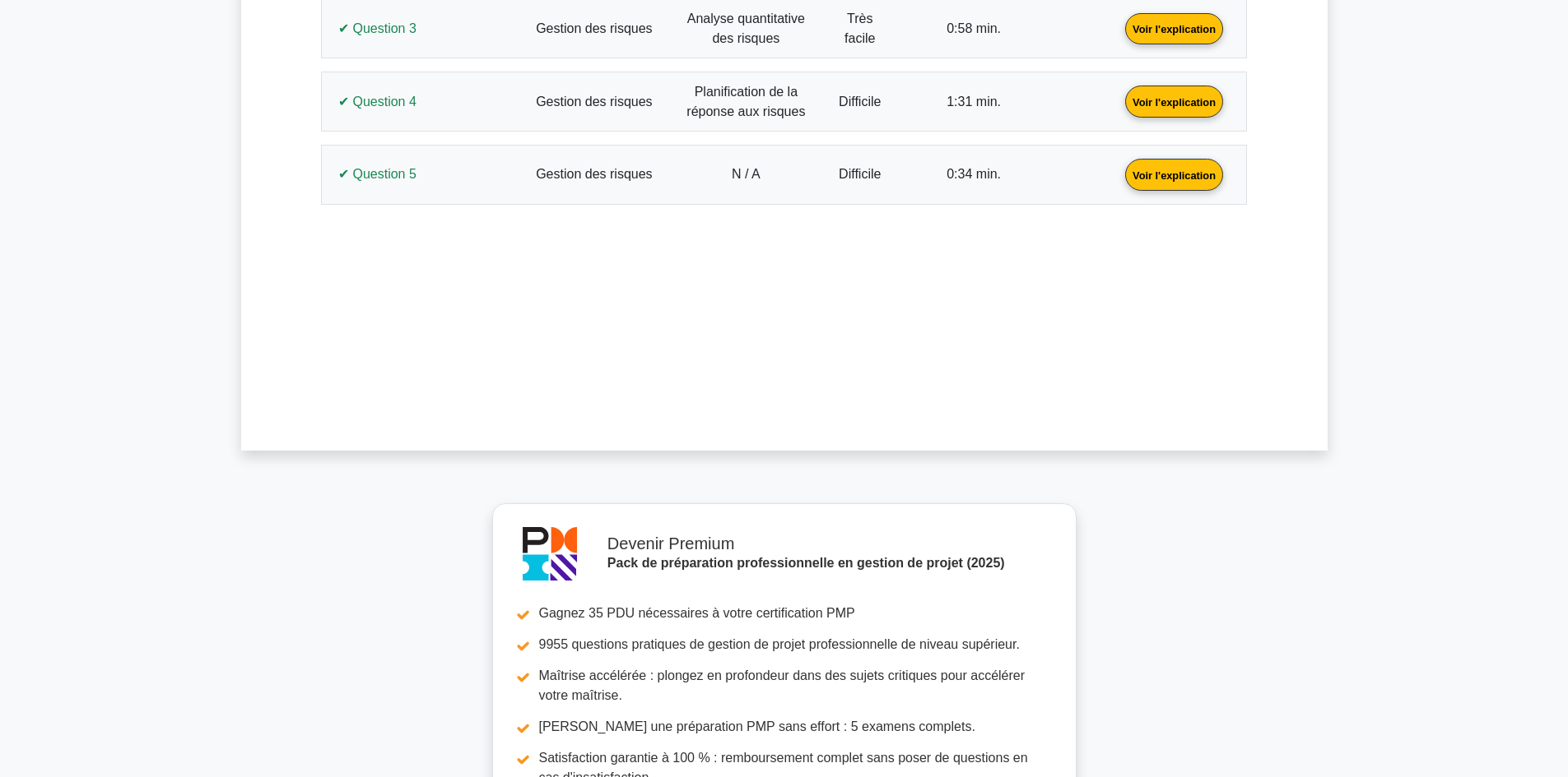
click at [1119, 174] on link "Voir l'explication" at bounding box center [1174, 174] width 111 height 14
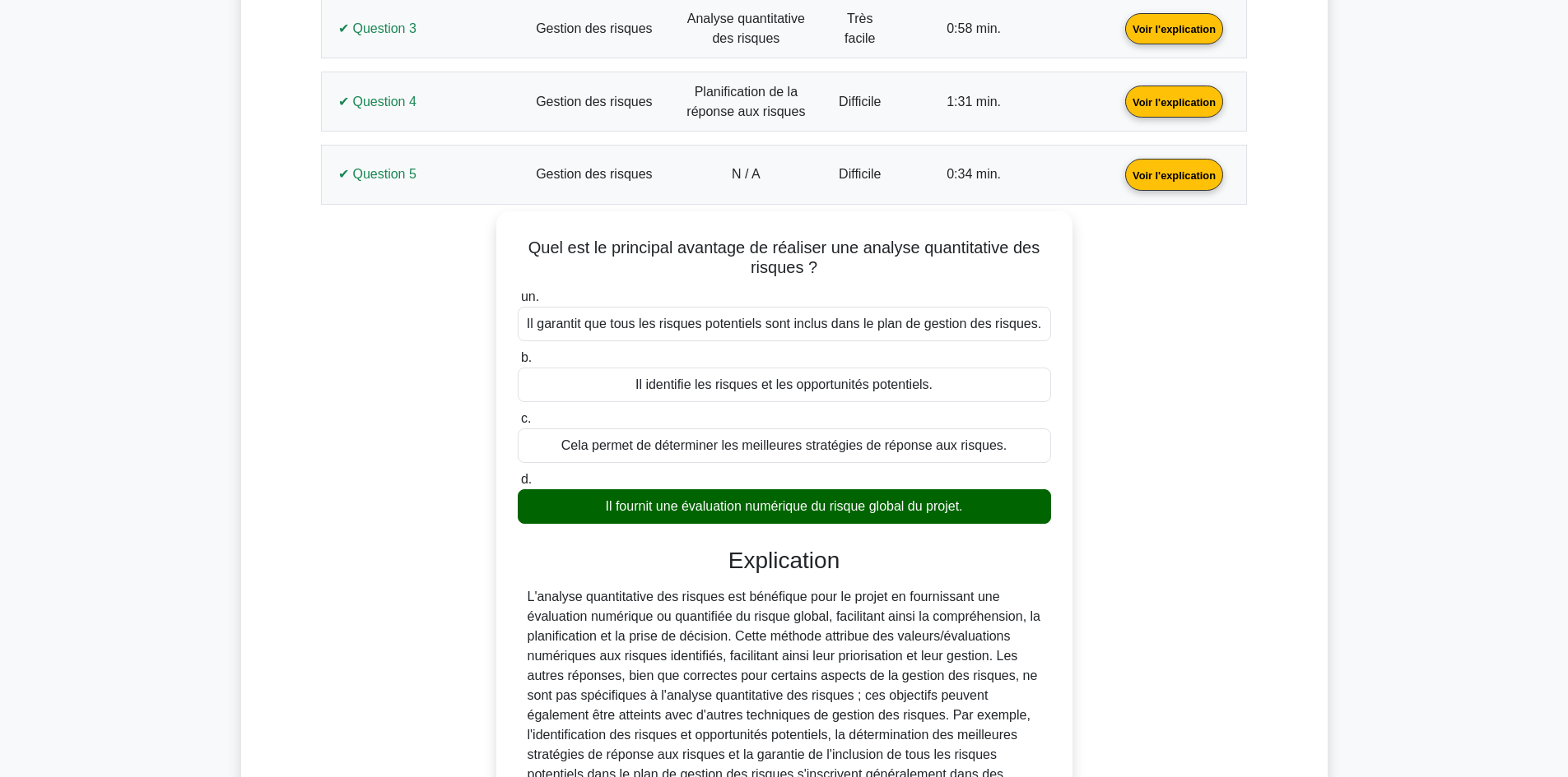
click at [1119, 176] on link "Voir l'explication" at bounding box center [1174, 174] width 111 height 14
